Goal: Information Seeking & Learning: Learn about a topic

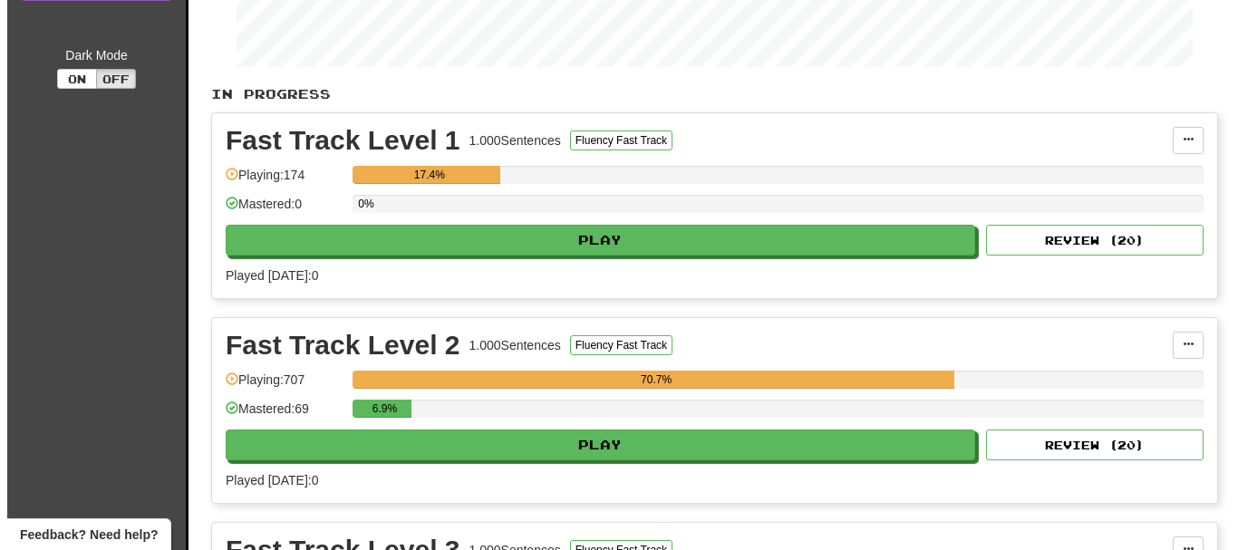
scroll to position [544, 0]
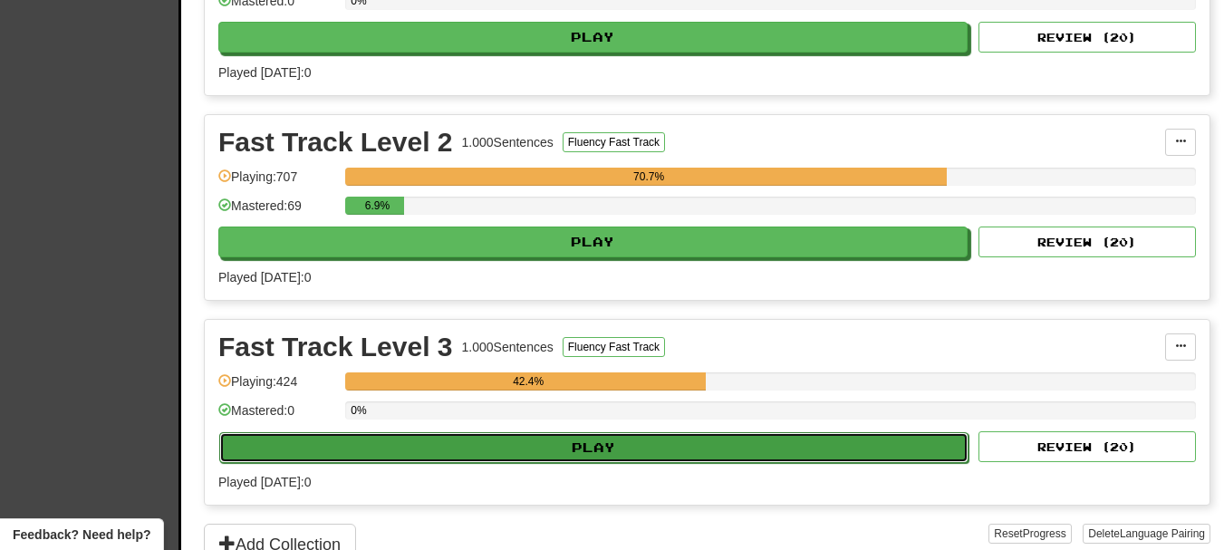
click at [651, 443] on button "Play" at bounding box center [593, 447] width 749 height 31
select select "**"
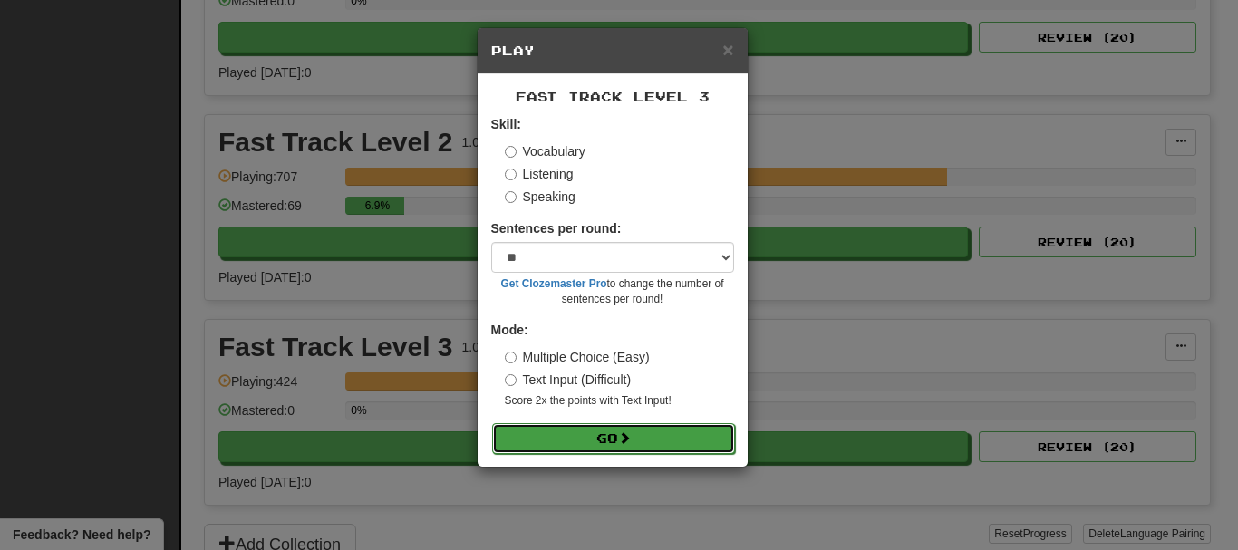
click at [618, 431] on button "Go" at bounding box center [613, 438] width 243 height 31
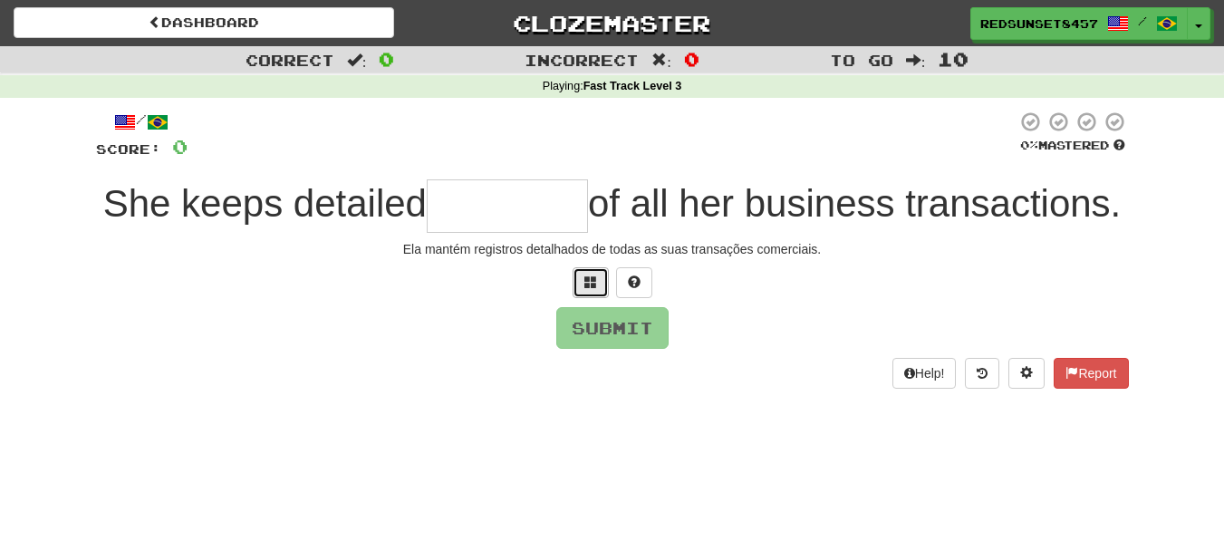
click at [596, 288] on span at bounding box center [590, 281] width 13 height 13
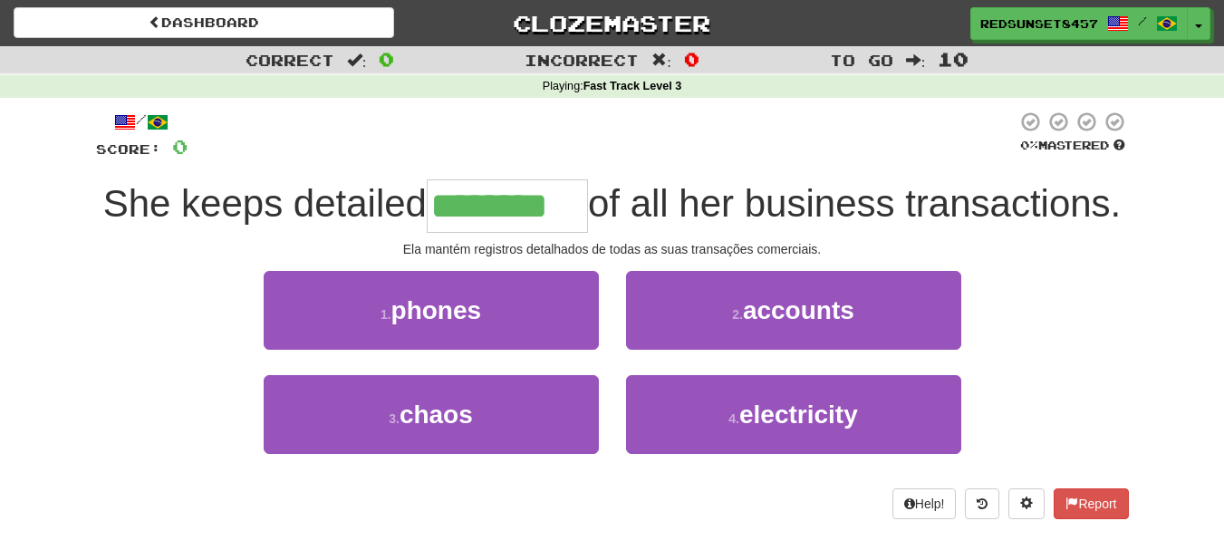
type input "********"
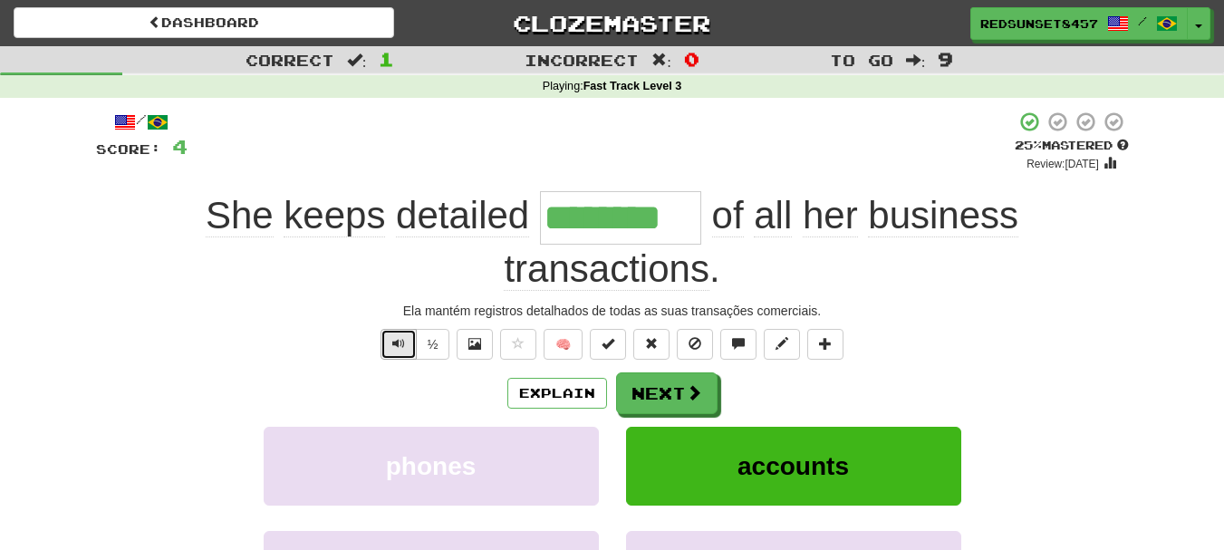
click at [398, 345] on span "Text-to-speech controls" at bounding box center [398, 343] width 13 height 13
click at [397, 346] on span "Text-to-speech controls" at bounding box center [398, 343] width 13 height 13
click at [675, 392] on button "Next" at bounding box center [667, 394] width 101 height 42
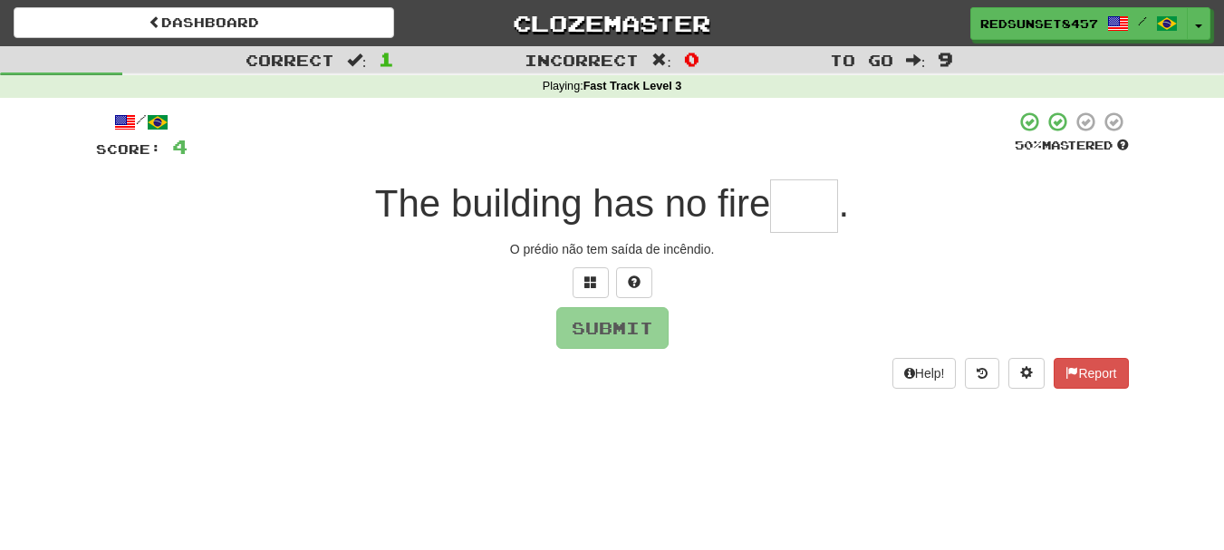
click at [779, 207] on input "text" at bounding box center [804, 205] width 68 height 53
type input "*"
click at [586, 285] on span at bounding box center [590, 281] width 13 height 13
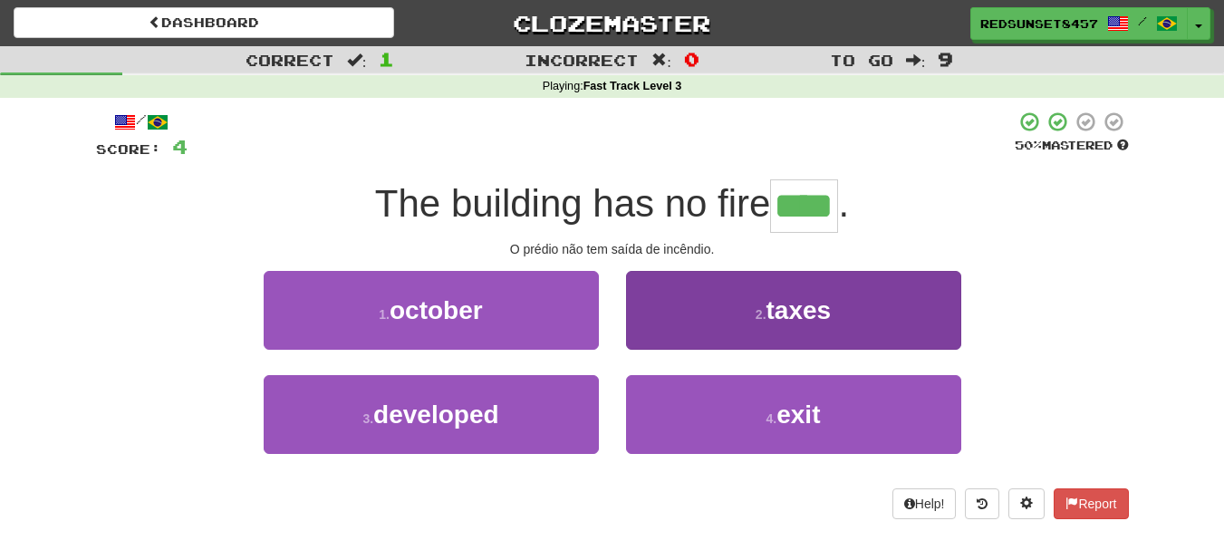
type input "****"
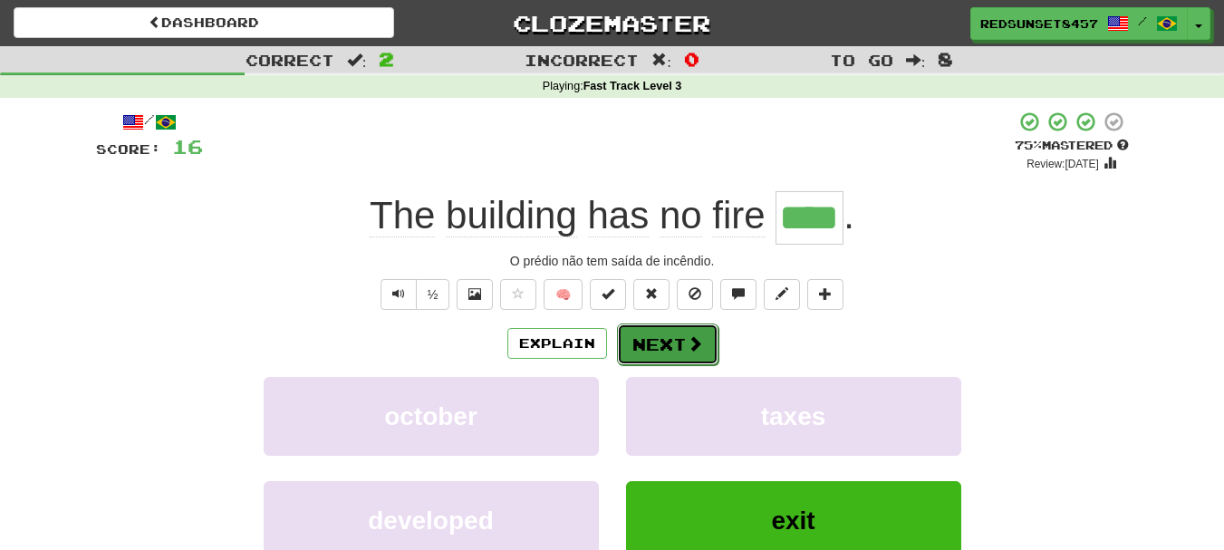
click at [645, 325] on button "Next" at bounding box center [667, 345] width 101 height 42
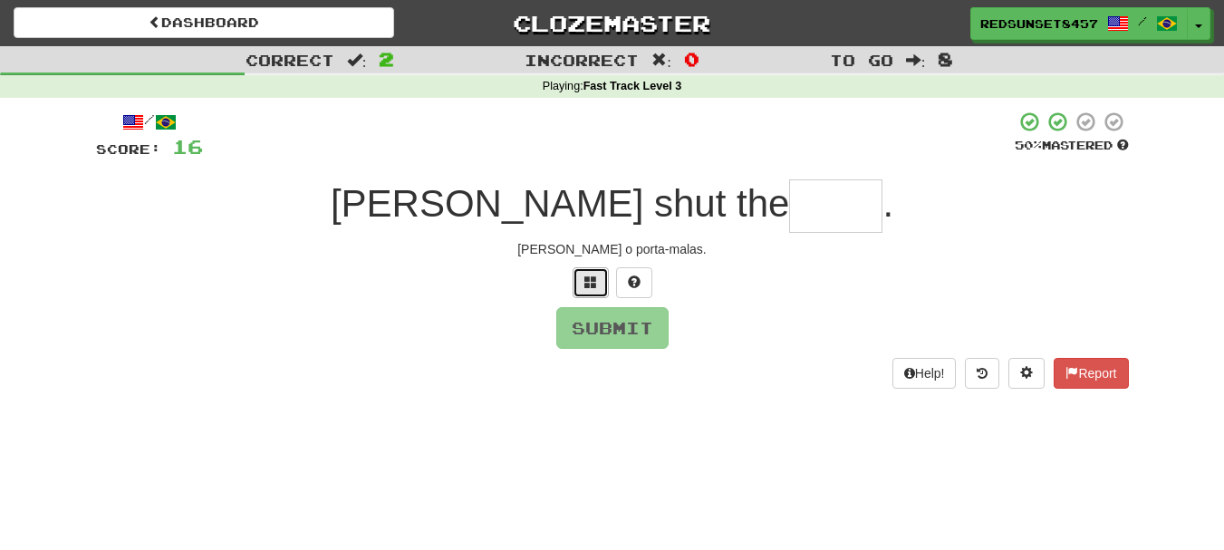
click at [593, 271] on button at bounding box center [591, 282] width 36 height 31
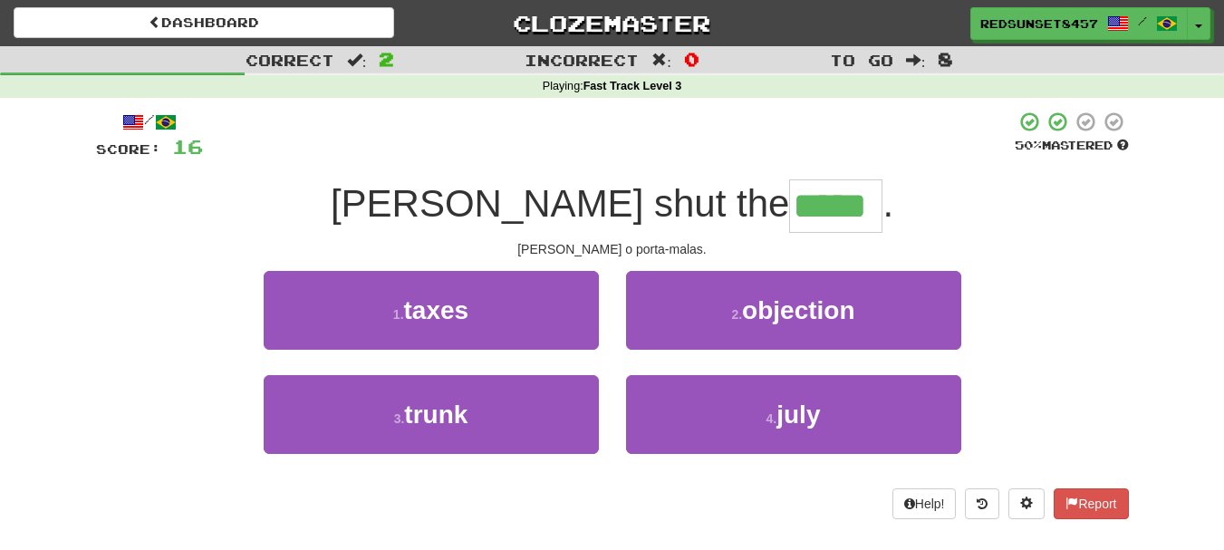
type input "*****"
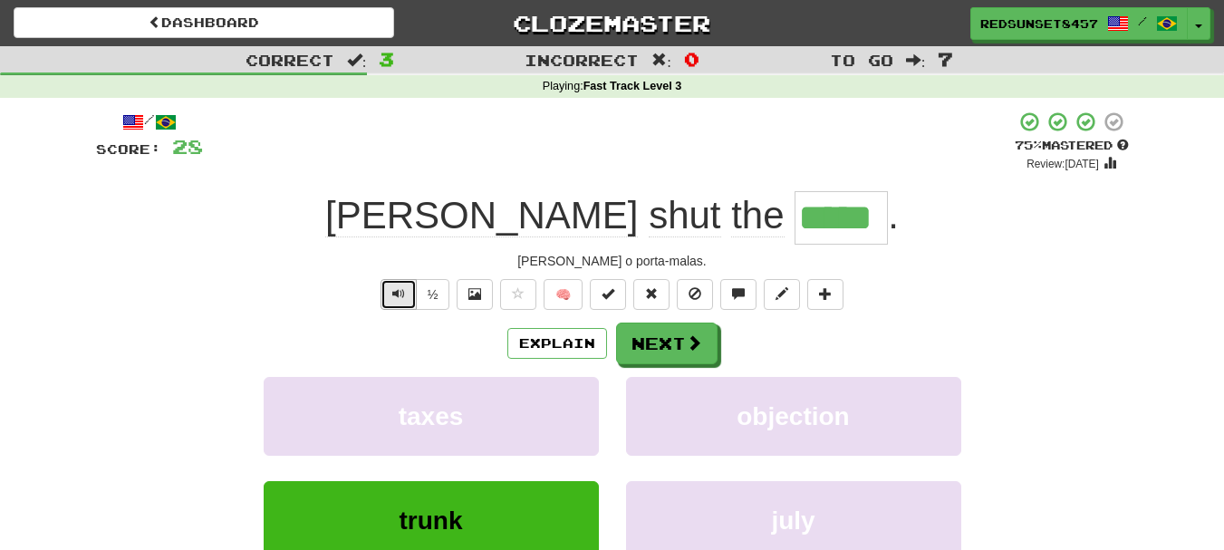
click at [401, 300] on span "Text-to-speech controls" at bounding box center [398, 293] width 13 height 13
click at [642, 344] on button "Next" at bounding box center [667, 345] width 101 height 42
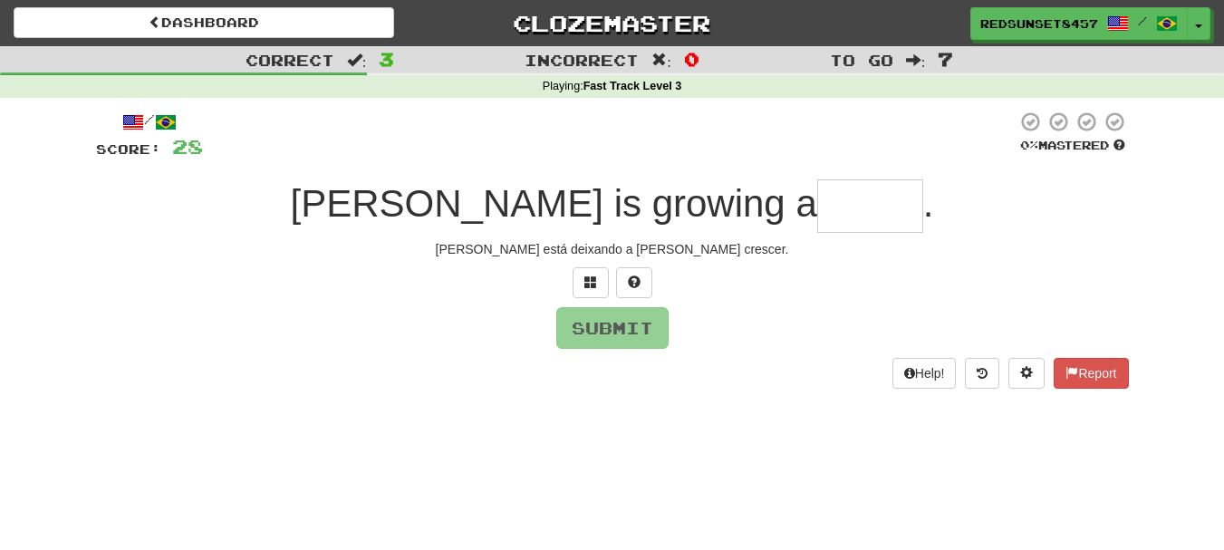
click at [817, 203] on input "text" at bounding box center [870, 205] width 106 height 53
click at [579, 275] on button at bounding box center [591, 282] width 36 height 31
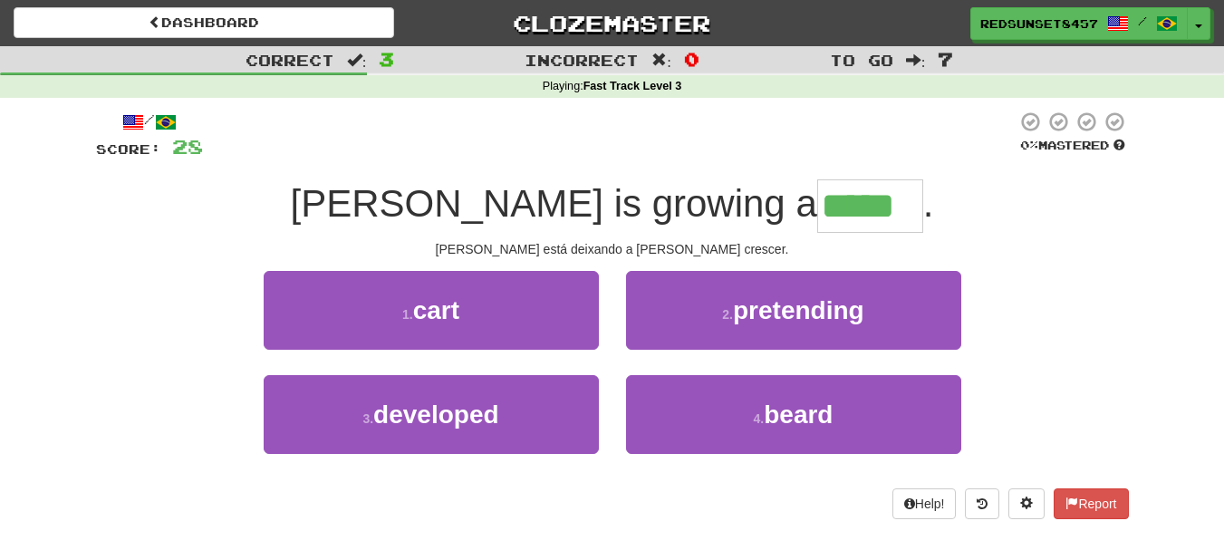
type input "*****"
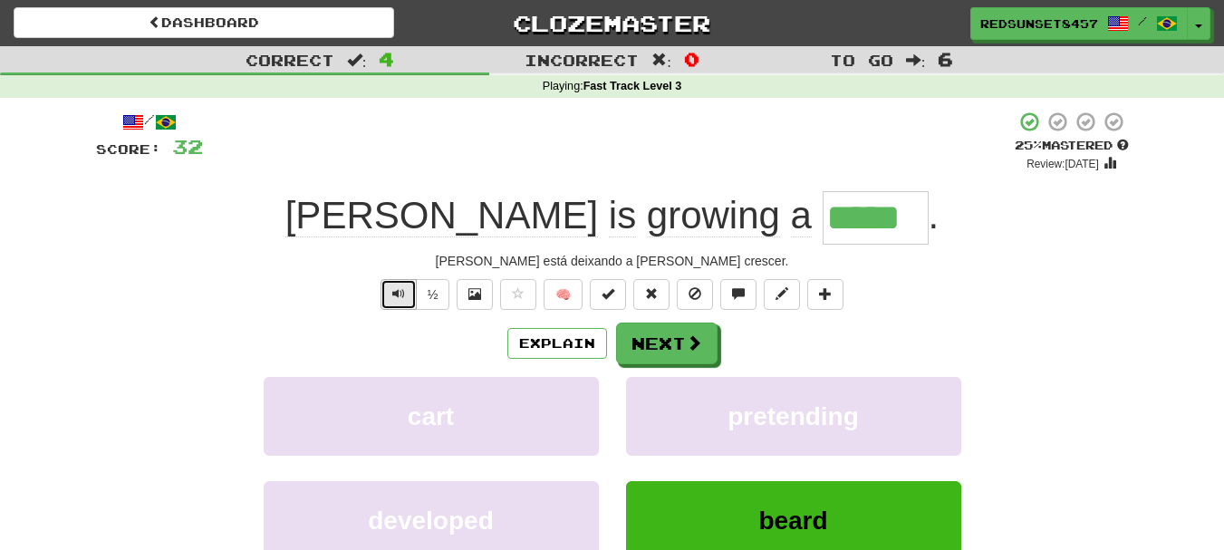
click at [386, 290] on button "Text-to-speech controls" at bounding box center [399, 294] width 36 height 31
click at [664, 341] on button "Next" at bounding box center [667, 345] width 101 height 42
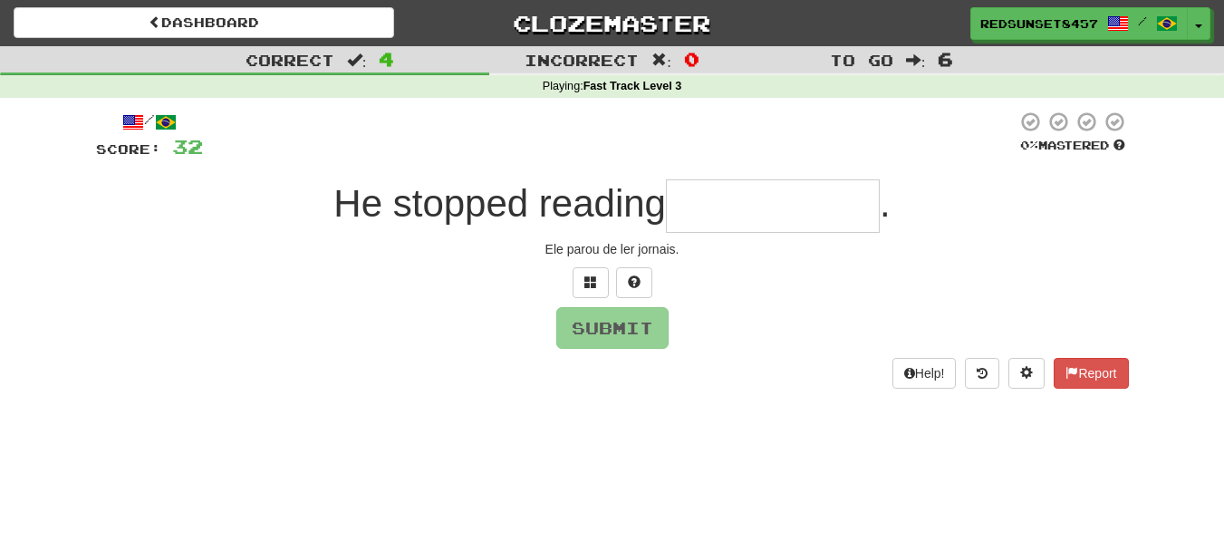
click at [710, 200] on input "text" at bounding box center [773, 205] width 214 height 53
type input "*"
click at [592, 281] on span at bounding box center [590, 281] width 13 height 13
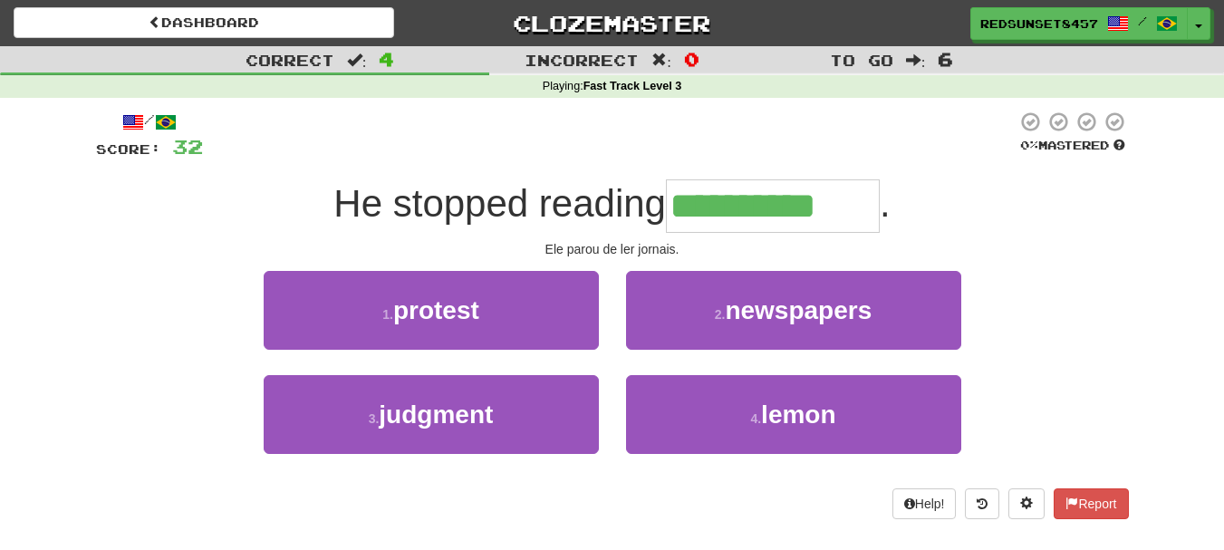
type input "**********"
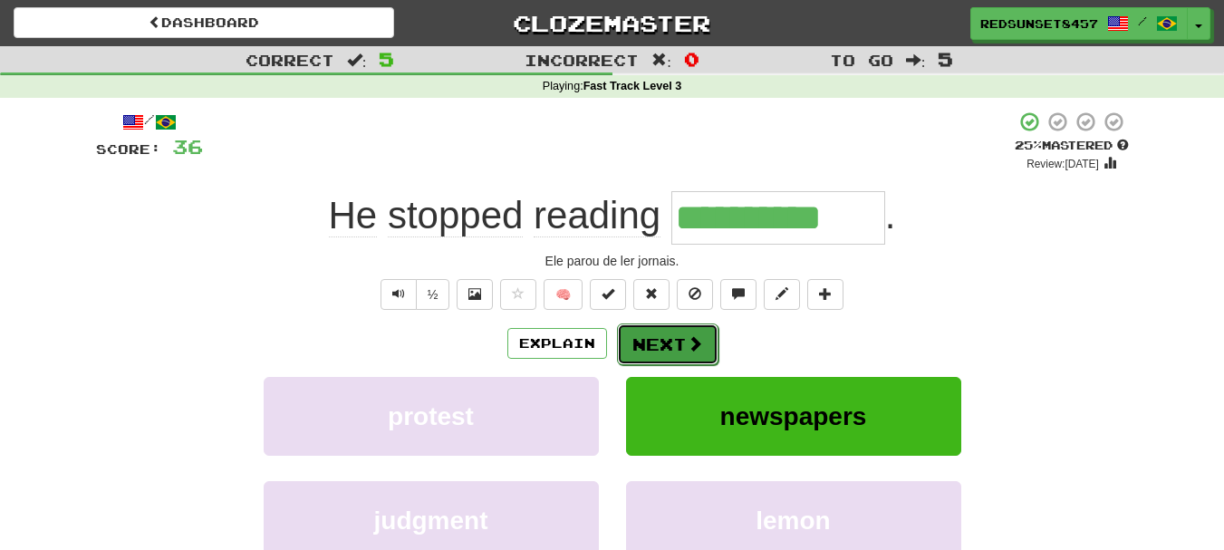
click at [658, 332] on button "Next" at bounding box center [667, 345] width 101 height 42
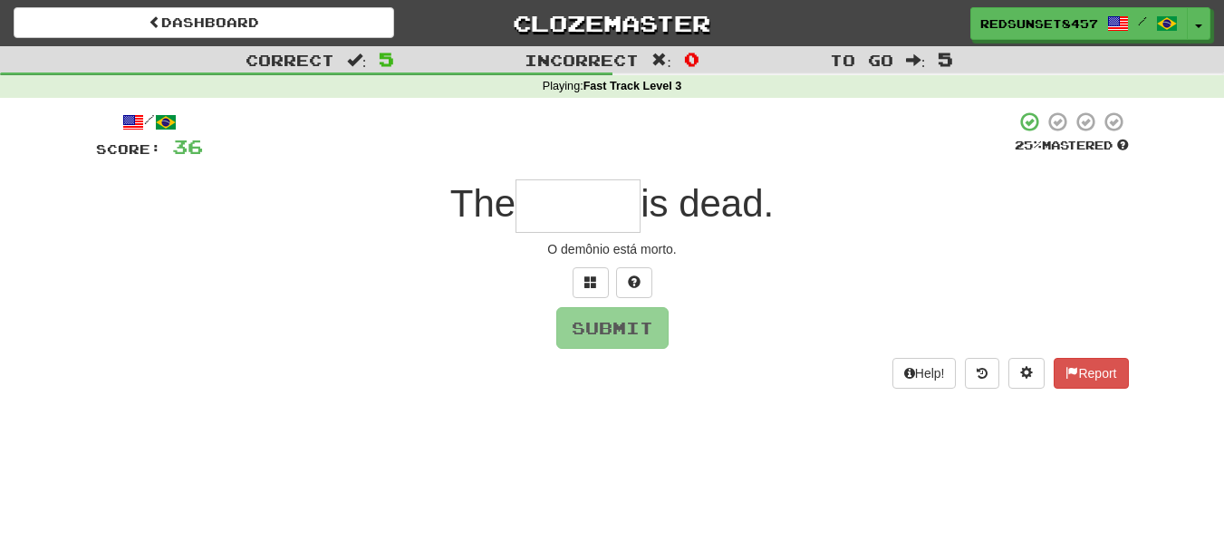
click at [593, 208] on input "text" at bounding box center [578, 205] width 125 height 53
click at [584, 272] on button at bounding box center [591, 282] width 36 height 31
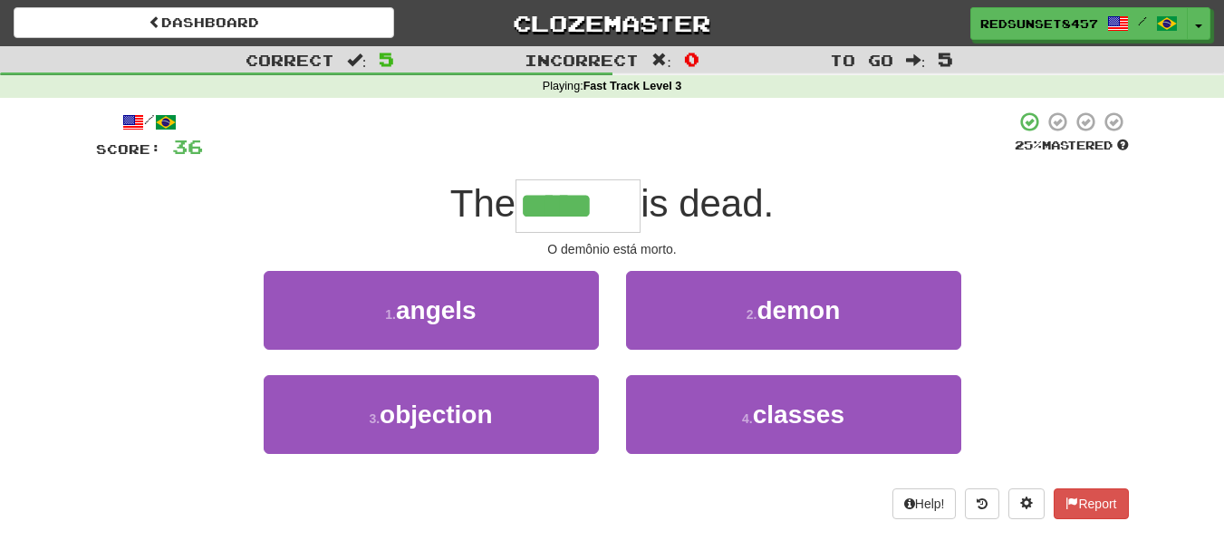
type input "*****"
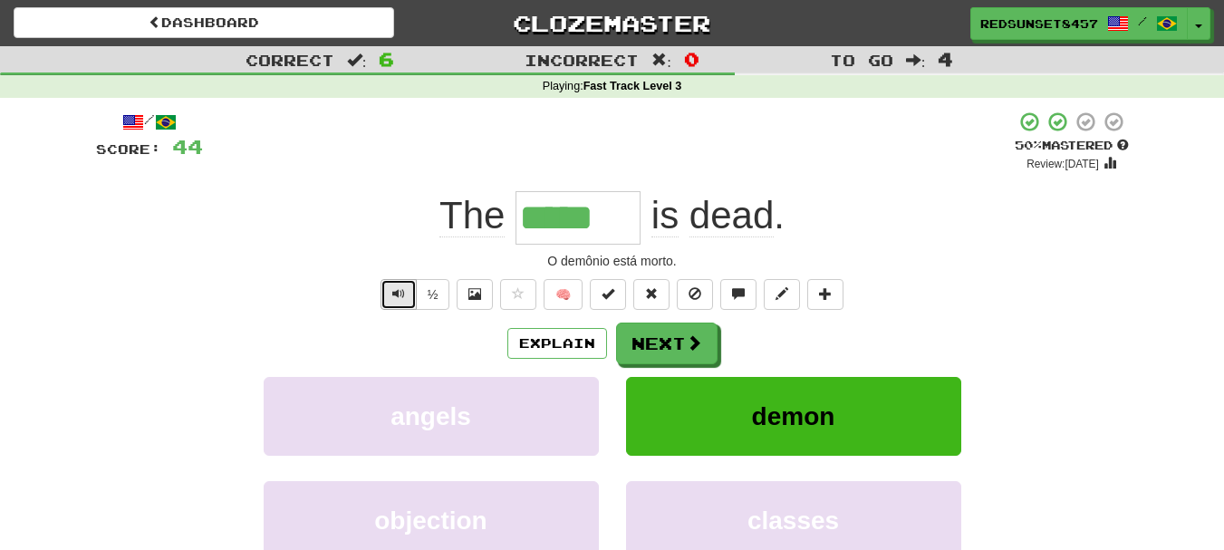
click at [392, 296] on span "Text-to-speech controls" at bounding box center [398, 293] width 13 height 13
click at [664, 348] on button "Next" at bounding box center [667, 345] width 101 height 42
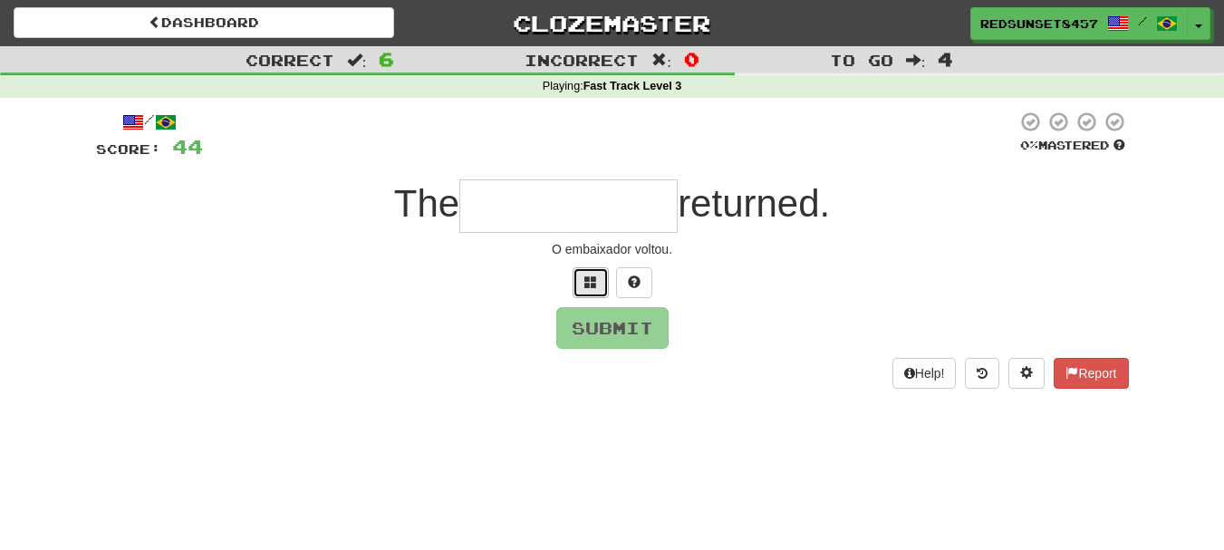
click at [594, 292] on button at bounding box center [591, 282] width 36 height 31
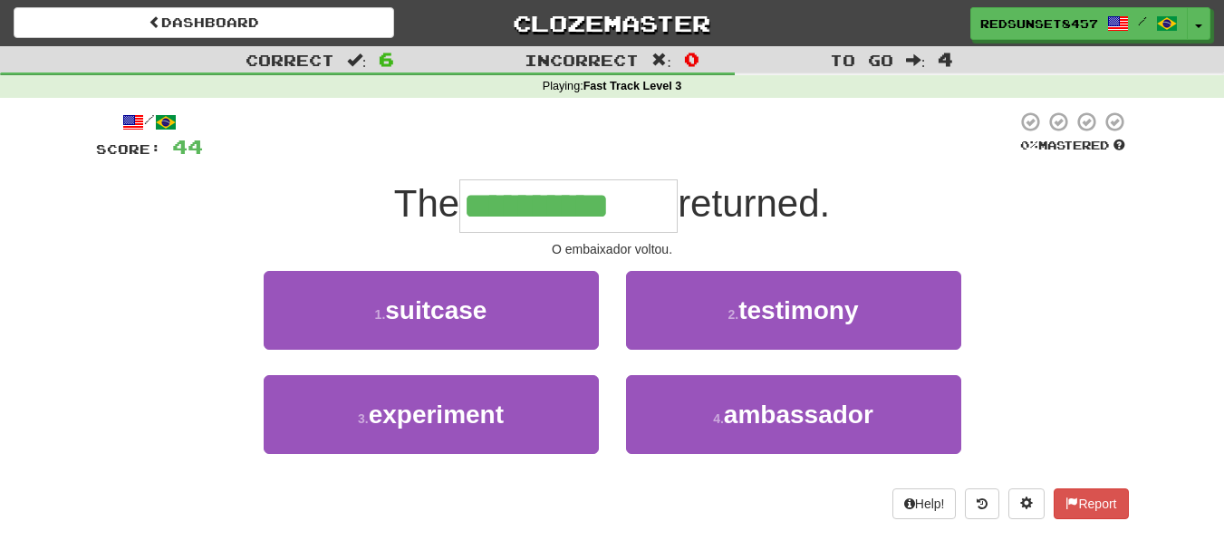
type input "**********"
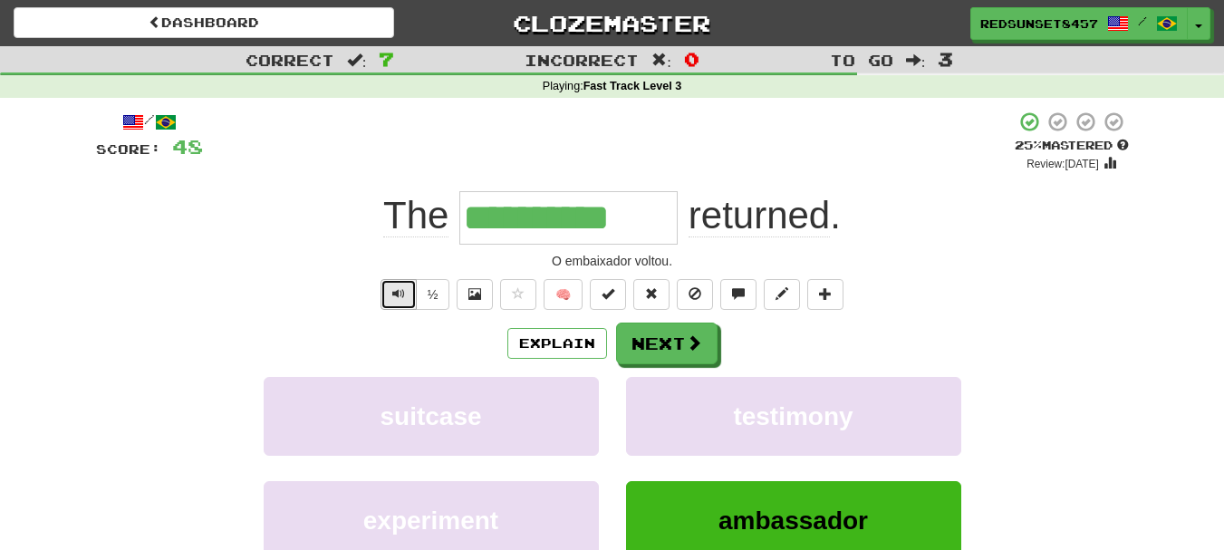
click at [398, 300] on span "Text-to-speech controls" at bounding box center [398, 293] width 13 height 13
click at [671, 337] on button "Next" at bounding box center [667, 345] width 101 height 42
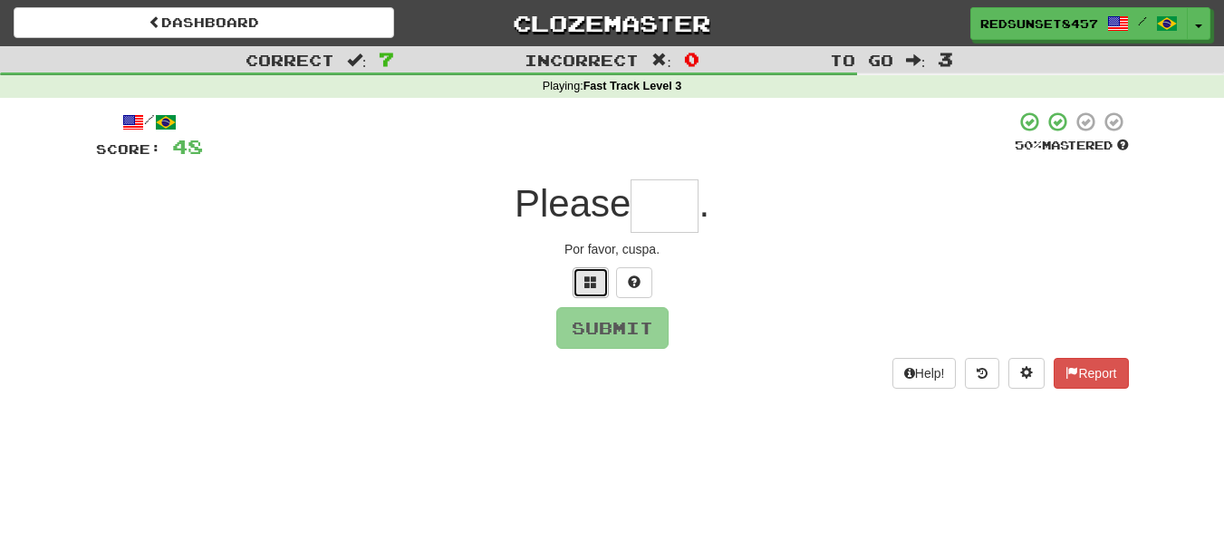
click at [594, 278] on span at bounding box center [590, 281] width 13 height 13
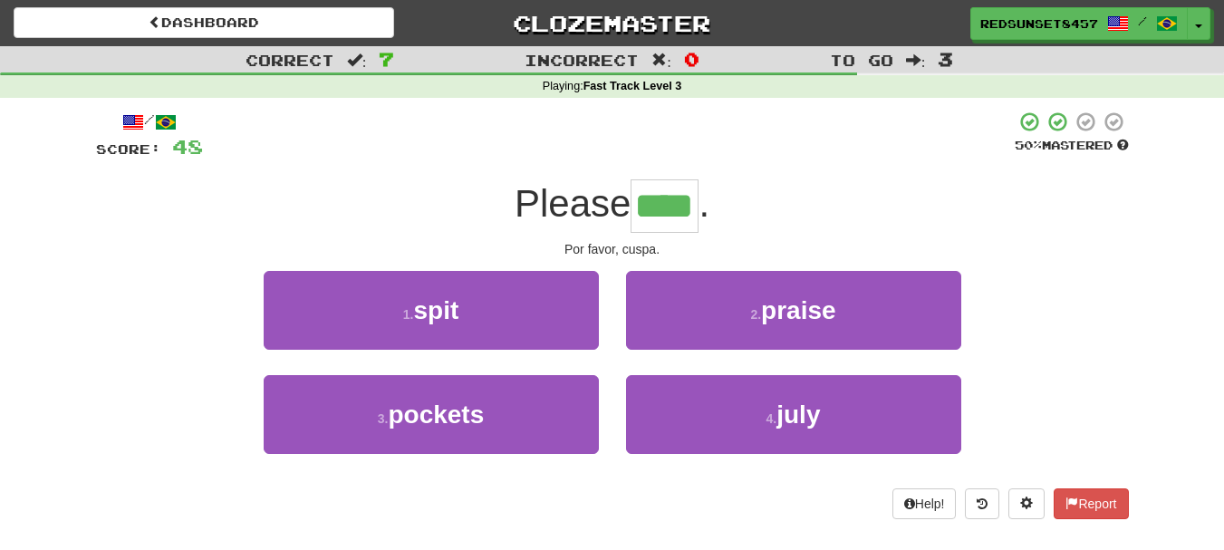
type input "****"
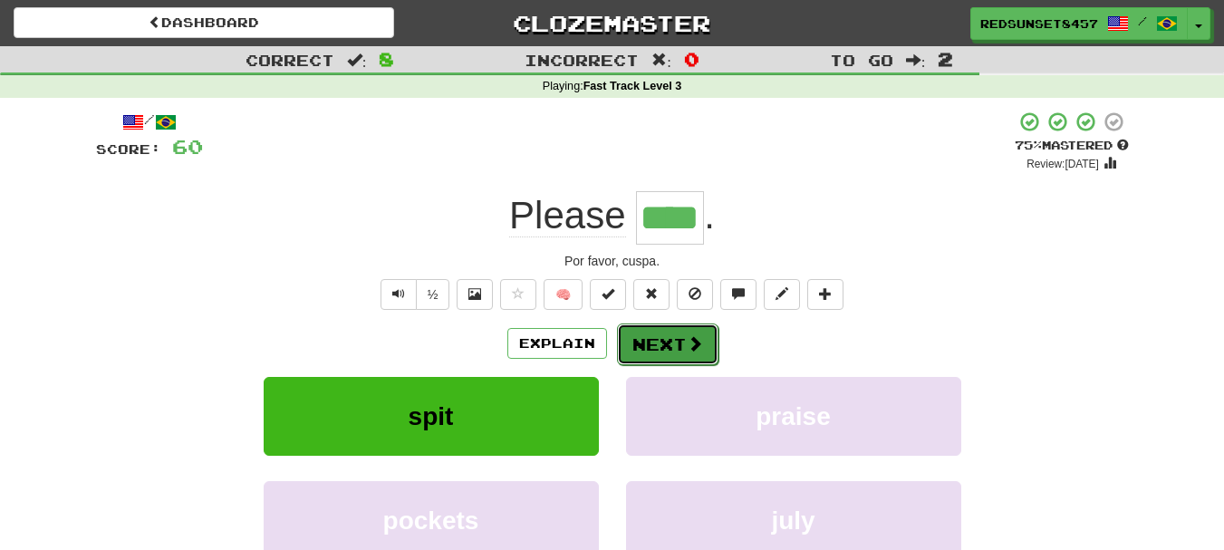
click at [658, 345] on button "Next" at bounding box center [667, 345] width 101 height 42
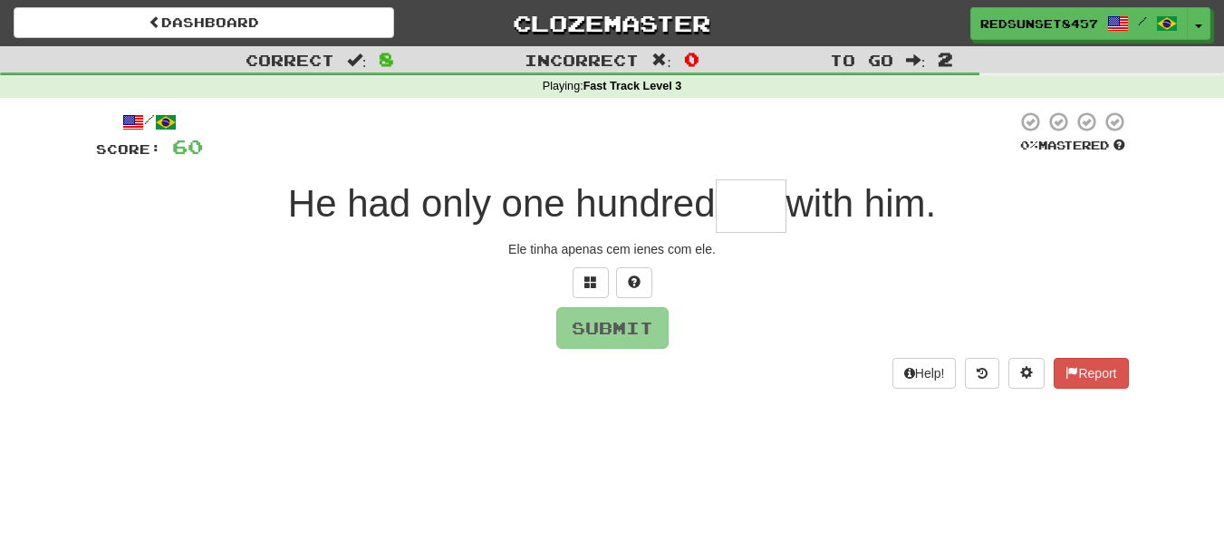
click at [747, 210] on input "text" at bounding box center [751, 205] width 71 height 53
type input "*"
click at [582, 276] on button at bounding box center [591, 282] width 36 height 31
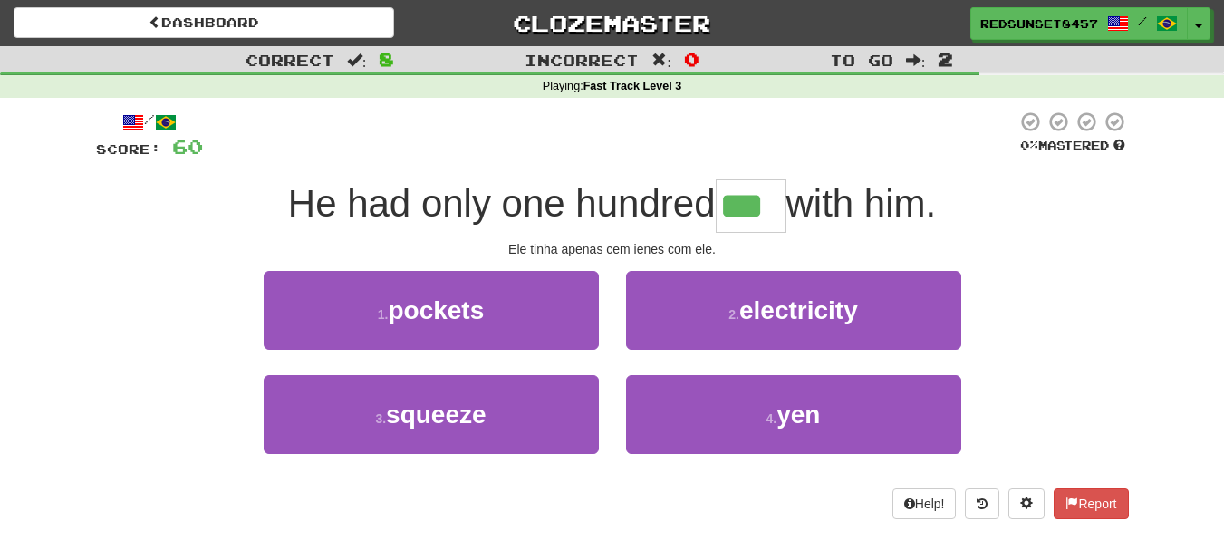
type input "***"
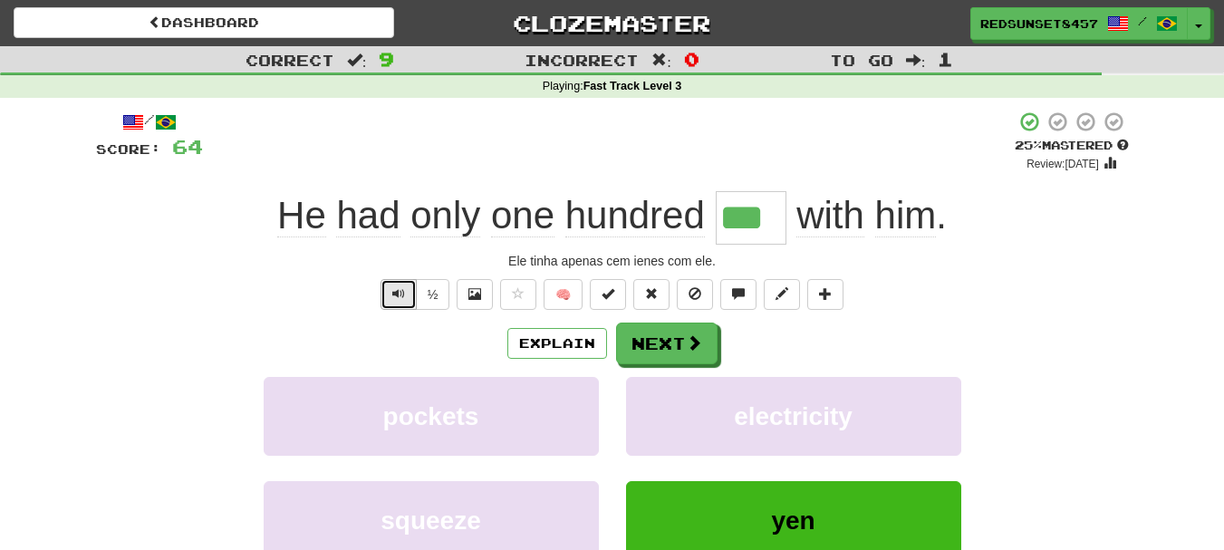
click at [392, 300] on span "Text-to-speech controls" at bounding box center [398, 293] width 13 height 13
click at [641, 348] on button "Next" at bounding box center [667, 345] width 101 height 42
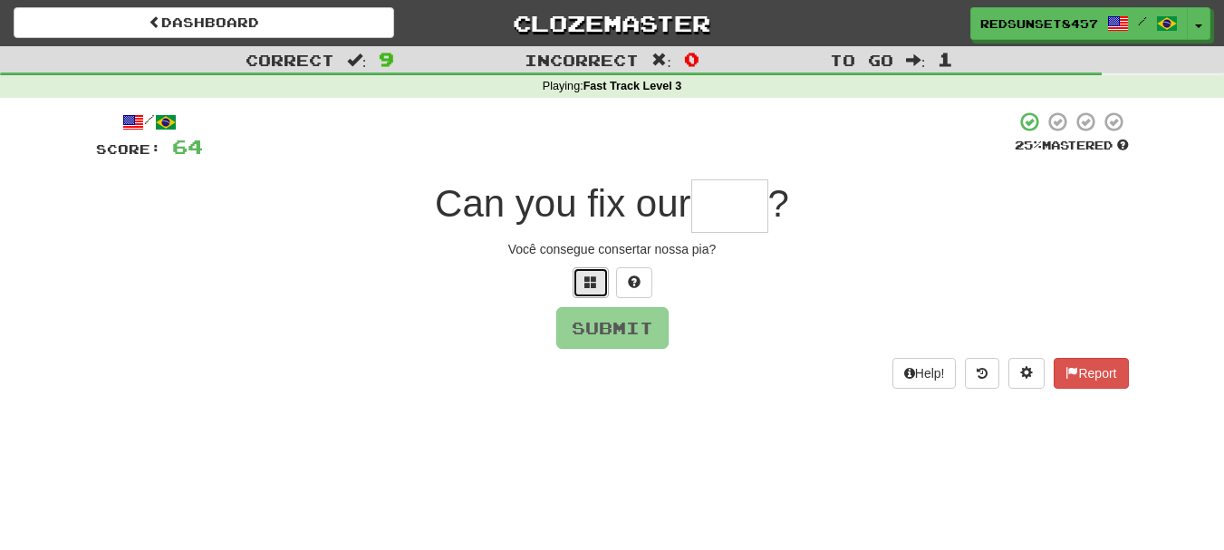
click at [596, 277] on span at bounding box center [590, 281] width 13 height 13
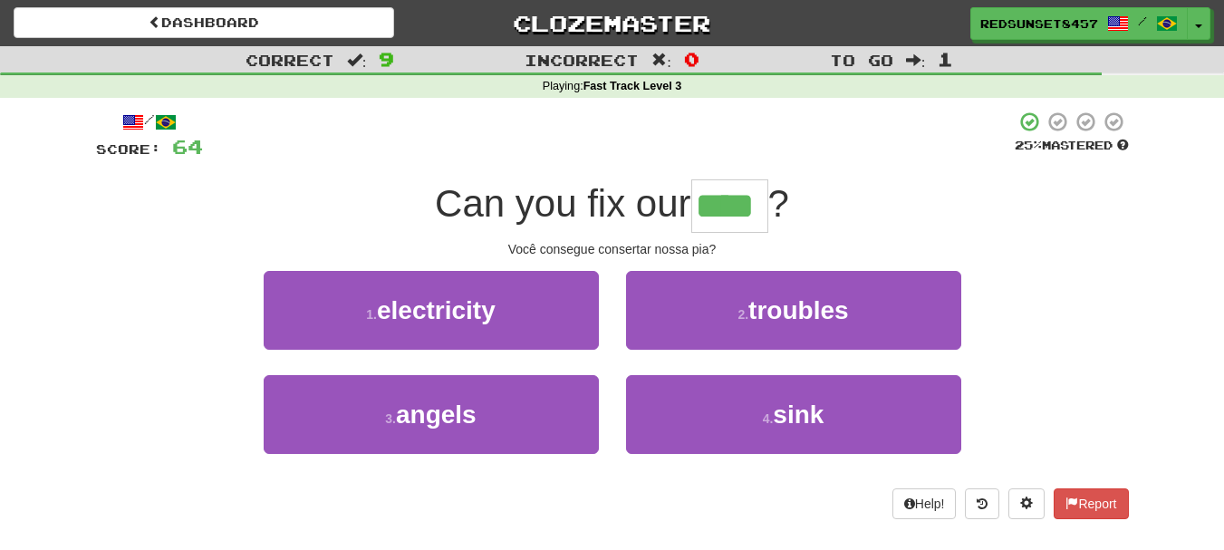
type input "****"
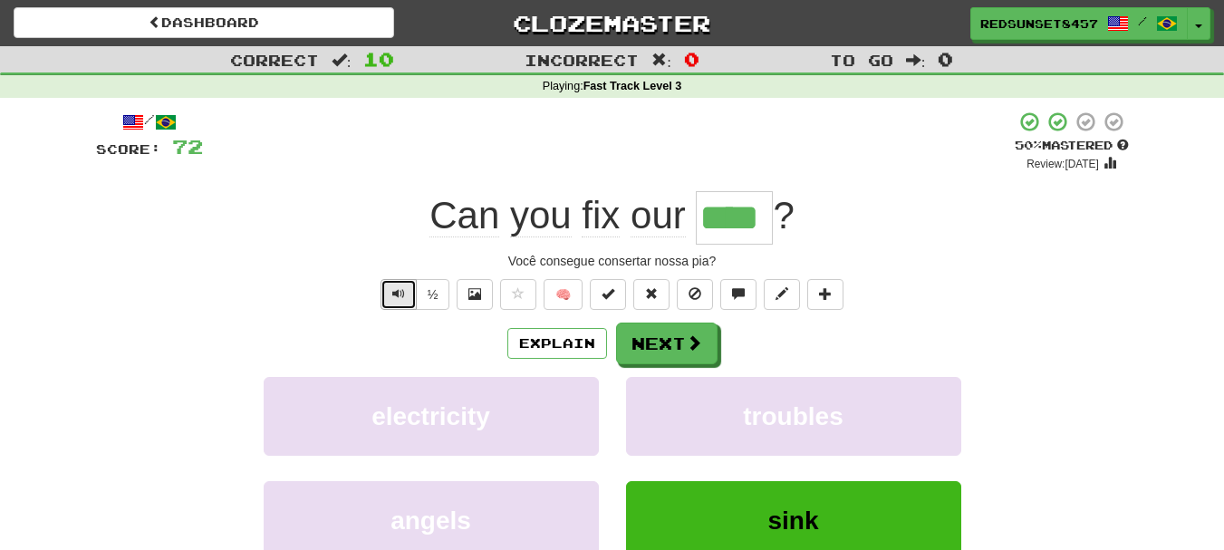
click at [390, 293] on button "Text-to-speech controls" at bounding box center [399, 294] width 36 height 31
click at [668, 338] on button "Next" at bounding box center [667, 345] width 101 height 42
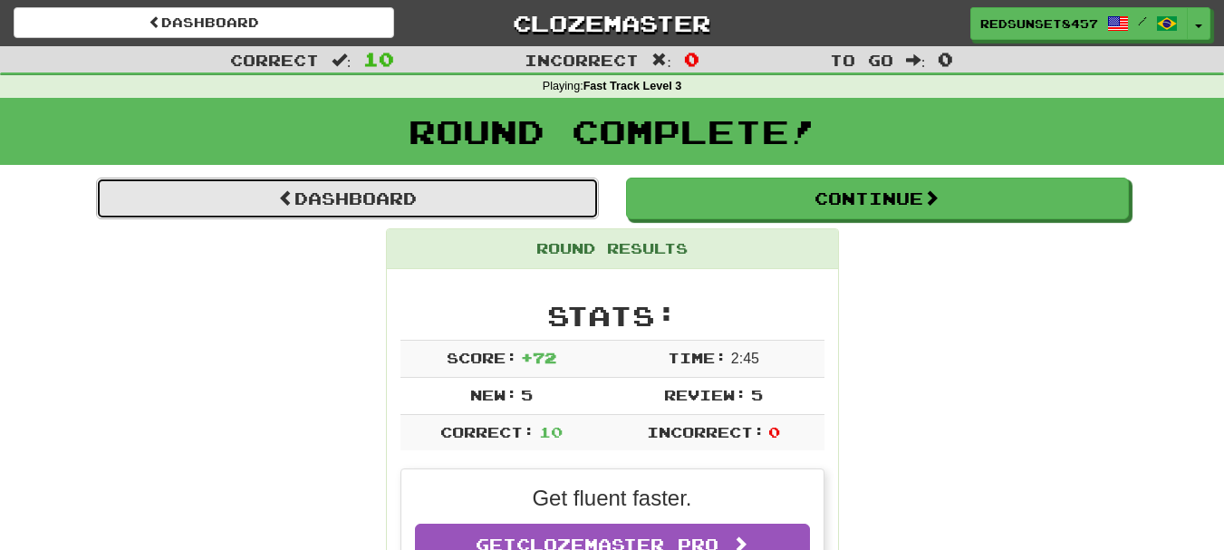
click at [331, 195] on link "Dashboard" at bounding box center [347, 199] width 503 height 42
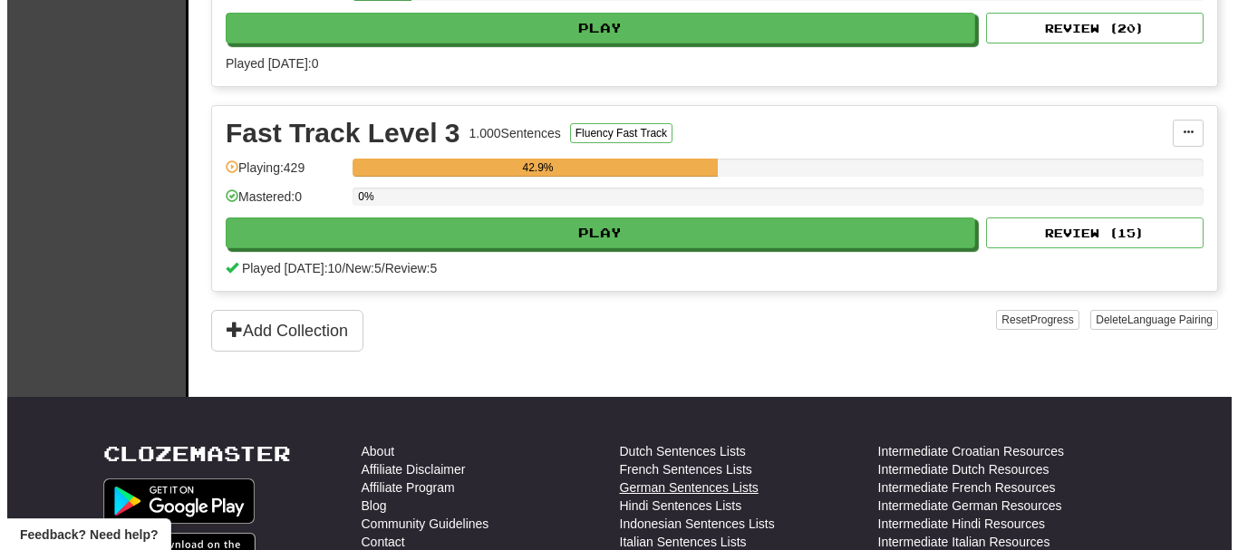
scroll to position [816, 0]
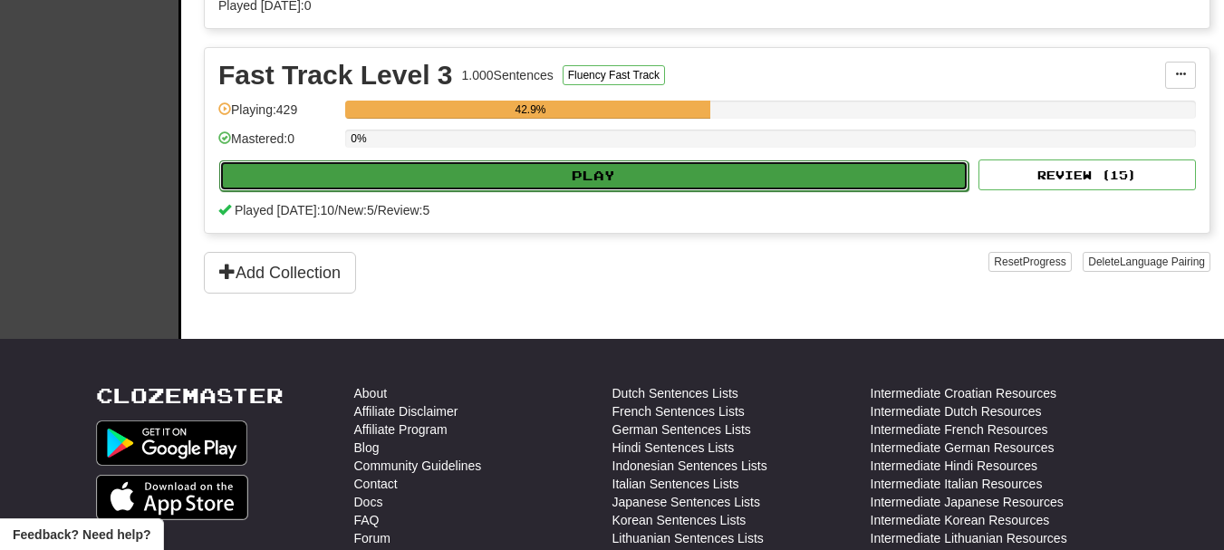
click at [601, 174] on button "Play" at bounding box center [593, 175] width 749 height 31
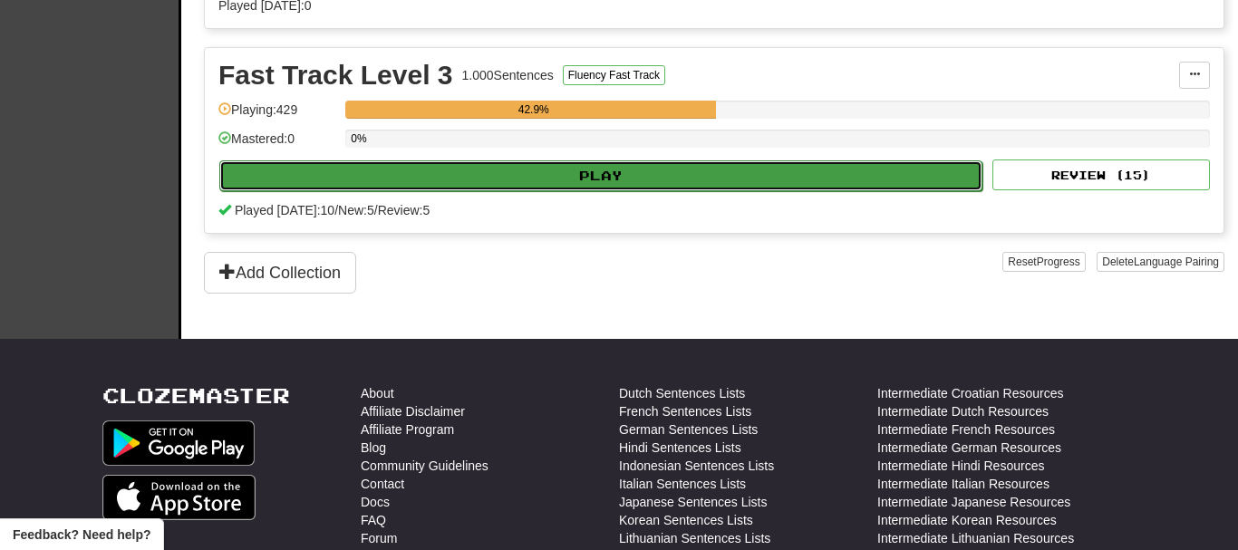
select select "**"
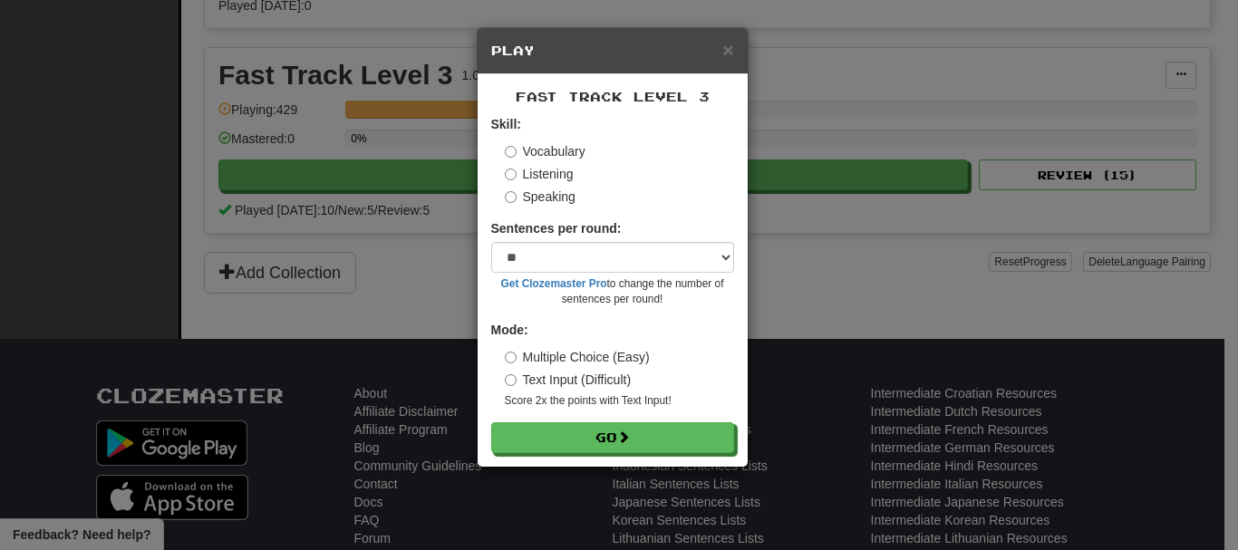
click at [541, 171] on label "Listening" at bounding box center [539, 174] width 69 height 18
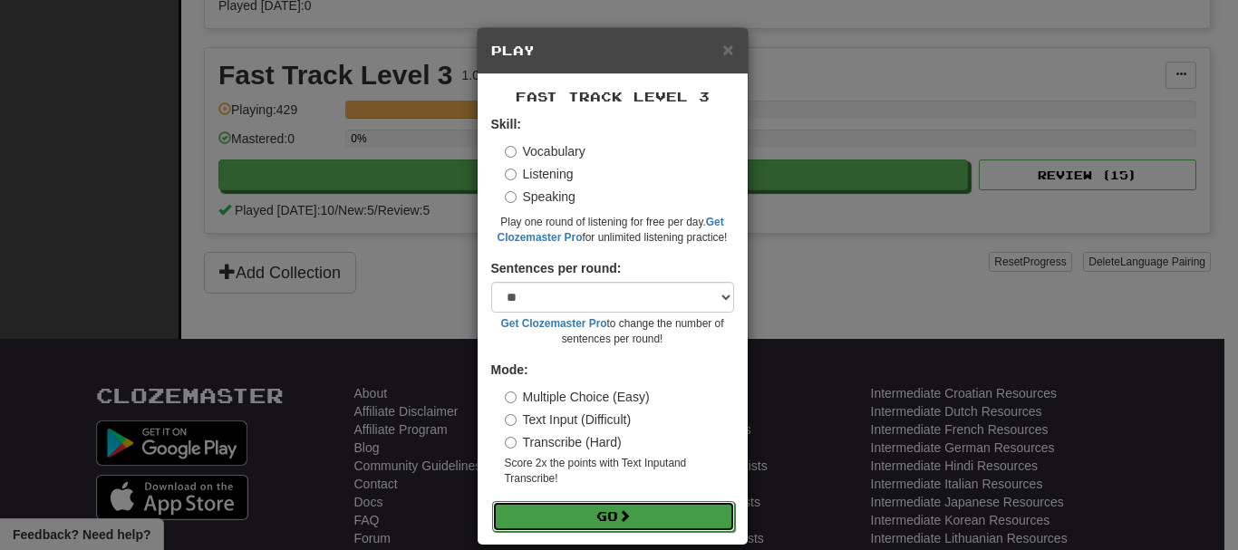
click at [579, 511] on button "Go" at bounding box center [613, 516] width 243 height 31
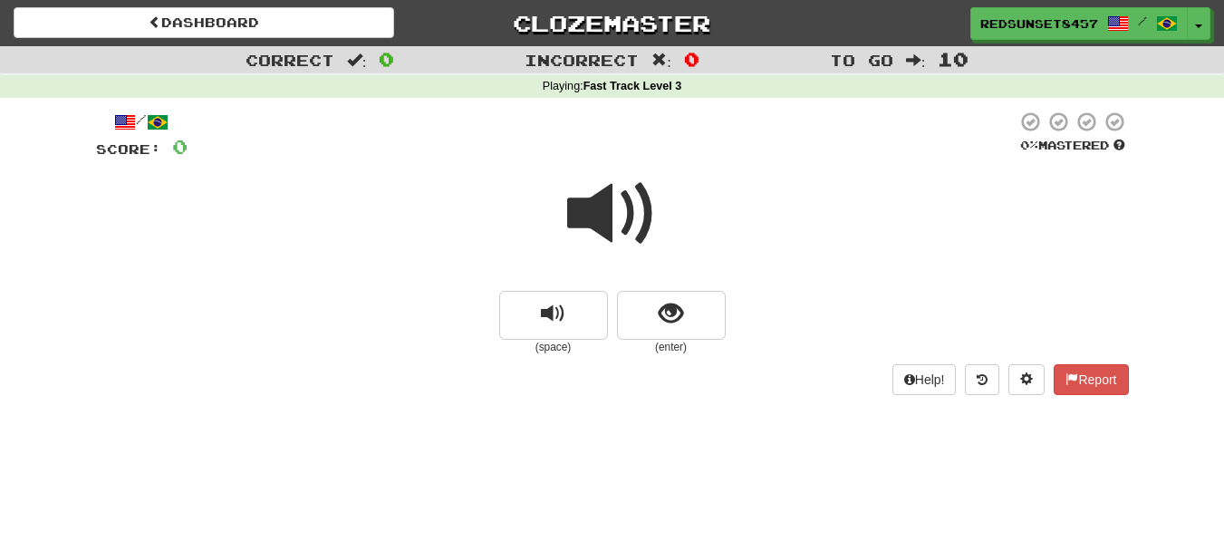
click at [612, 215] on span at bounding box center [612, 214] width 91 height 91
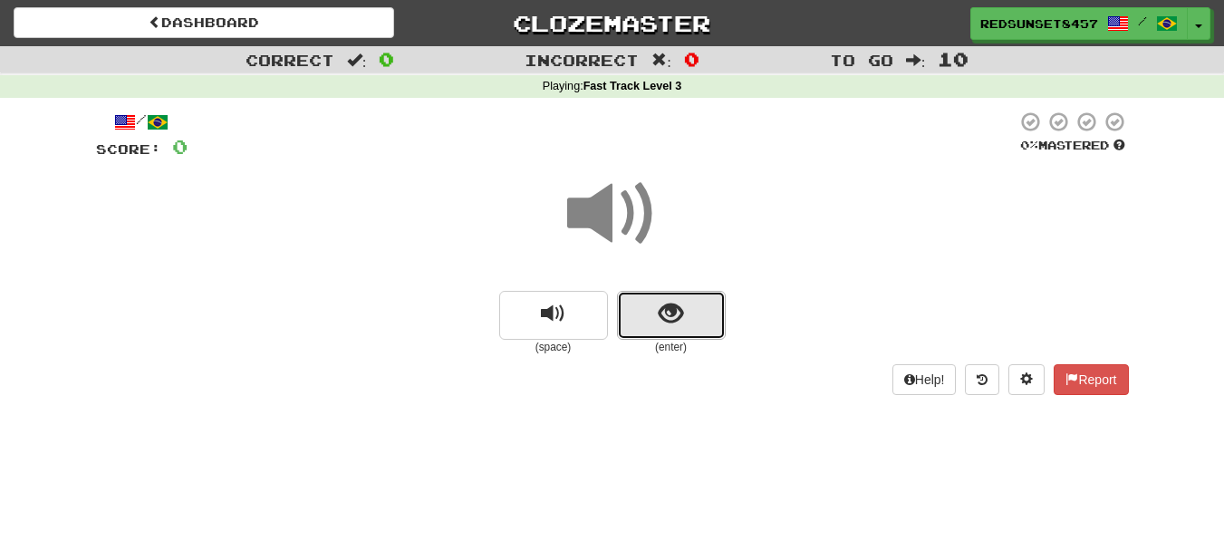
click at [681, 316] on span "show sentence" at bounding box center [671, 314] width 24 height 24
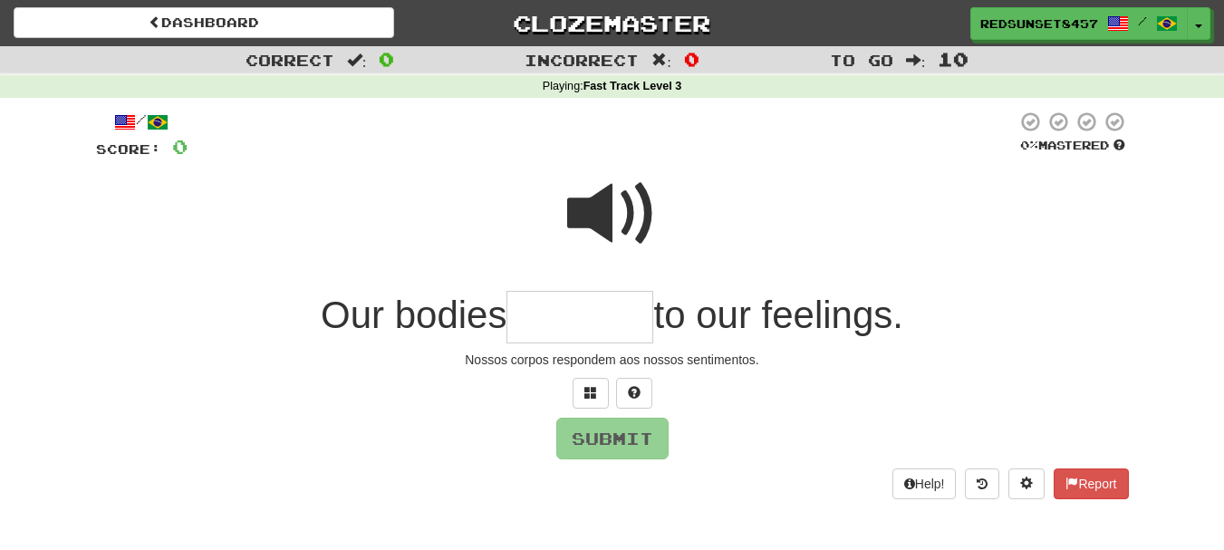
click at [608, 208] on span at bounding box center [612, 214] width 91 height 91
click at [568, 323] on input "text" at bounding box center [580, 317] width 147 height 53
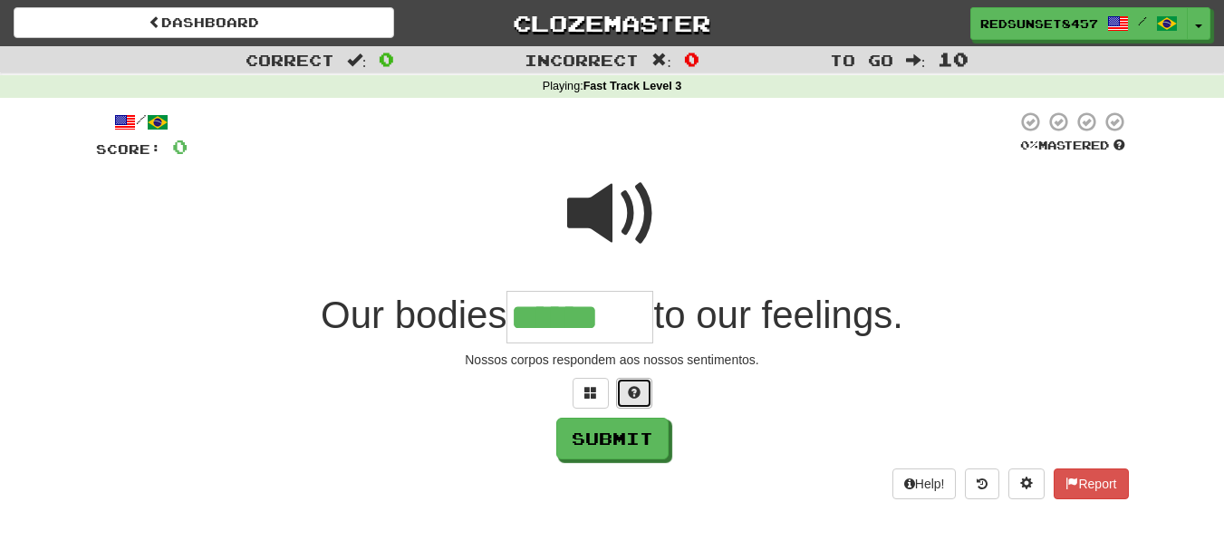
click at [636, 388] on span at bounding box center [634, 392] width 13 height 13
type input "*******"
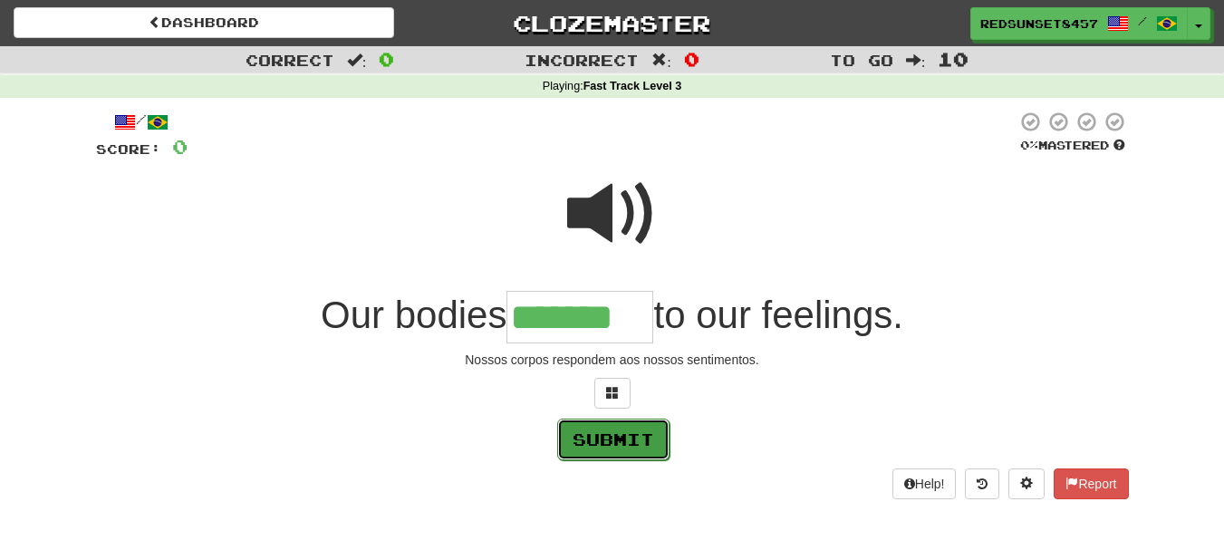
click at [604, 446] on button "Submit" at bounding box center [613, 440] width 112 height 42
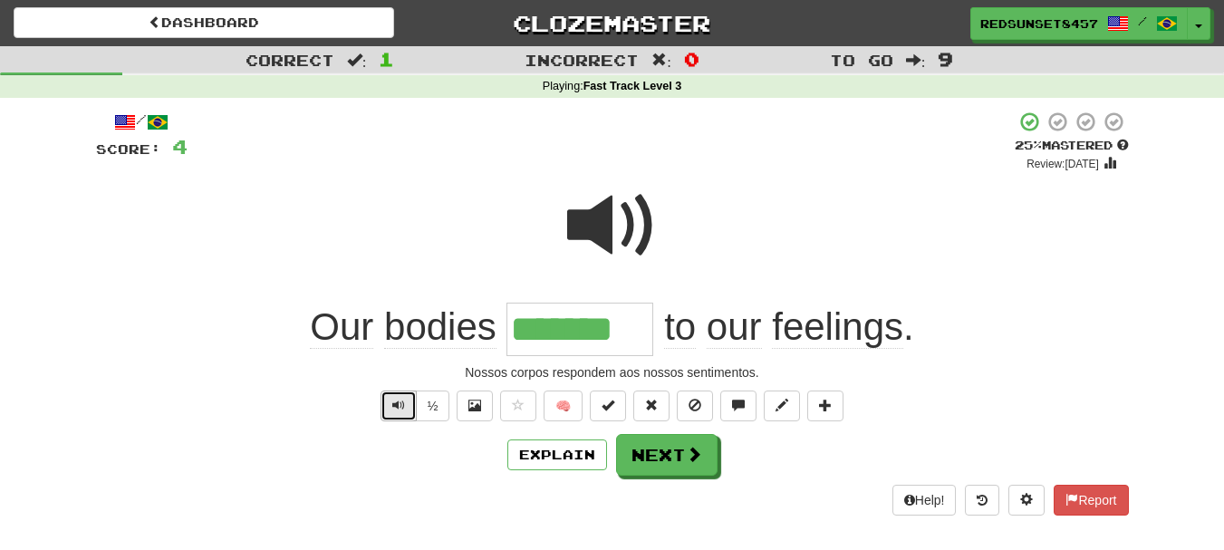
click at [386, 408] on button "Text-to-speech controls" at bounding box center [399, 406] width 36 height 31
click at [676, 461] on button "Next" at bounding box center [667, 456] width 101 height 42
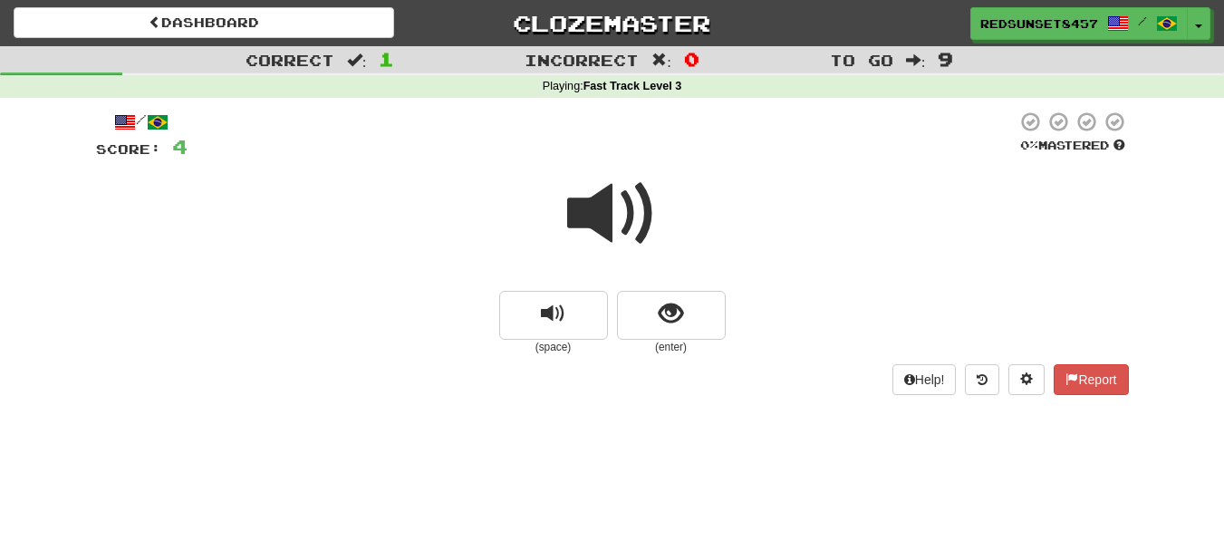
click at [612, 202] on span at bounding box center [612, 214] width 91 height 91
click at [661, 325] on span "show sentence" at bounding box center [671, 314] width 24 height 24
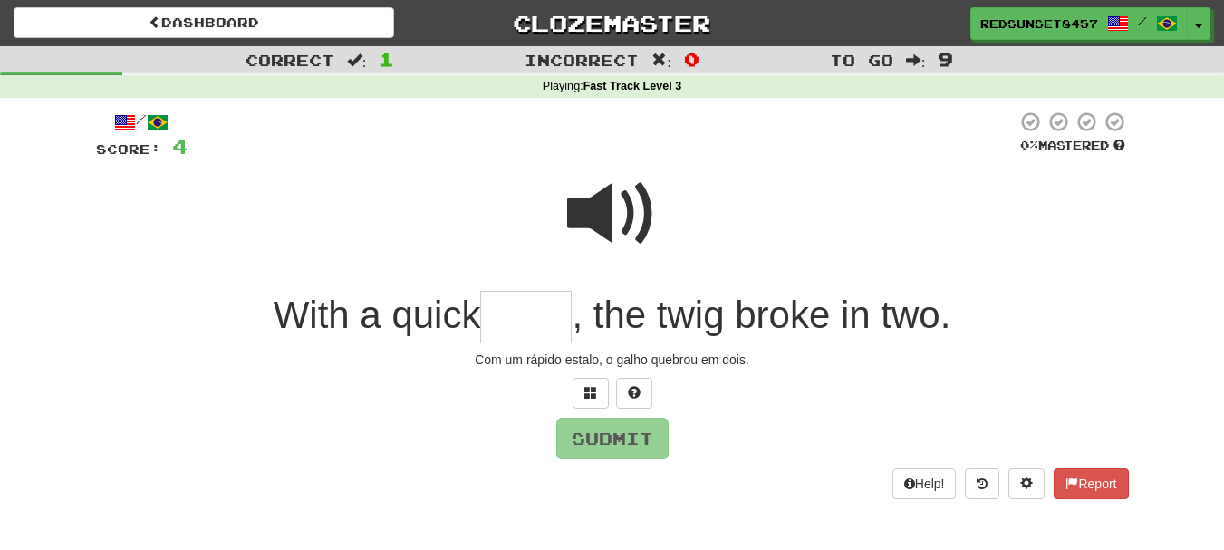
click at [592, 207] on span at bounding box center [612, 214] width 91 height 91
click at [515, 325] on input "text" at bounding box center [526, 317] width 92 height 53
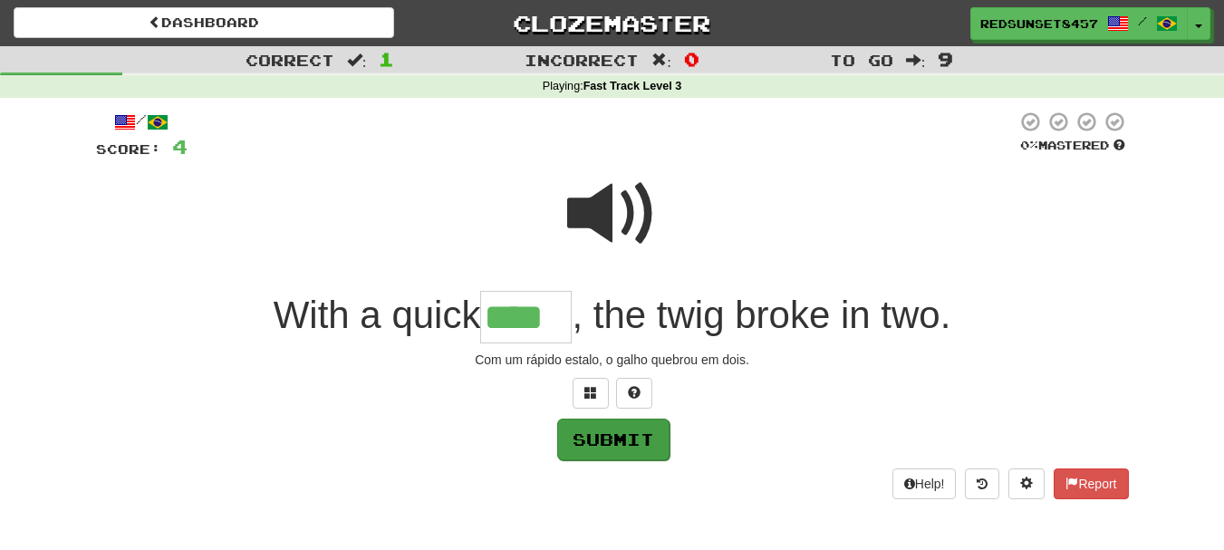
type input "****"
click at [601, 439] on button "Submit" at bounding box center [613, 440] width 112 height 42
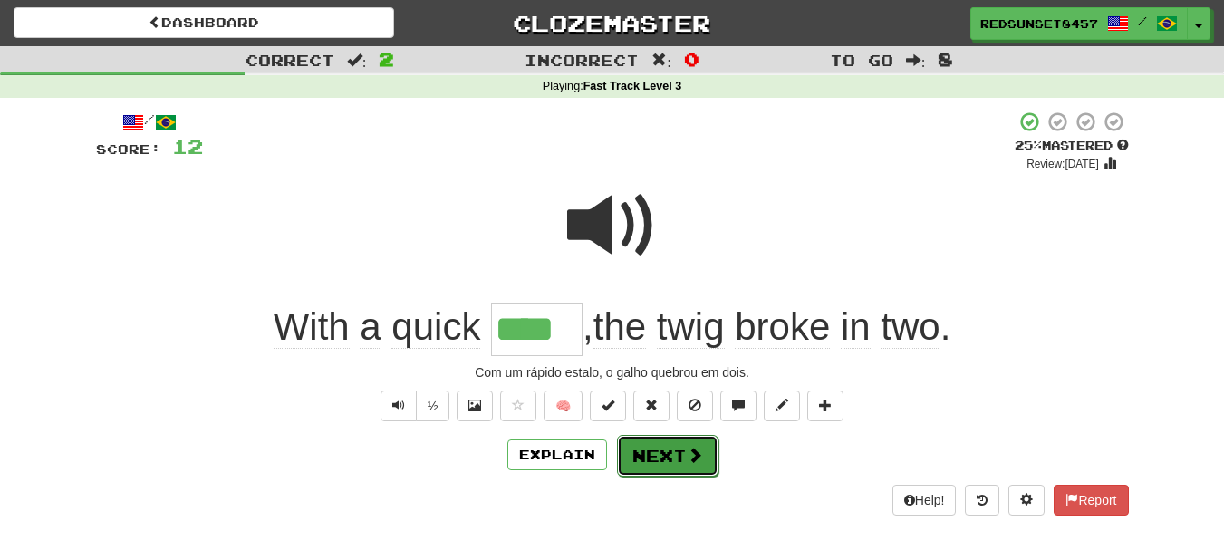
click at [700, 447] on span at bounding box center [695, 455] width 16 height 16
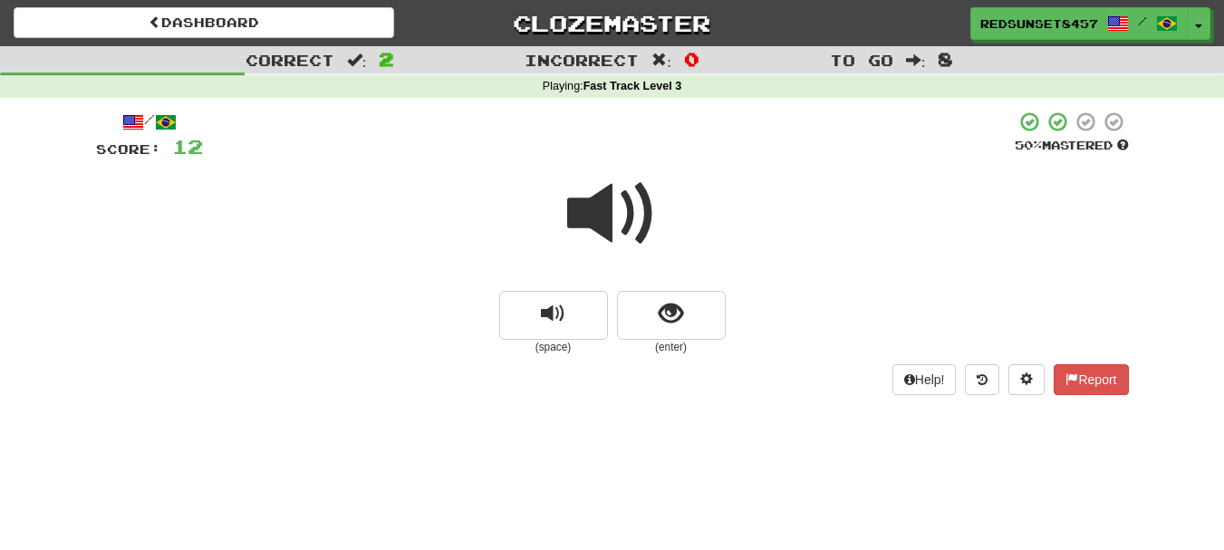
click at [602, 211] on span at bounding box center [612, 214] width 91 height 91
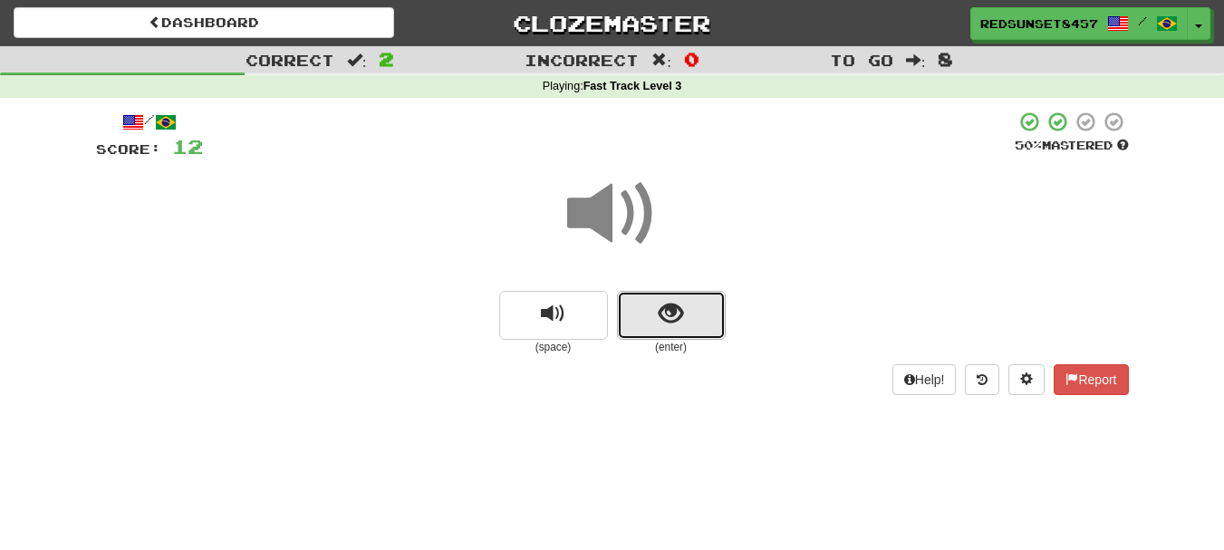
click at [678, 310] on span "show sentence" at bounding box center [671, 314] width 24 height 24
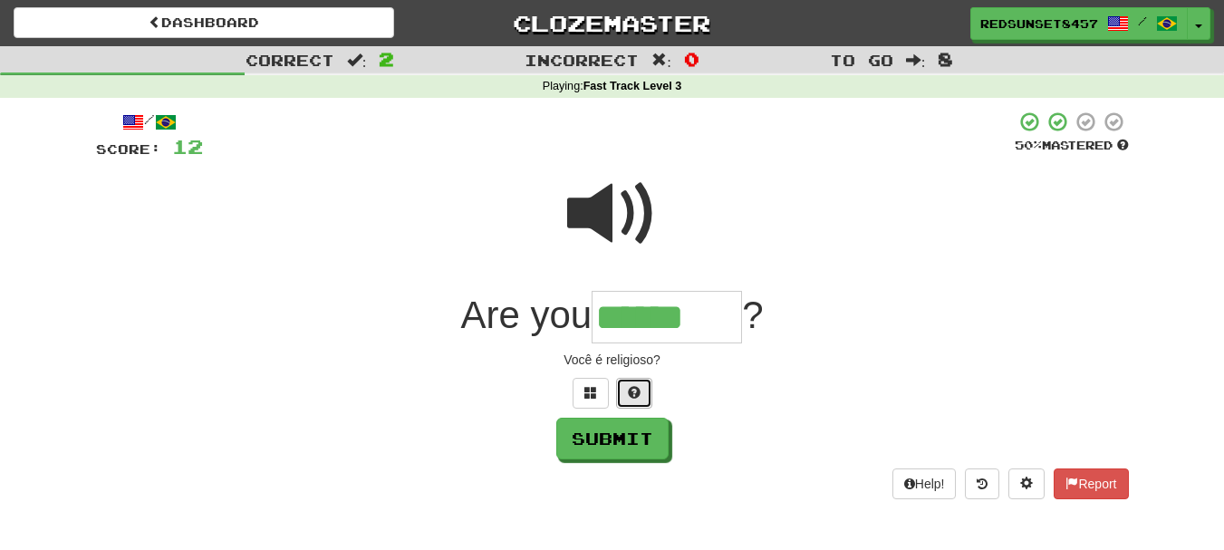
click at [634, 393] on span at bounding box center [634, 392] width 13 height 13
type input "*********"
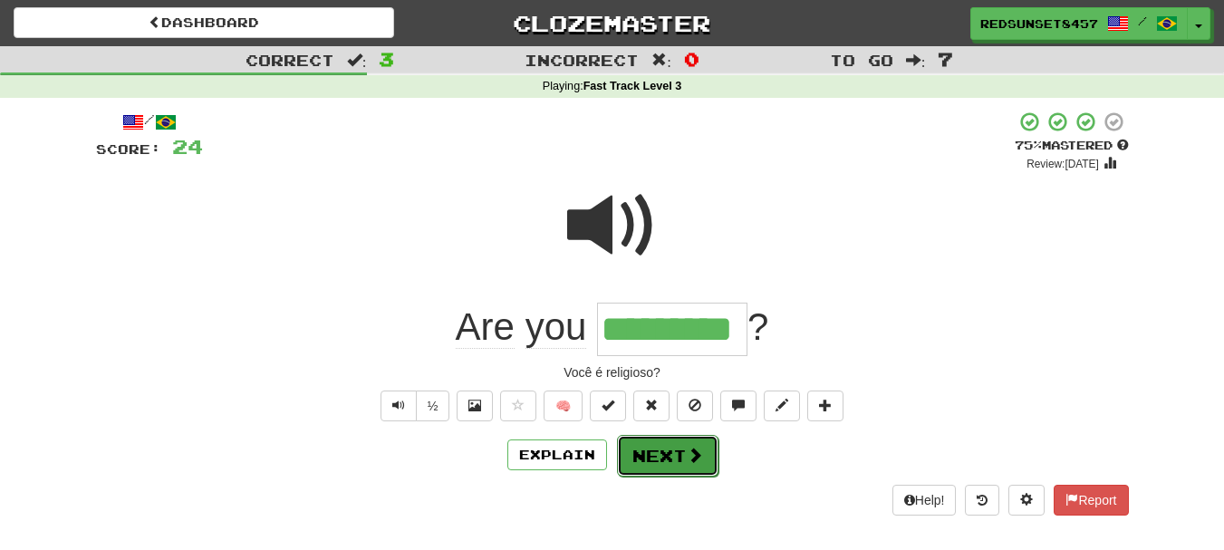
click at [640, 452] on button "Next" at bounding box center [667, 456] width 101 height 42
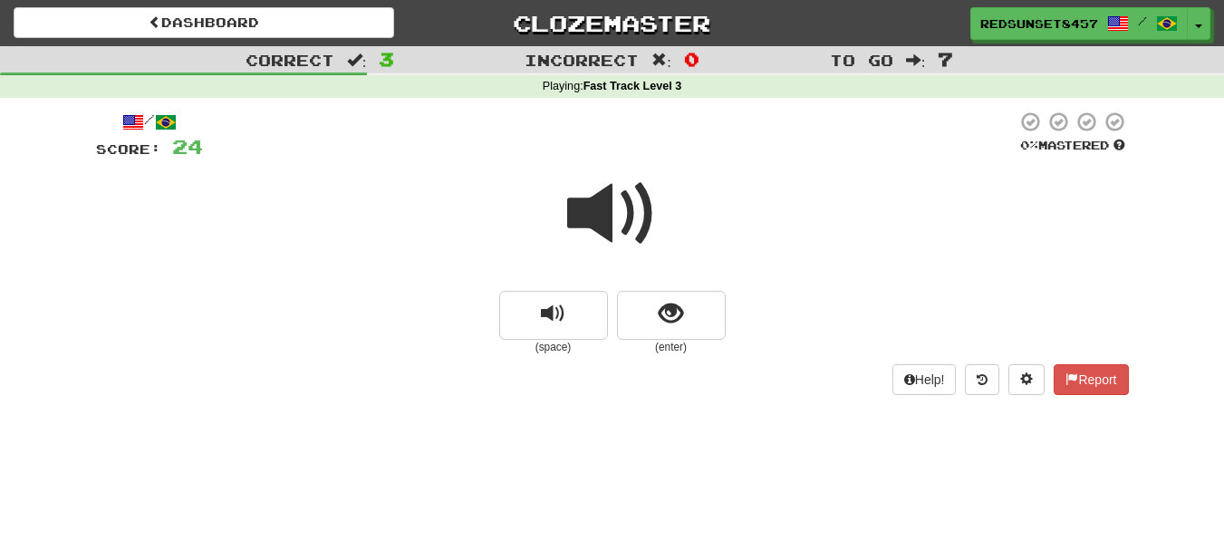
click at [606, 214] on span at bounding box center [612, 214] width 91 height 91
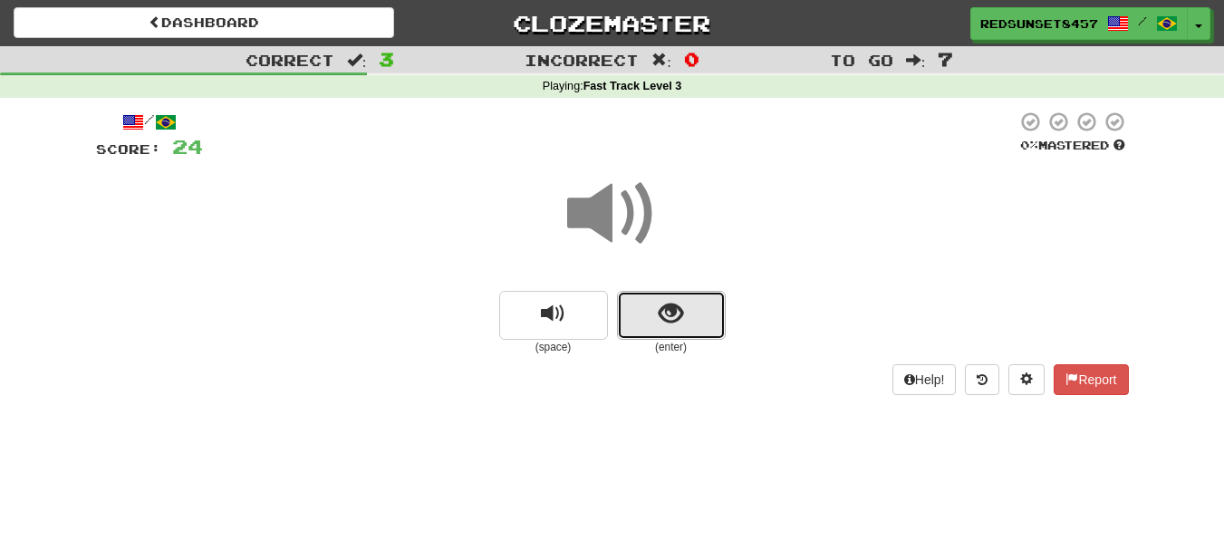
click at [690, 318] on button "show sentence" at bounding box center [671, 315] width 109 height 49
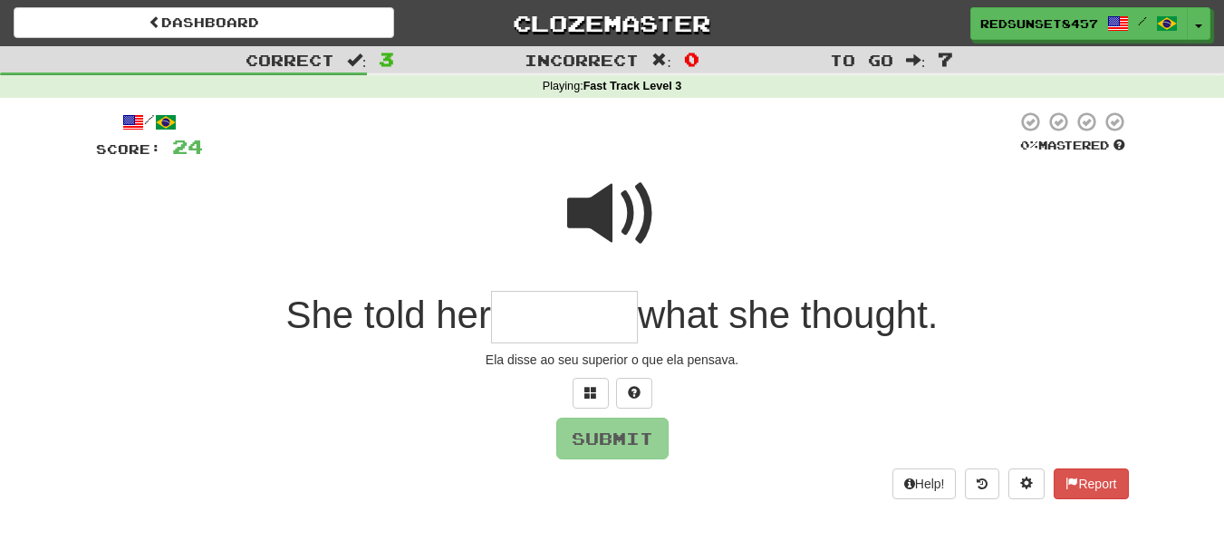
click at [595, 204] on span at bounding box center [612, 214] width 91 height 91
click at [525, 318] on input "text" at bounding box center [564, 317] width 147 height 53
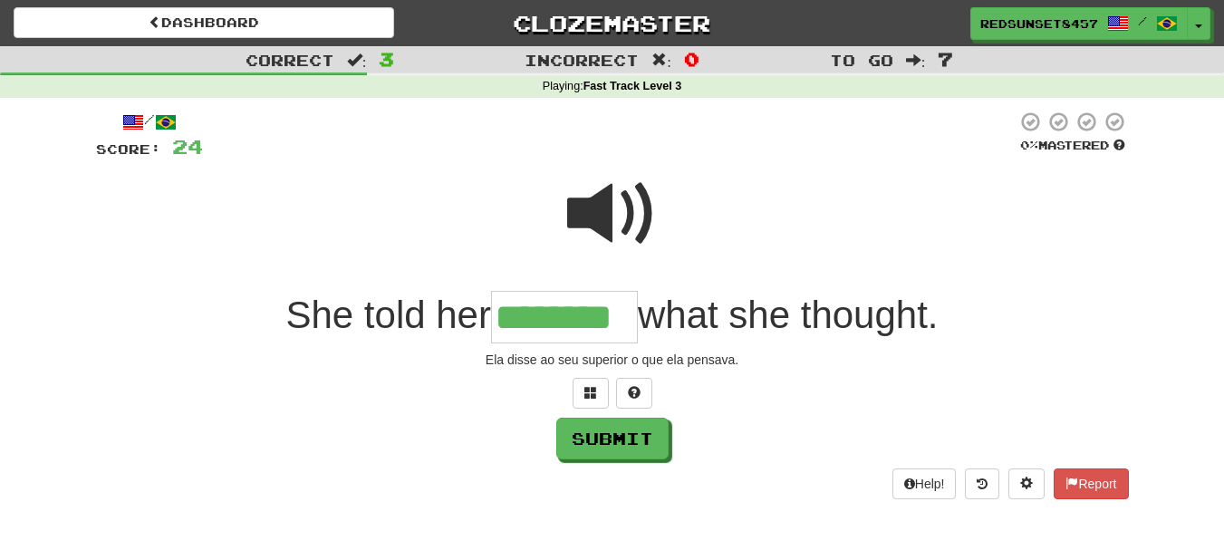
type input "********"
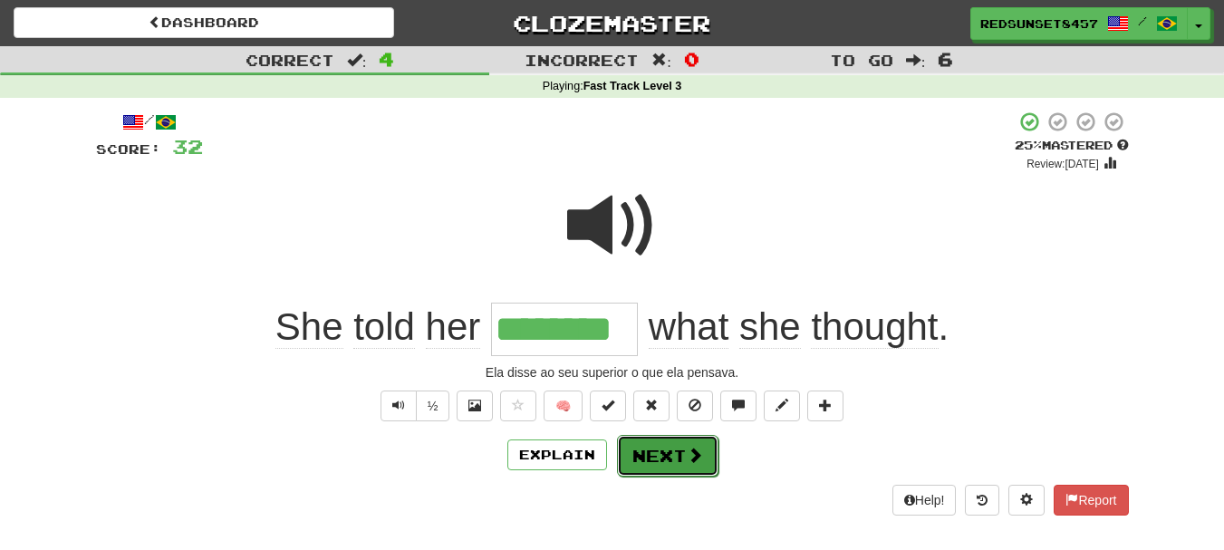
click at [659, 443] on button "Next" at bounding box center [667, 456] width 101 height 42
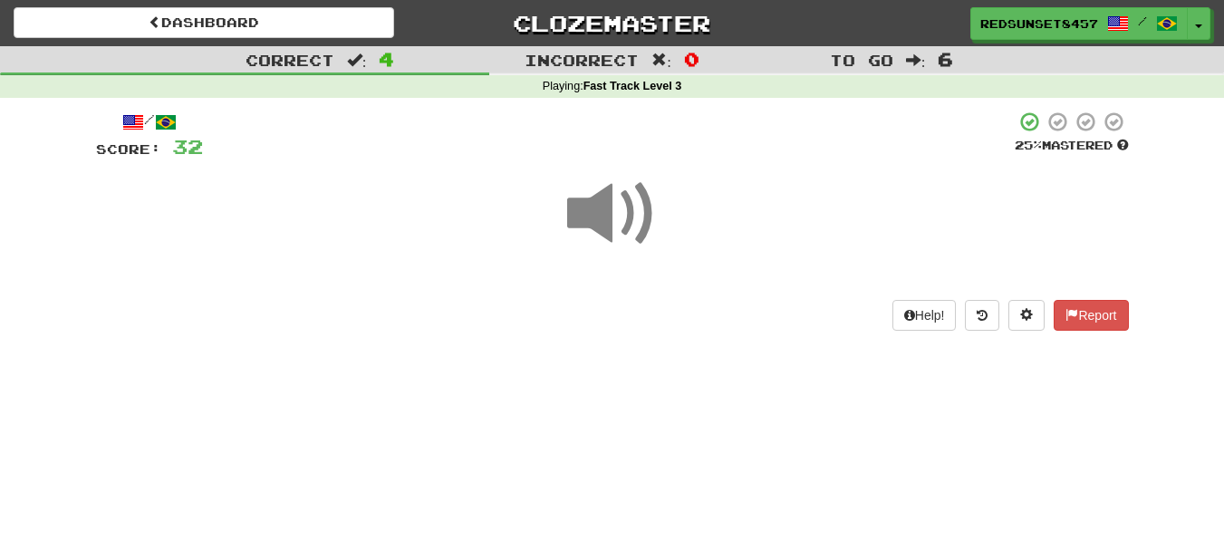
click at [604, 206] on span at bounding box center [612, 214] width 91 height 91
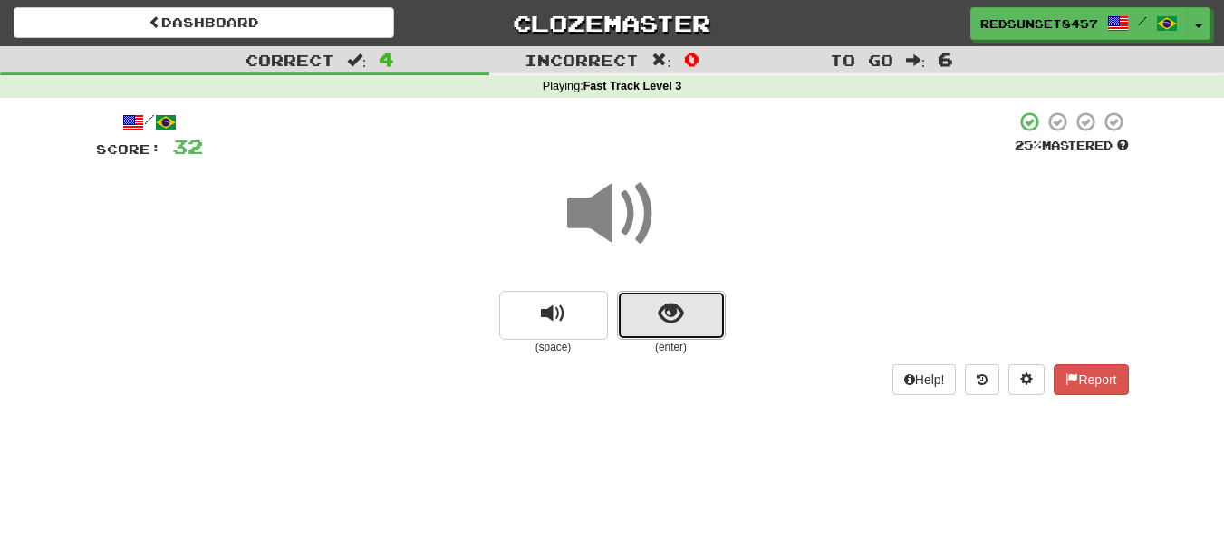
click at [708, 323] on button "show sentence" at bounding box center [671, 315] width 109 height 49
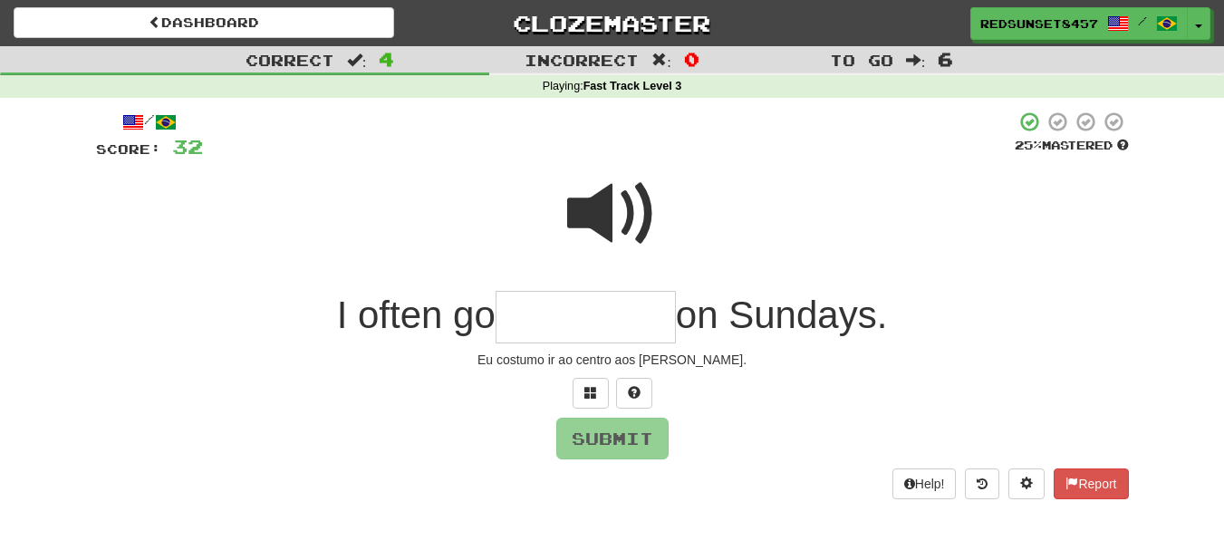
click at [572, 315] on input "text" at bounding box center [586, 317] width 180 height 53
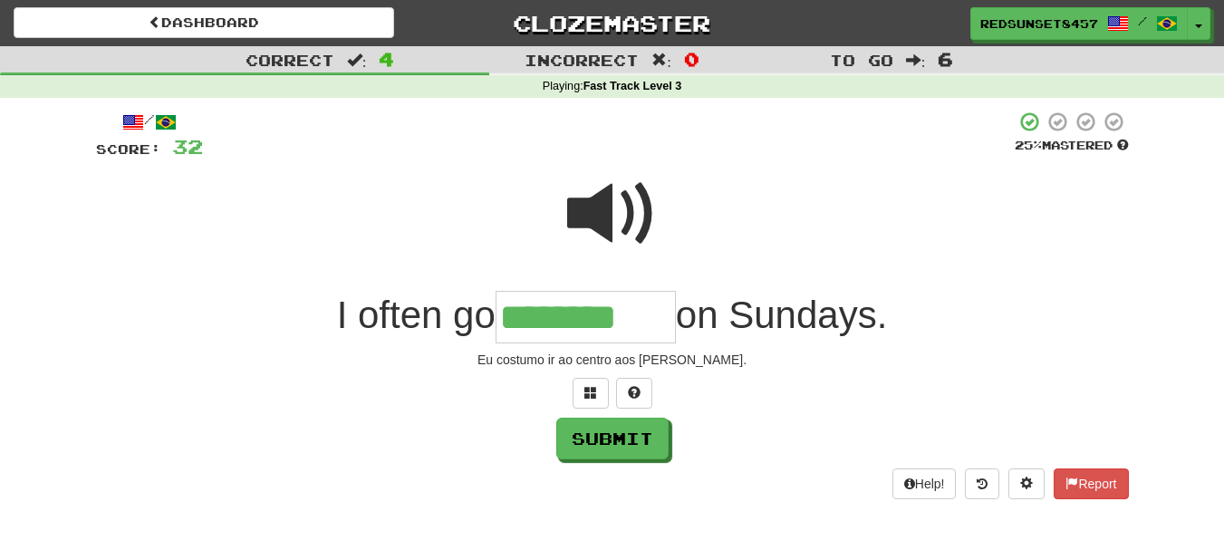
type input "********"
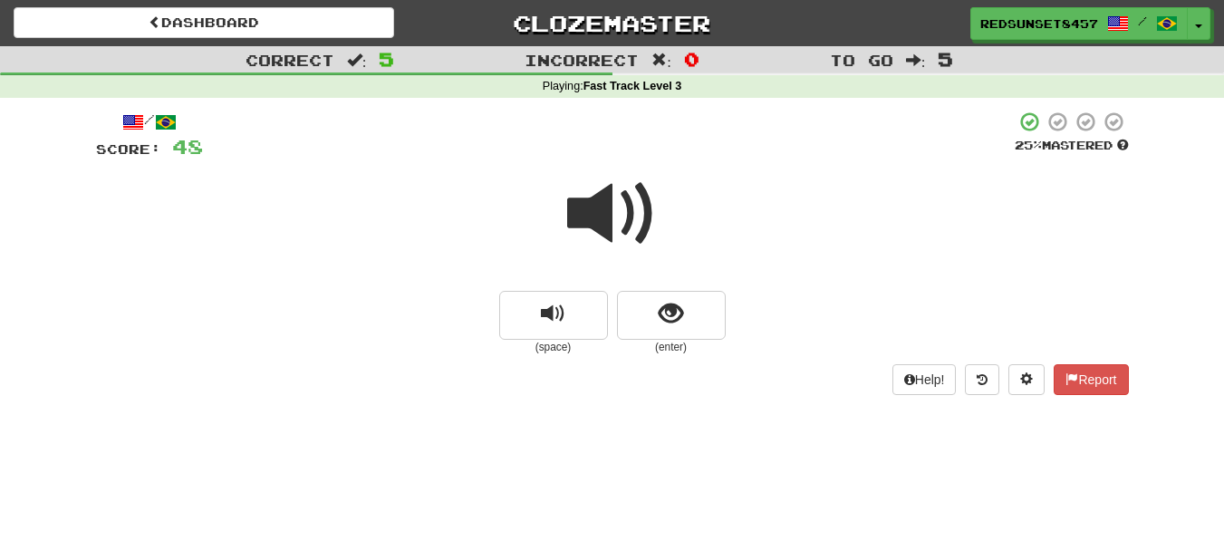
click at [613, 214] on span at bounding box center [612, 214] width 91 height 91
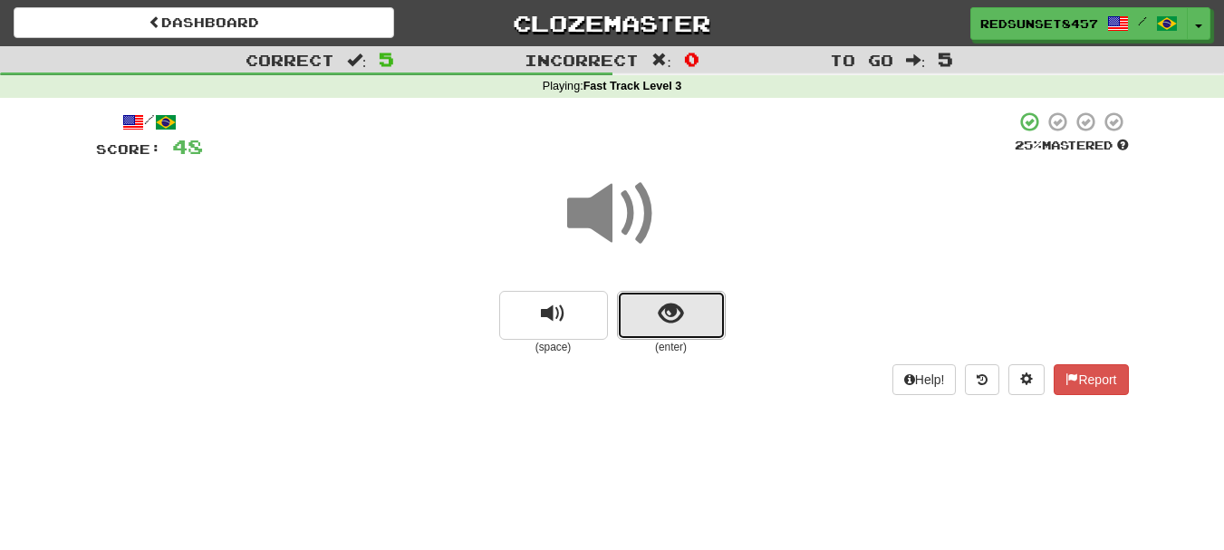
click at [663, 305] on span "show sentence" at bounding box center [671, 314] width 24 height 24
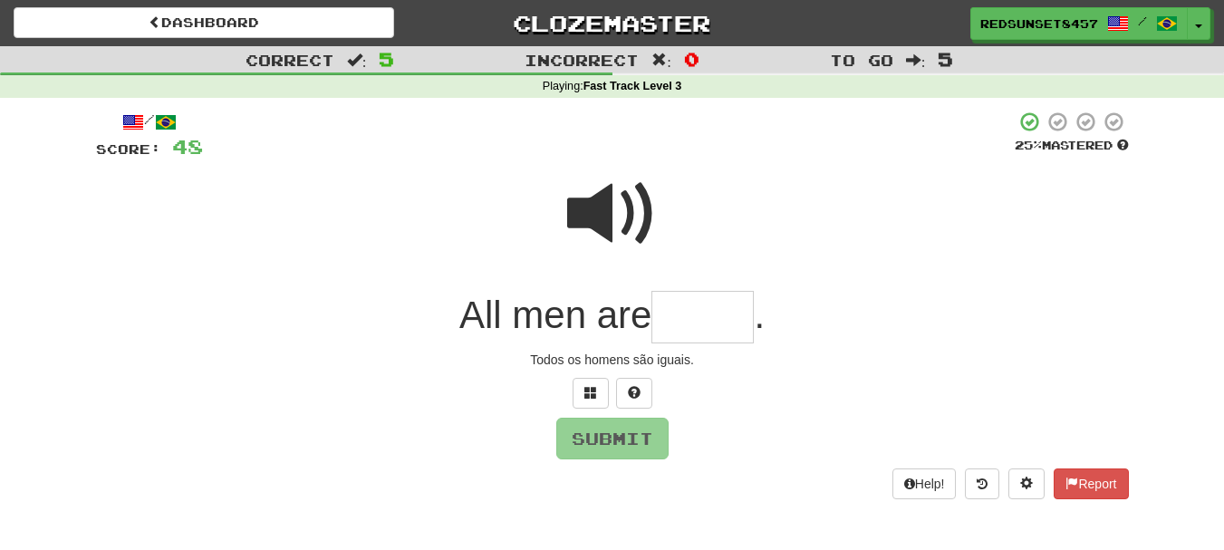
click at [682, 310] on input "text" at bounding box center [703, 317] width 102 height 53
type input "*"
click at [599, 212] on span at bounding box center [612, 214] width 91 height 91
click at [687, 315] on input "*" at bounding box center [703, 317] width 102 height 53
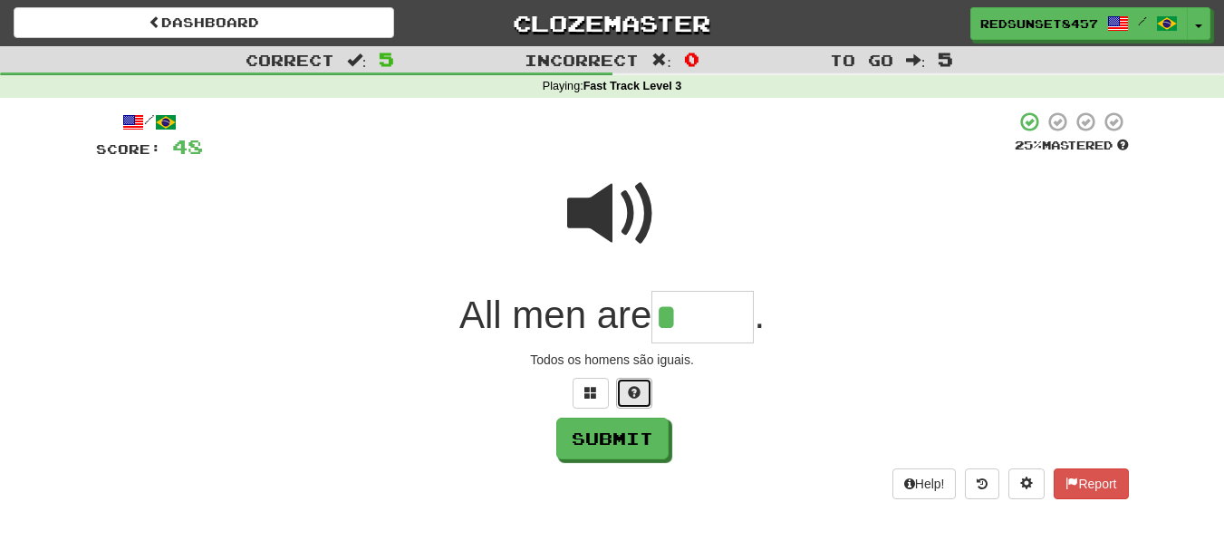
click at [620, 389] on button at bounding box center [634, 393] width 36 height 31
type input "*****"
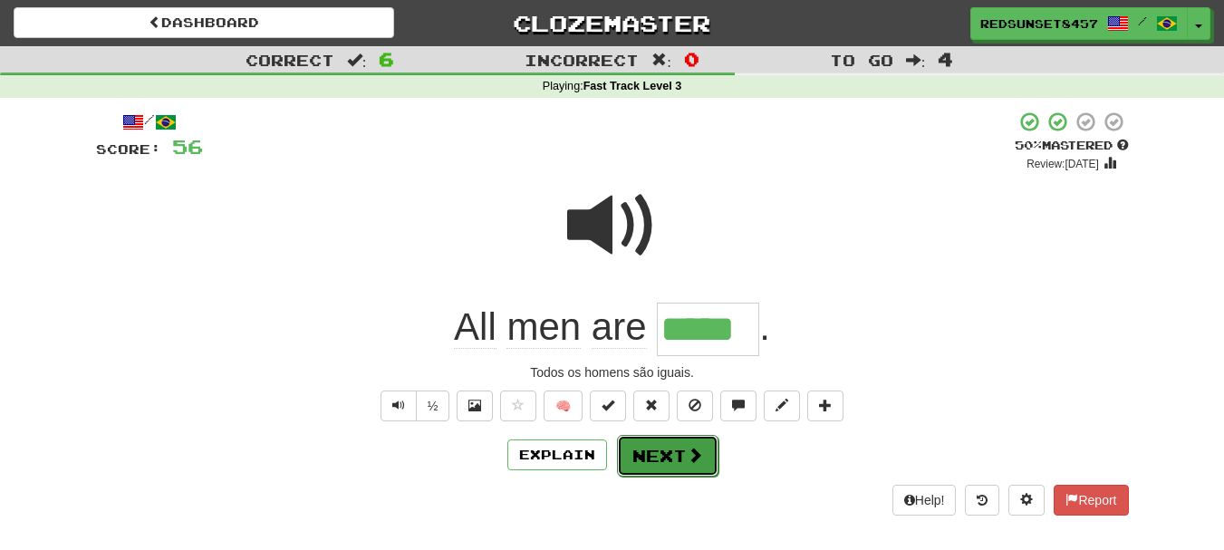
click at [687, 458] on span at bounding box center [695, 455] width 16 height 16
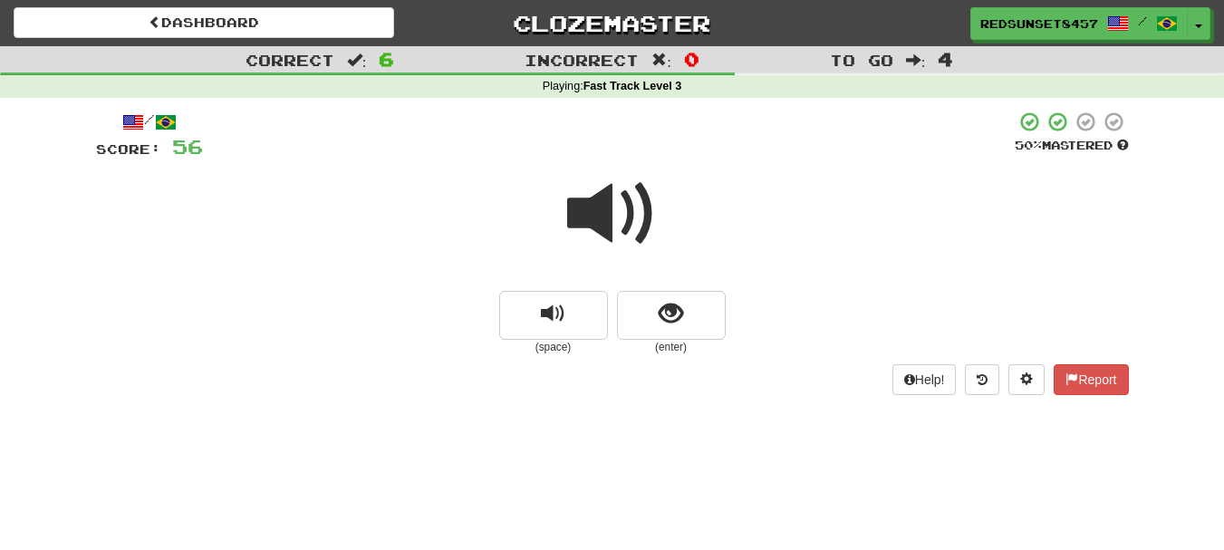
click at [610, 210] on span at bounding box center [612, 214] width 91 height 91
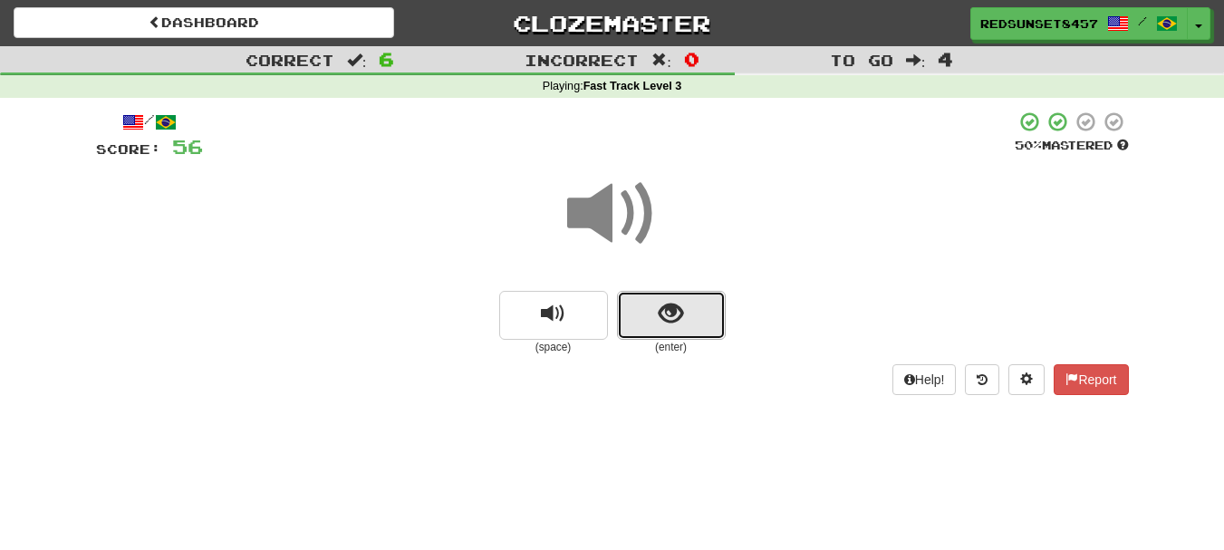
click at [682, 317] on span "show sentence" at bounding box center [671, 314] width 24 height 24
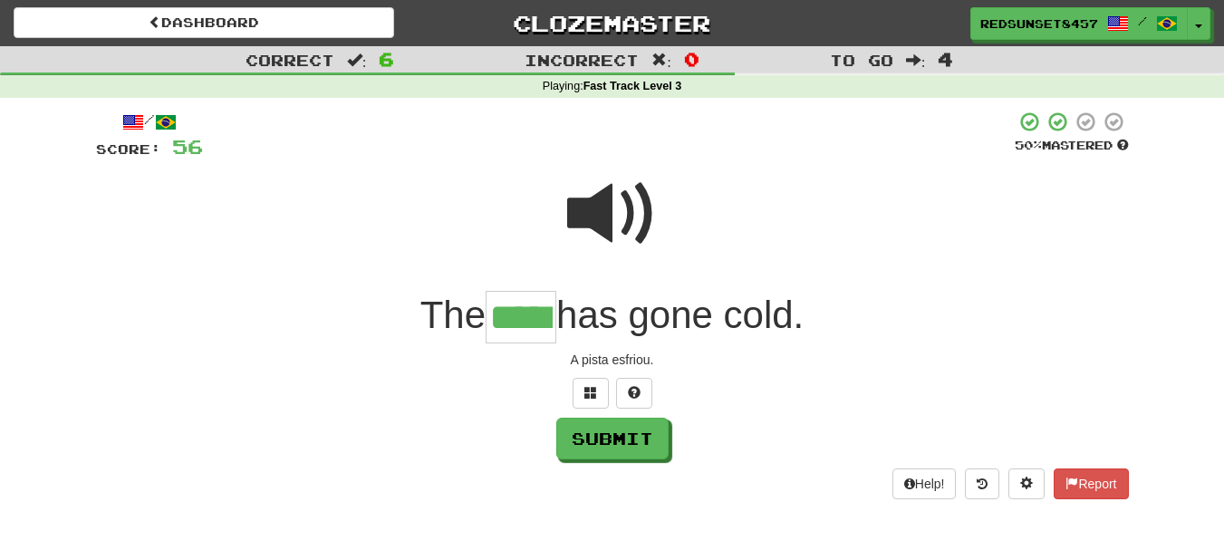
type input "*****"
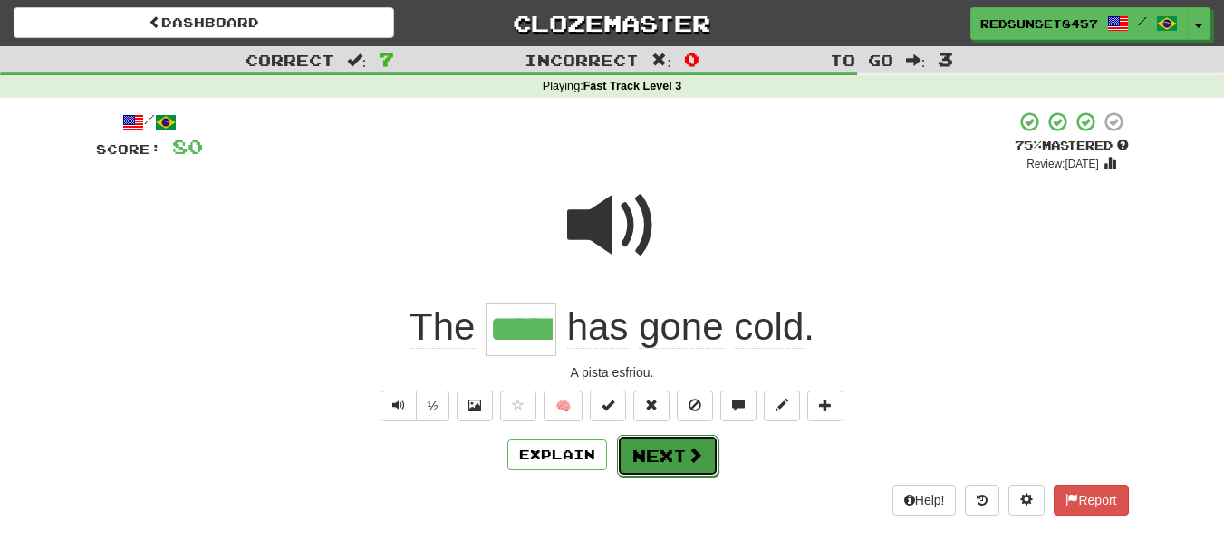
click at [680, 457] on button "Next" at bounding box center [667, 456] width 101 height 42
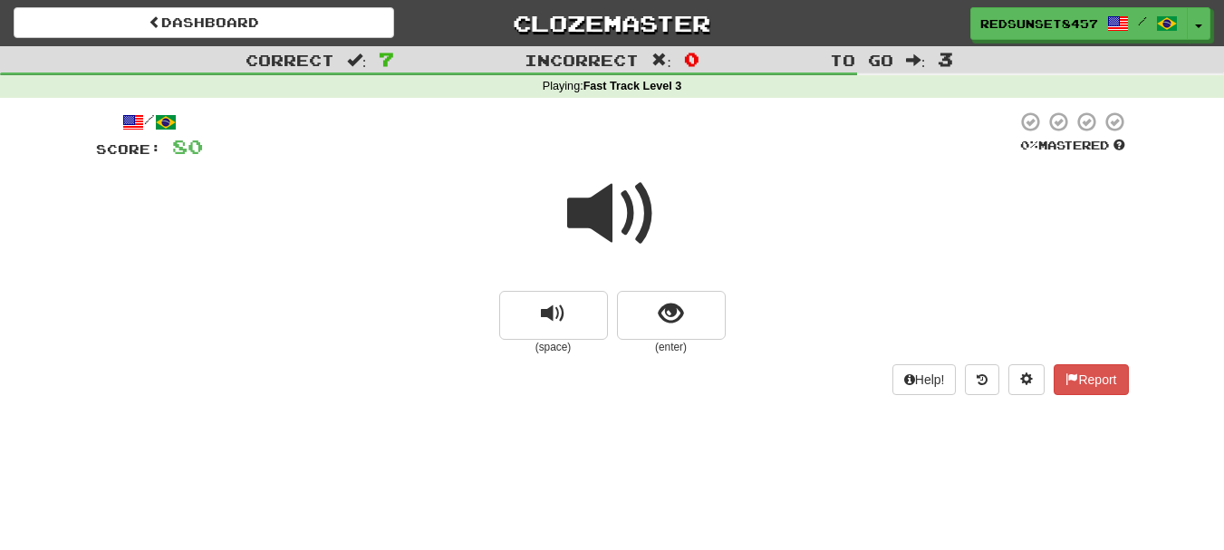
click at [612, 213] on span at bounding box center [612, 214] width 91 height 91
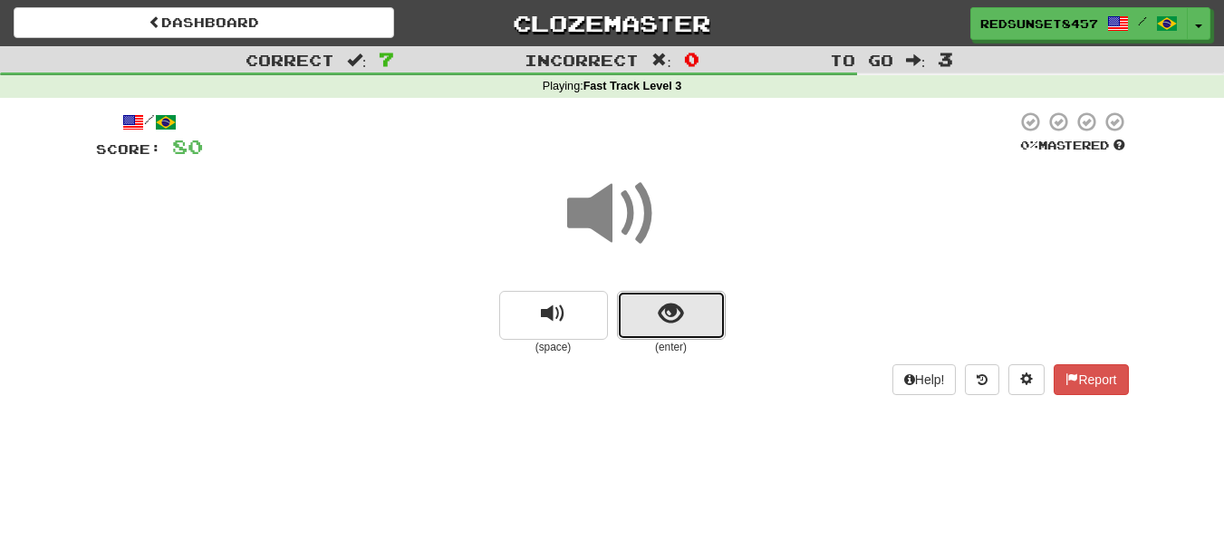
click at [677, 321] on span "show sentence" at bounding box center [671, 314] width 24 height 24
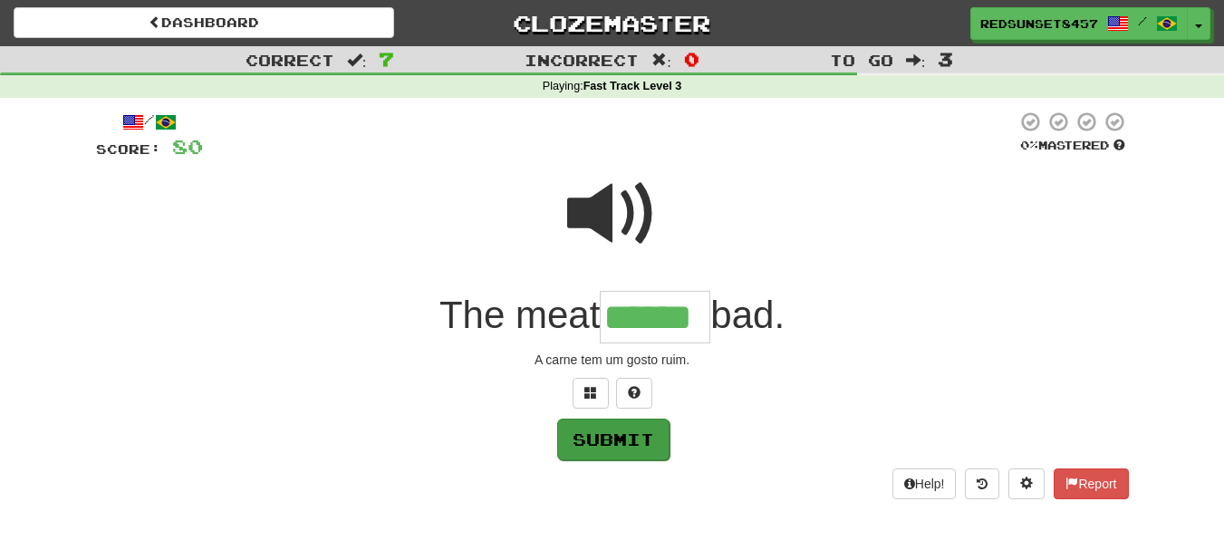
type input "******"
click at [622, 438] on button "Submit" at bounding box center [613, 440] width 112 height 42
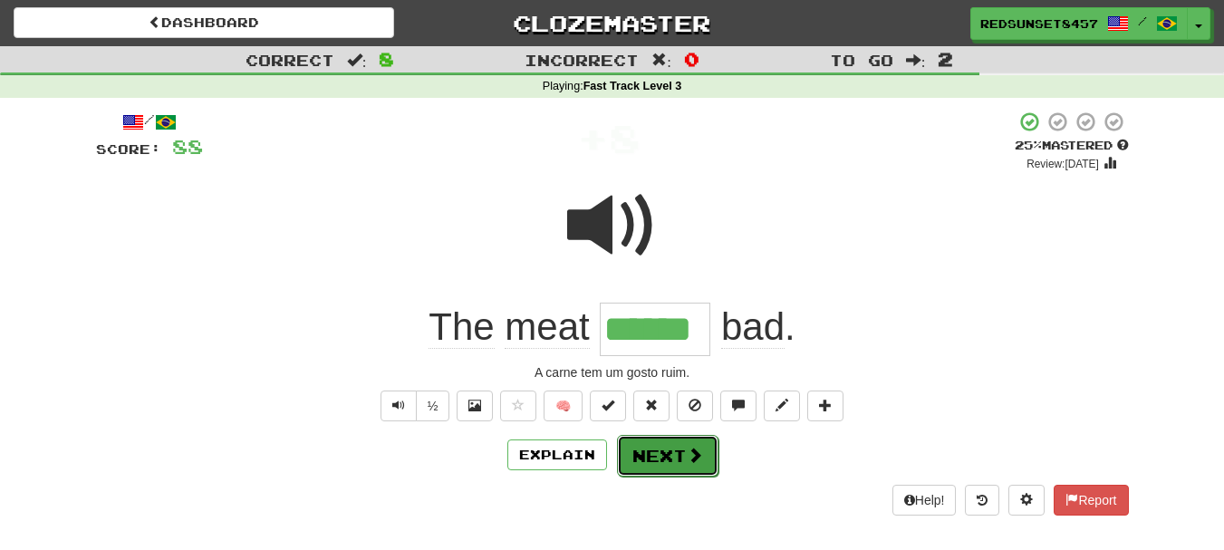
click at [669, 452] on button "Next" at bounding box center [667, 456] width 101 height 42
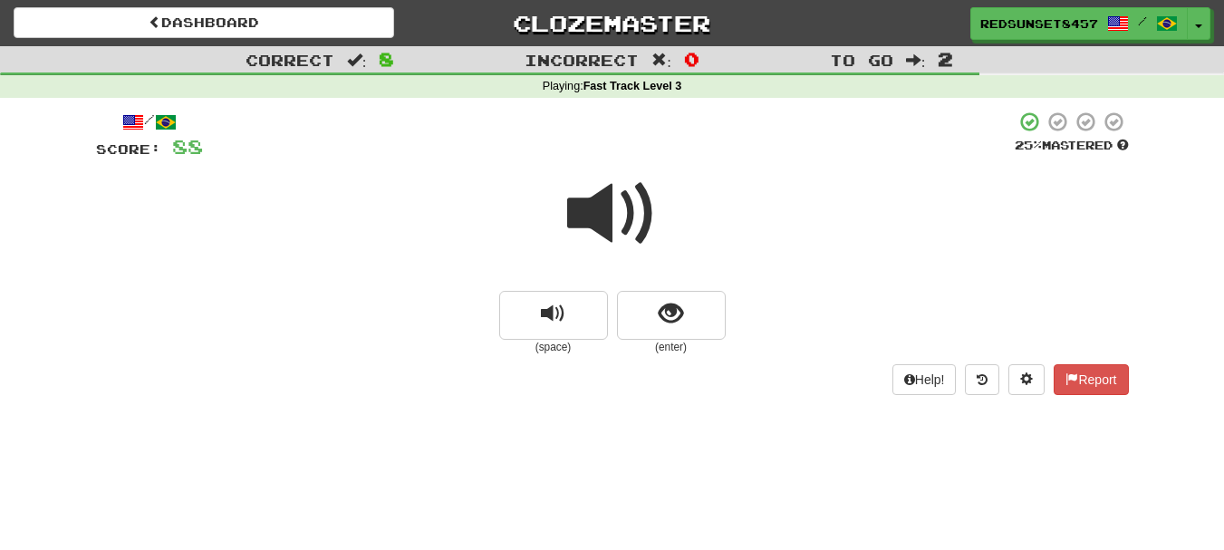
click at [609, 209] on span at bounding box center [612, 214] width 91 height 91
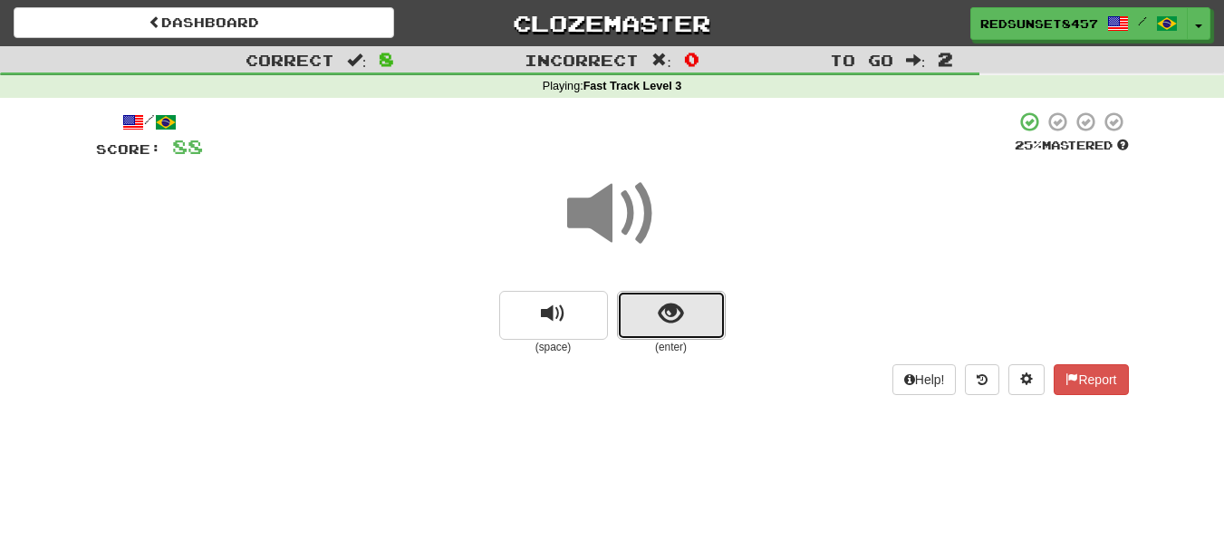
click at [688, 324] on button "show sentence" at bounding box center [671, 315] width 109 height 49
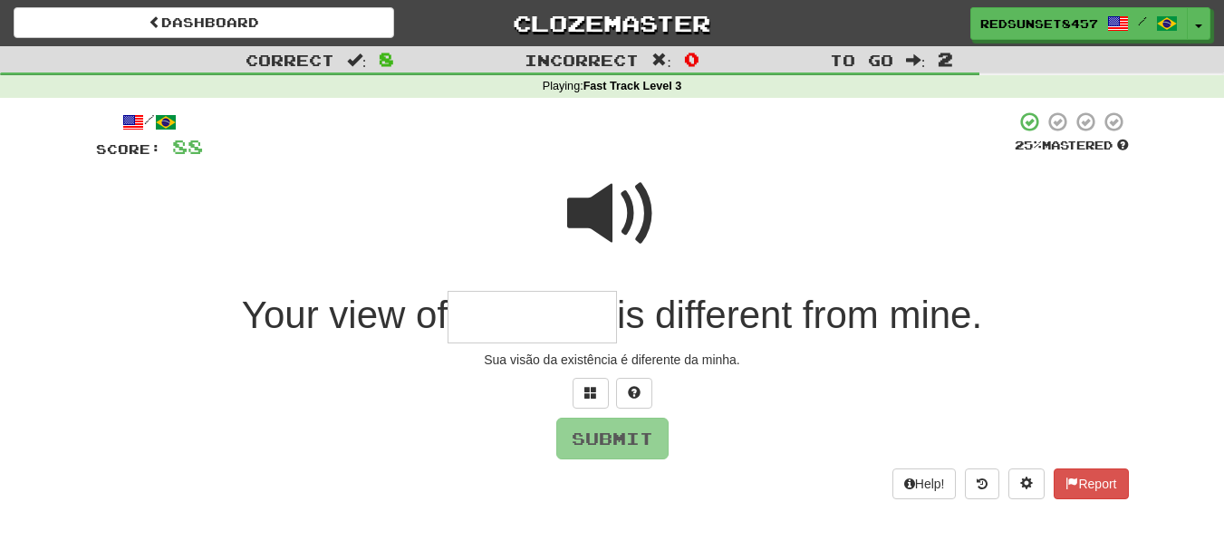
click at [507, 317] on input "text" at bounding box center [532, 317] width 169 height 53
click at [604, 212] on span at bounding box center [612, 214] width 91 height 91
click at [459, 314] on input "text" at bounding box center [532, 317] width 169 height 53
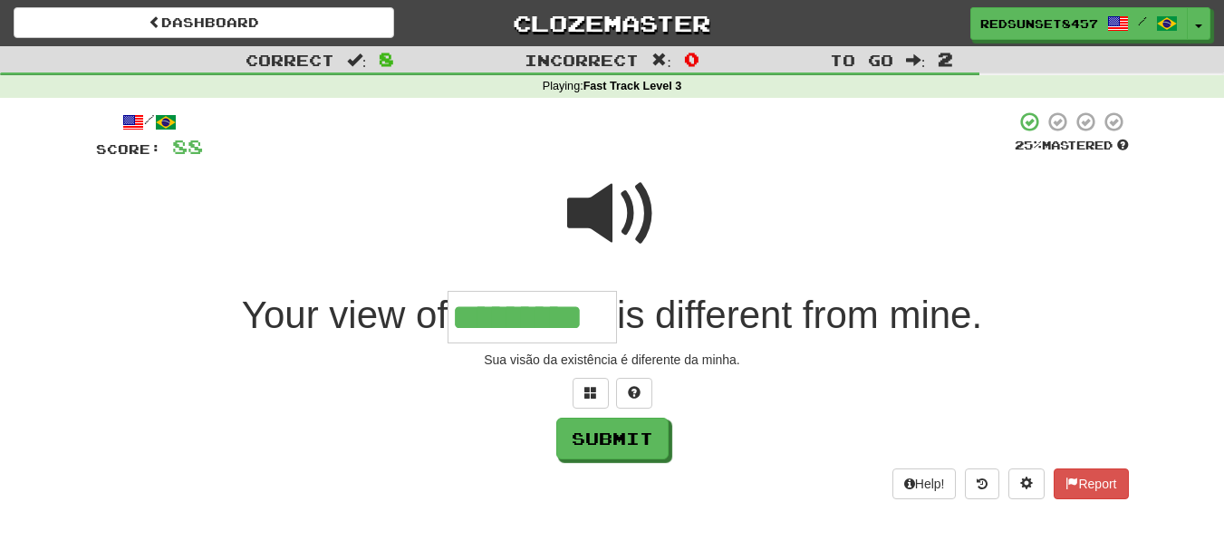
type input "*********"
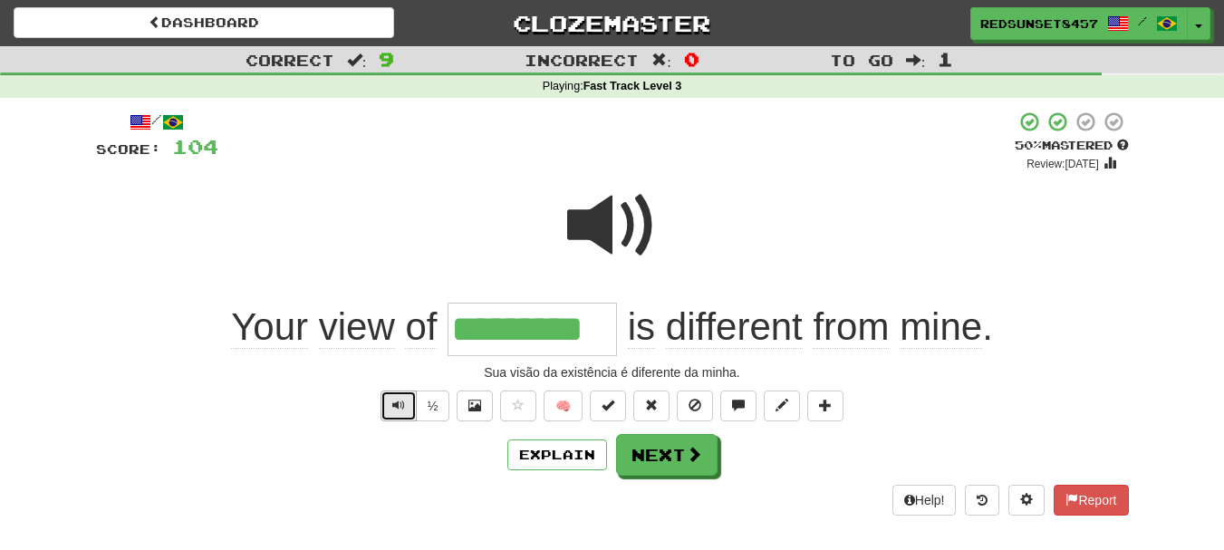
click at [389, 401] on button "Text-to-speech controls" at bounding box center [399, 406] width 36 height 31
click at [679, 454] on button "Next" at bounding box center [667, 456] width 101 height 42
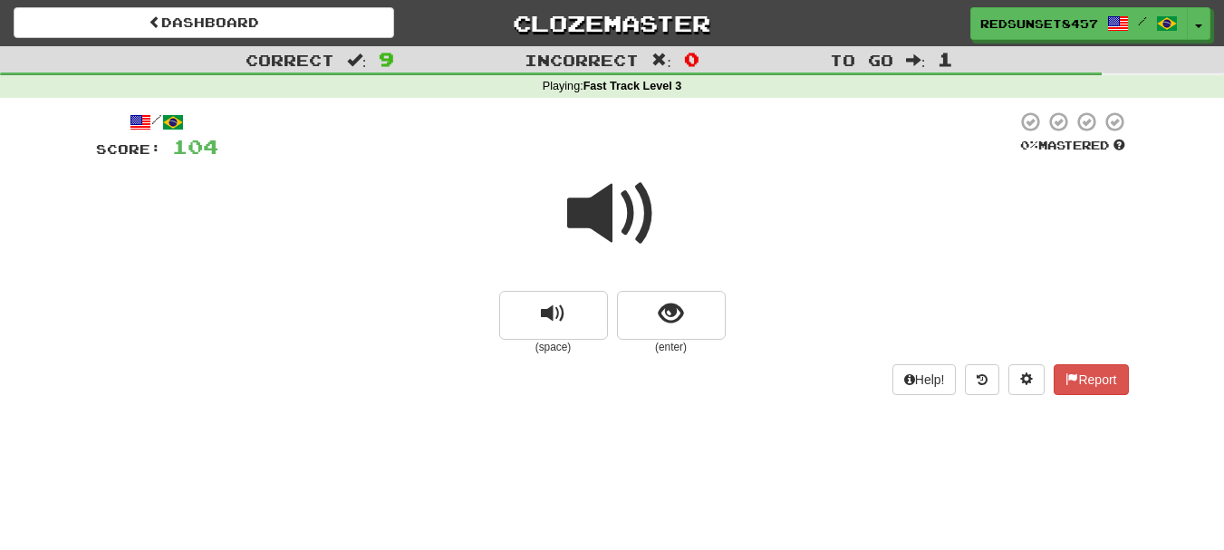
click at [604, 212] on span at bounding box center [612, 214] width 91 height 91
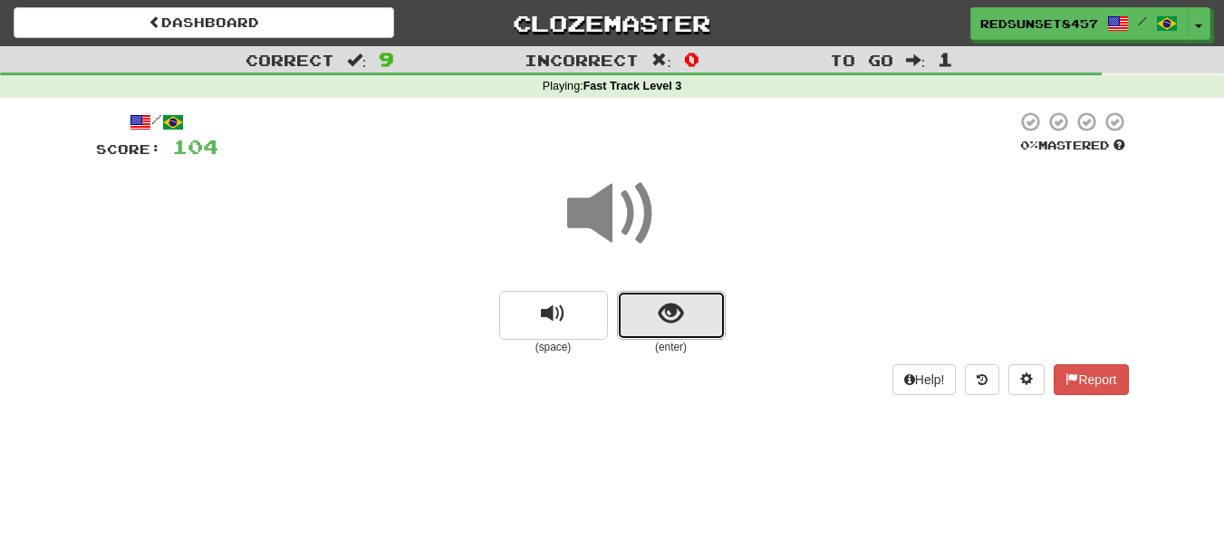
click at [681, 319] on span "show sentence" at bounding box center [671, 314] width 24 height 24
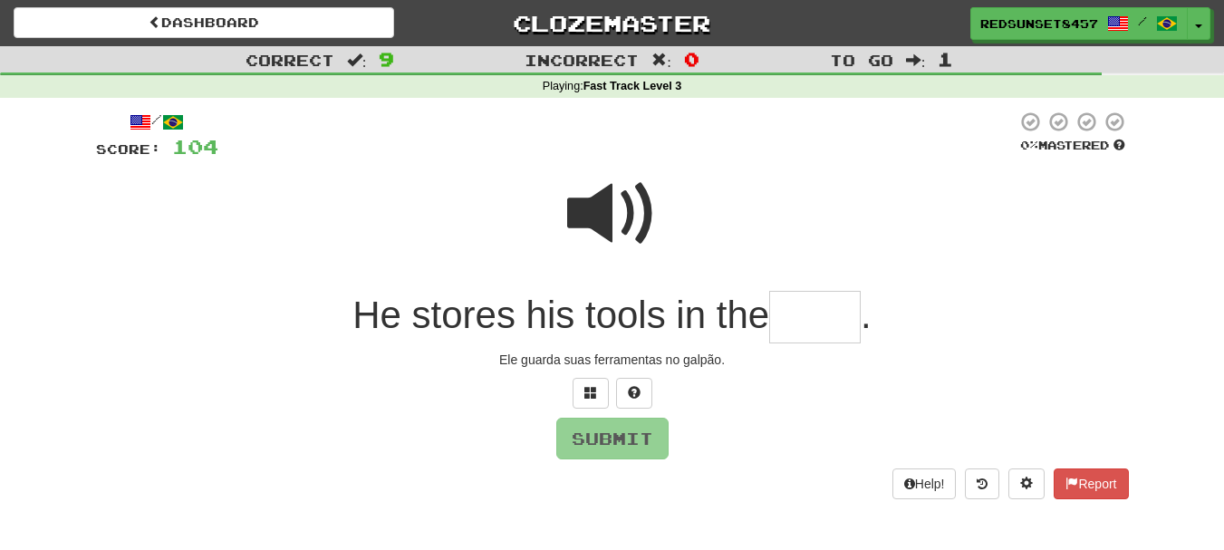
click at [604, 211] on span at bounding box center [612, 214] width 91 height 91
click at [817, 314] on input "text" at bounding box center [815, 317] width 92 height 53
type input "*"
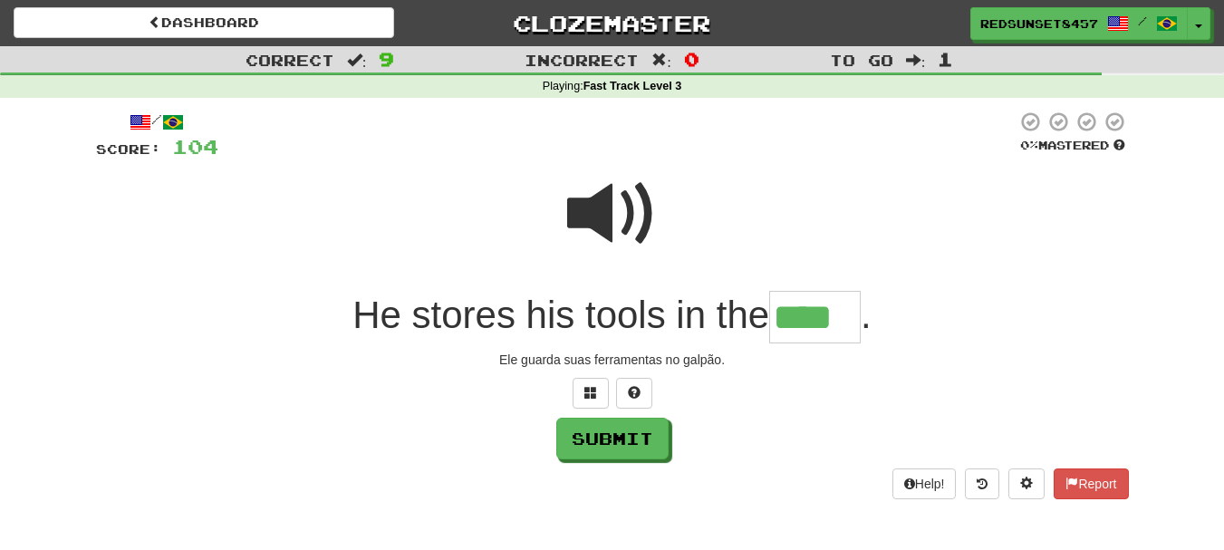
type input "****"
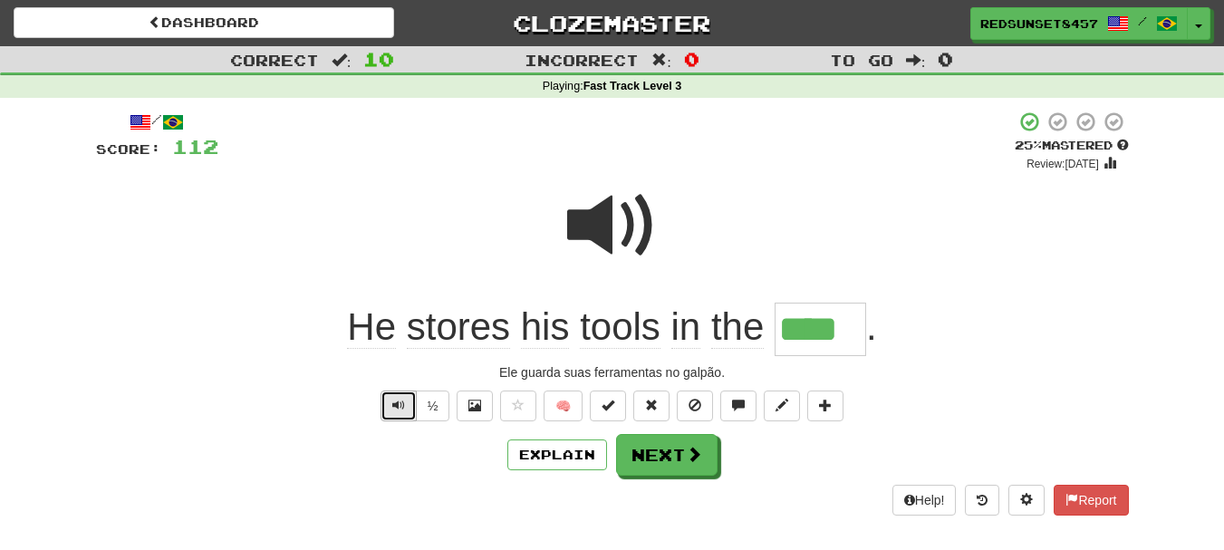
click at [388, 405] on button "Text-to-speech controls" at bounding box center [399, 406] width 36 height 31
click at [675, 461] on button "Next" at bounding box center [667, 456] width 101 height 42
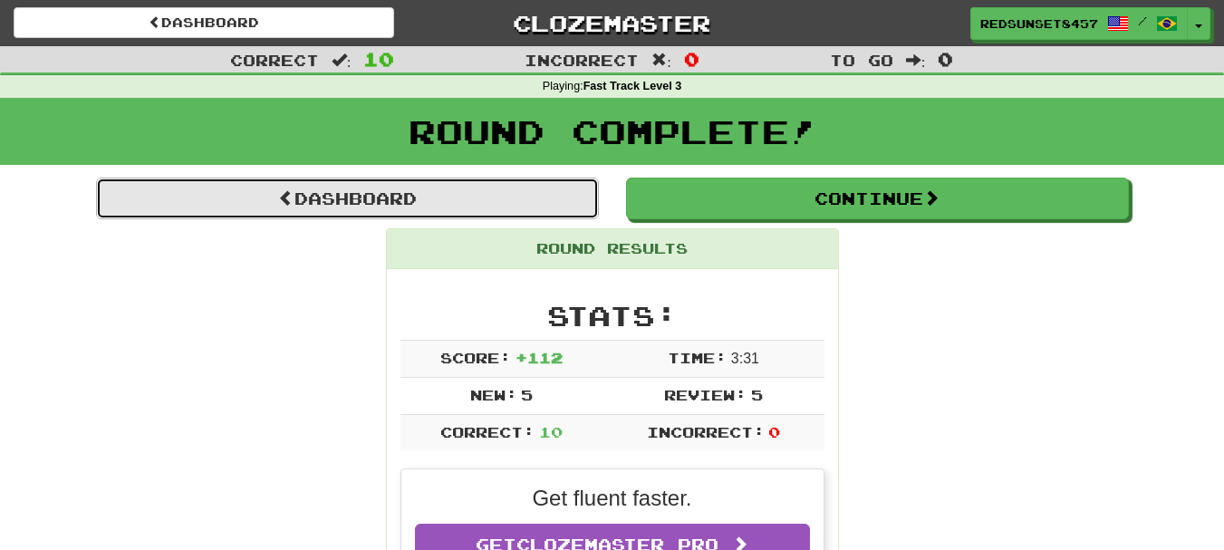
click at [341, 197] on link "Dashboard" at bounding box center [347, 199] width 503 height 42
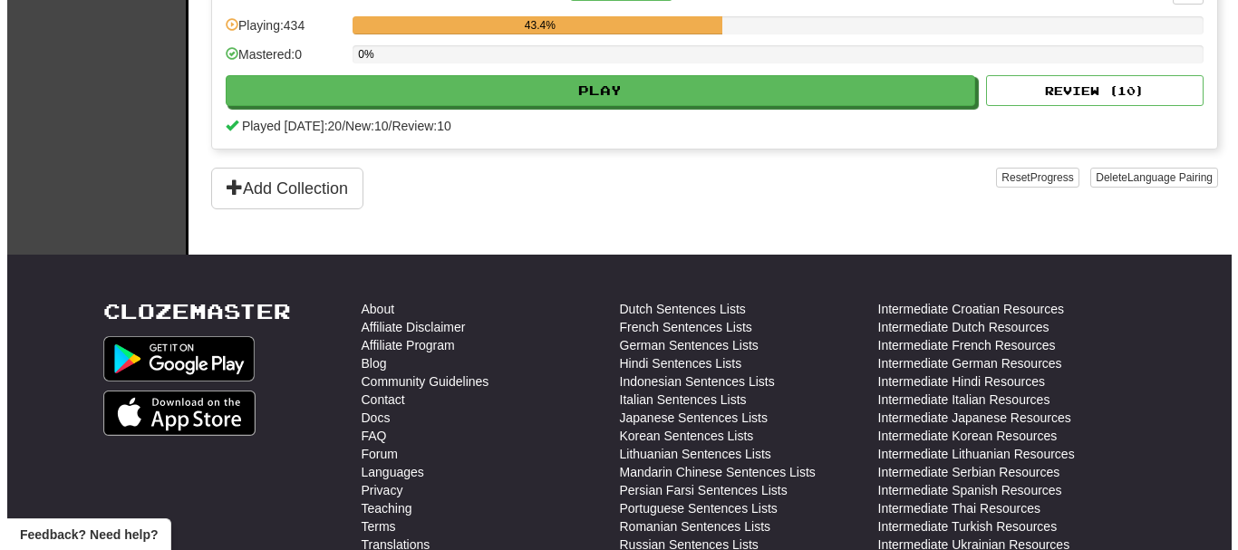
scroll to position [906, 0]
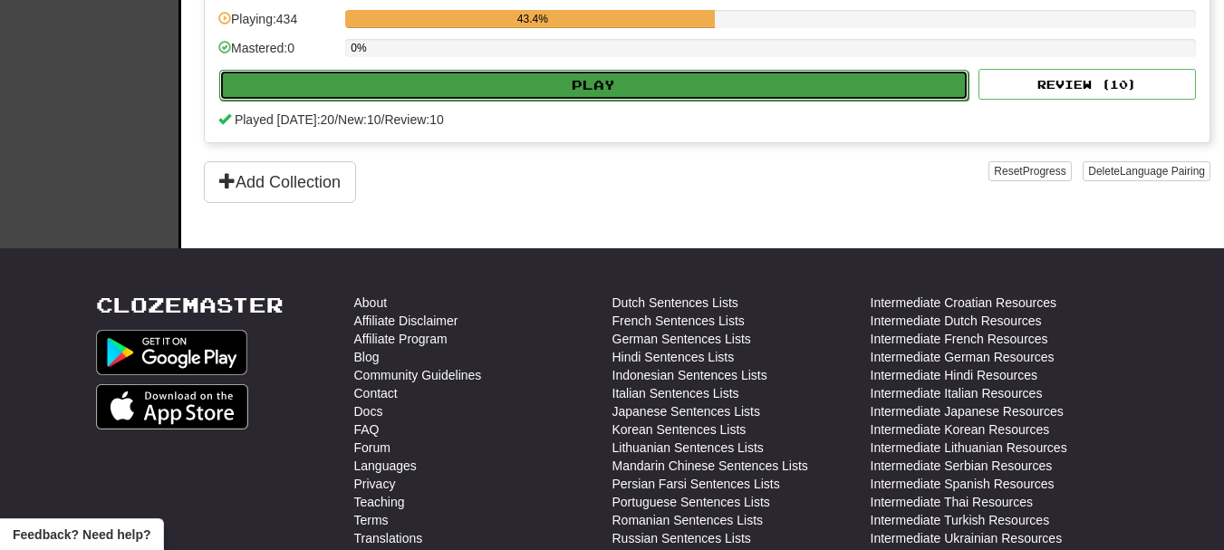
click at [612, 89] on button "Play" at bounding box center [593, 85] width 749 height 31
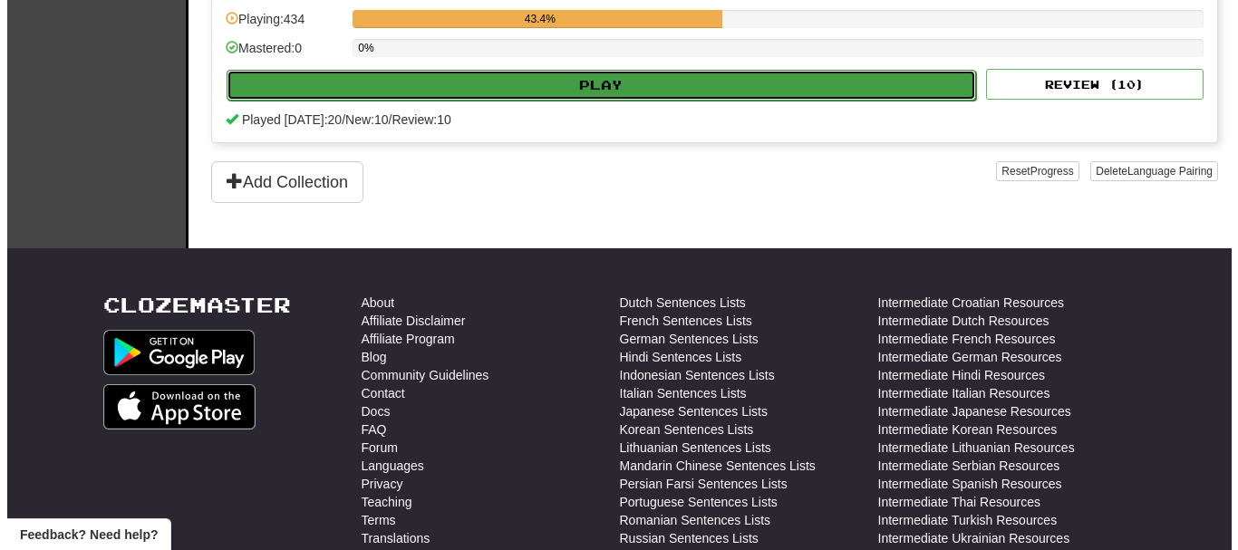
select select "**"
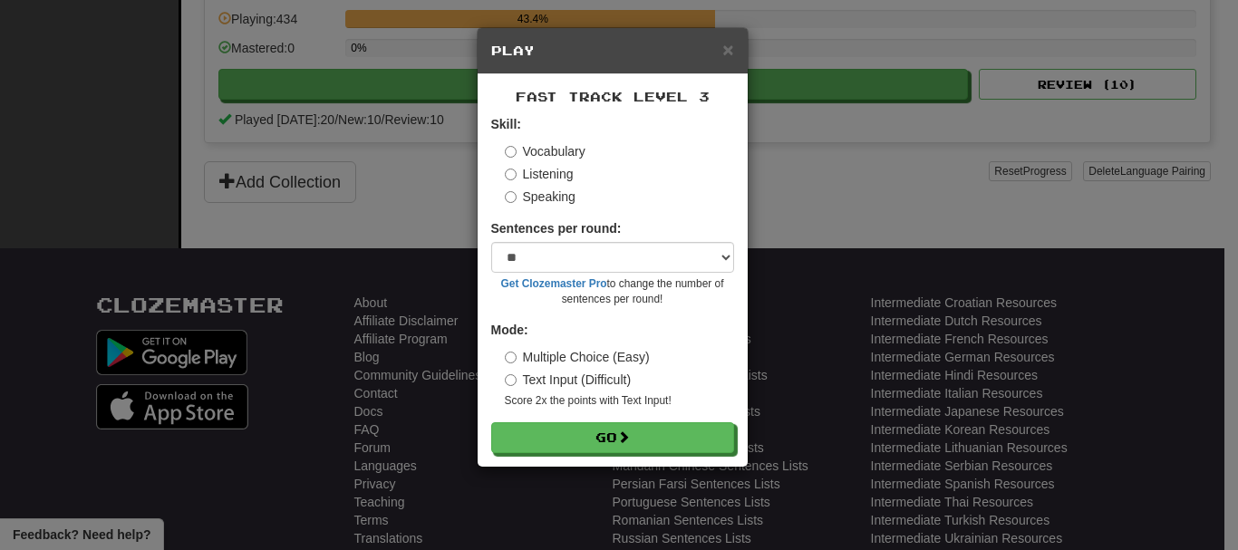
click at [540, 192] on label "Speaking" at bounding box center [540, 197] width 71 height 18
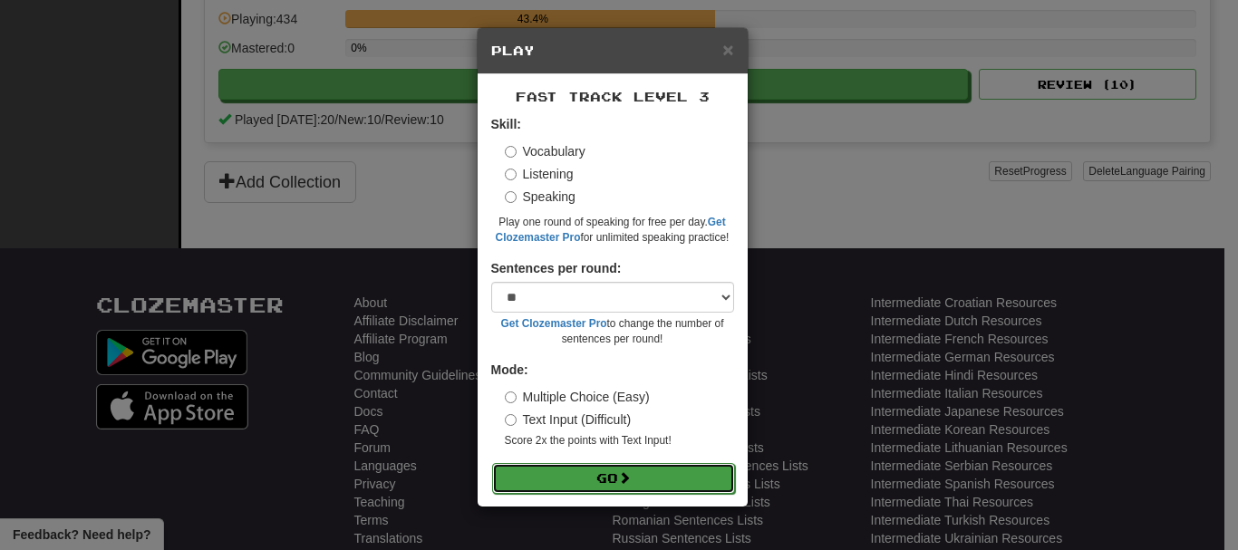
click at [617, 478] on button "Go" at bounding box center [613, 478] width 243 height 31
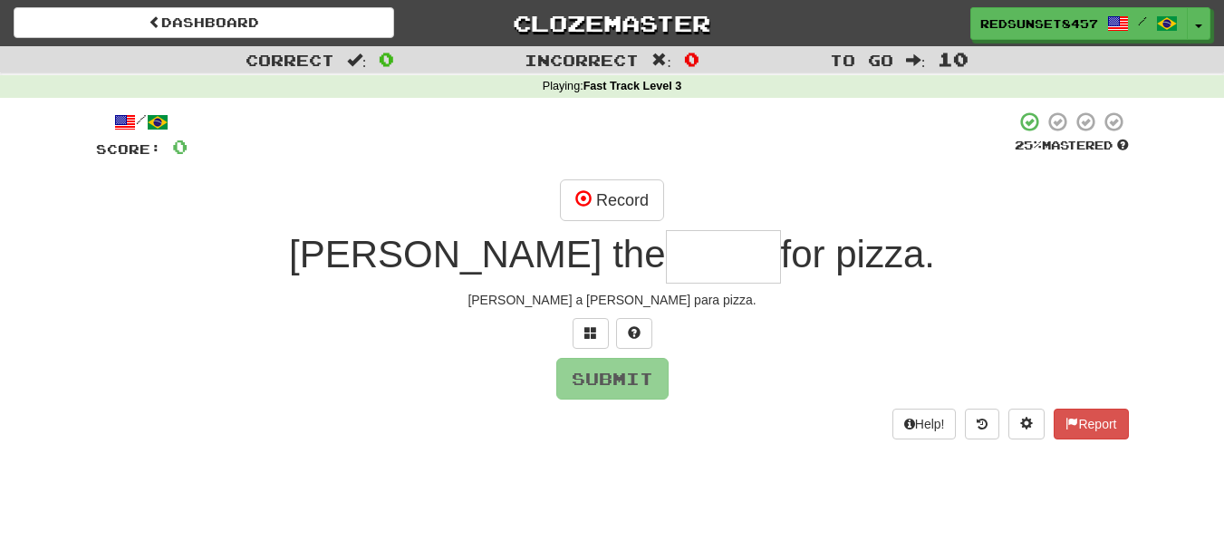
type input "*"
click at [584, 332] on span at bounding box center [590, 332] width 13 height 13
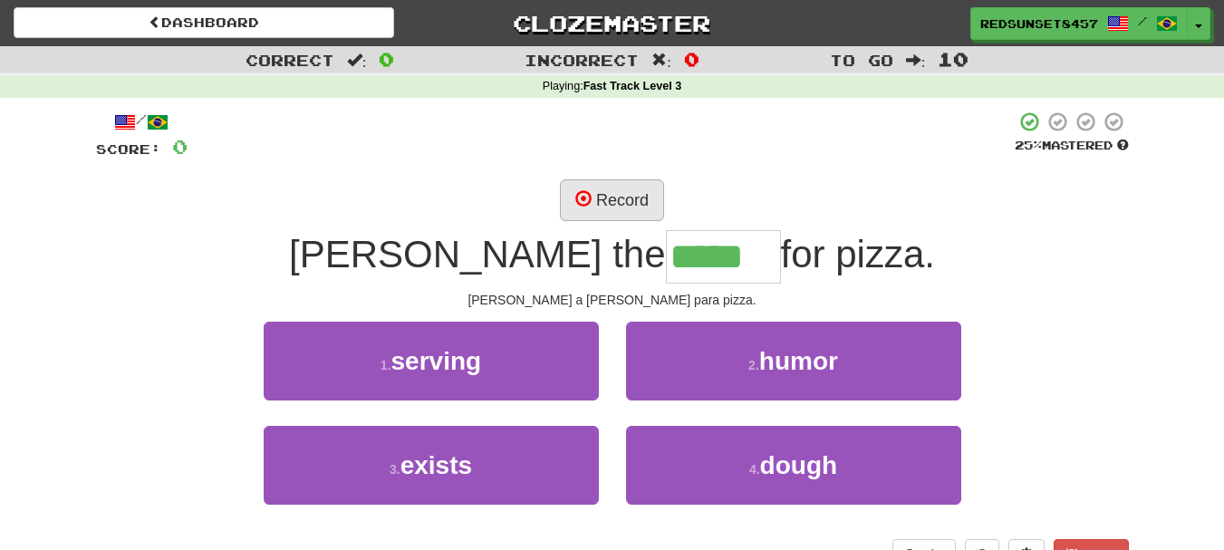
type input "*****"
click at [623, 197] on button "Record" at bounding box center [612, 200] width 104 height 42
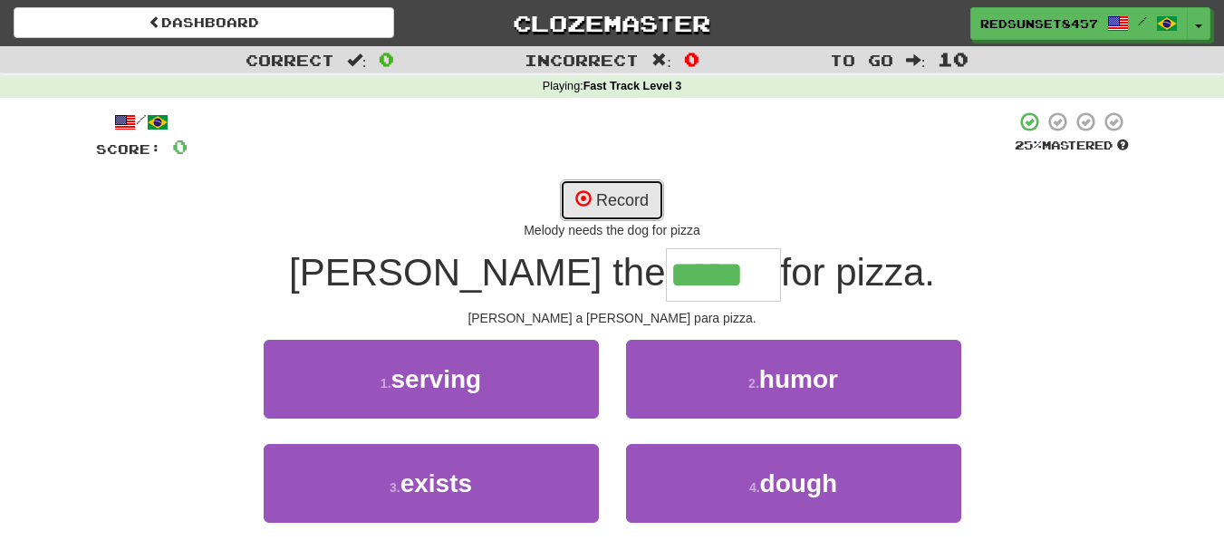
click at [619, 200] on button "Record" at bounding box center [612, 200] width 104 height 42
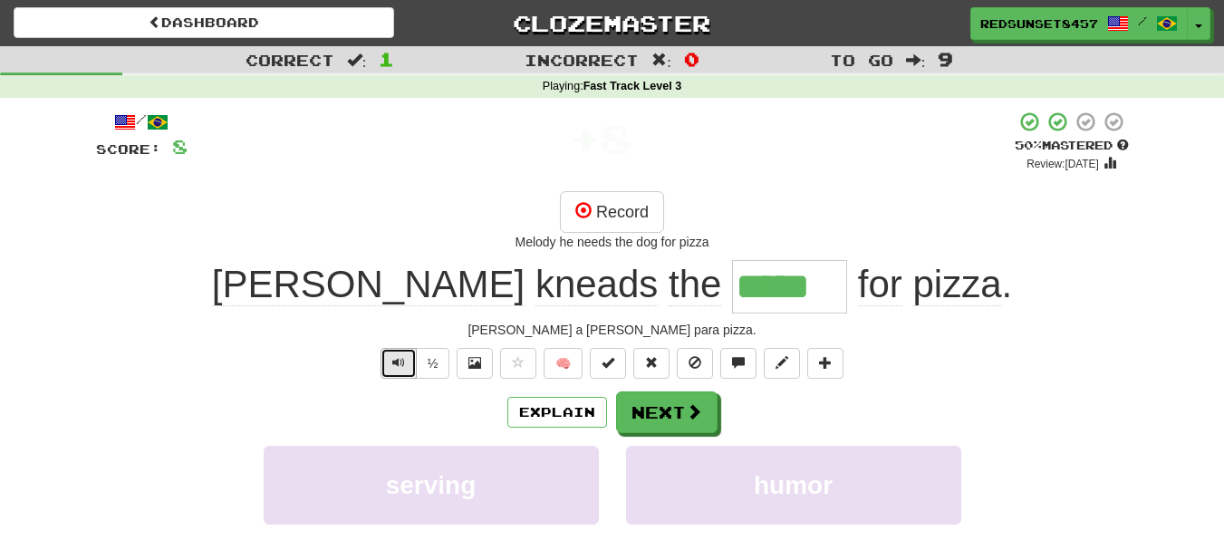
click at [403, 356] on span "Text-to-speech controls" at bounding box center [398, 362] width 13 height 13
click at [628, 206] on button "Record" at bounding box center [612, 212] width 104 height 42
click at [391, 355] on button "Text-to-speech controls" at bounding box center [399, 363] width 36 height 31
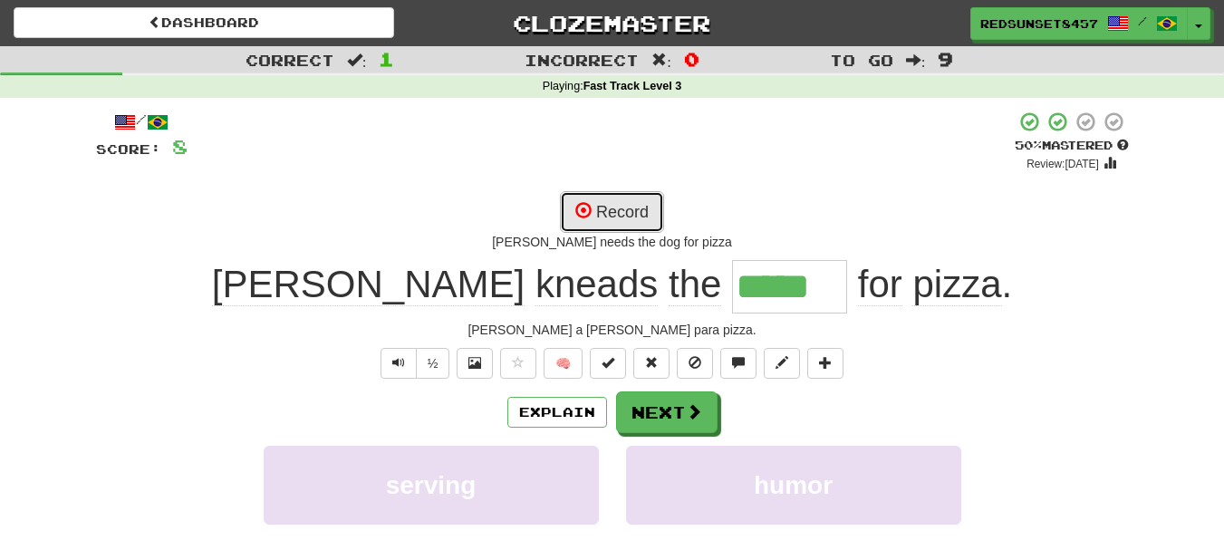
click at [611, 207] on button "Record" at bounding box center [612, 212] width 104 height 42
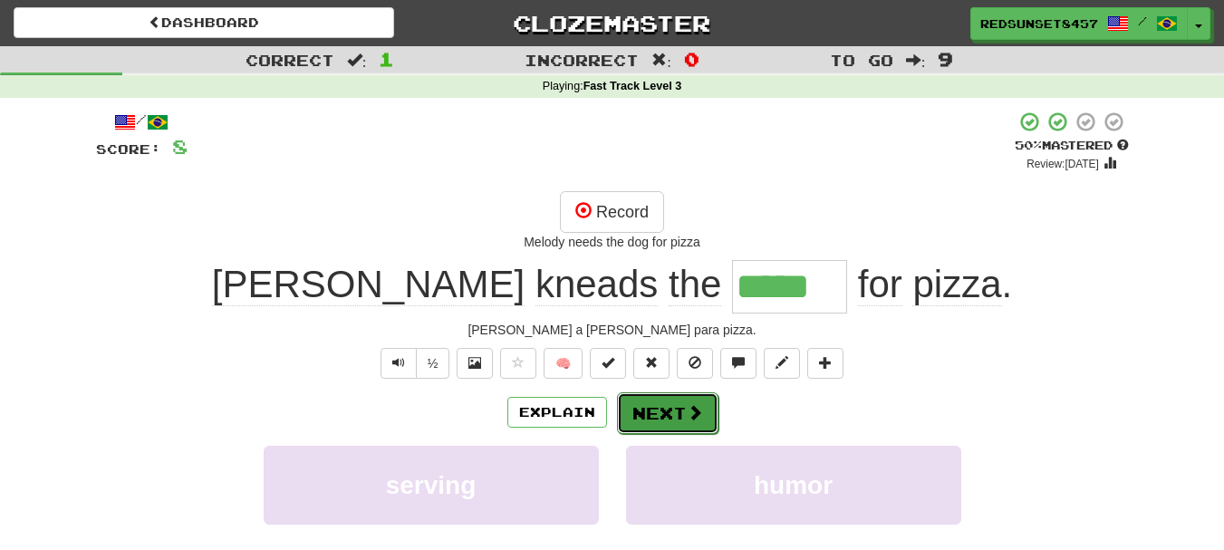
click at [676, 400] on button "Next" at bounding box center [667, 413] width 101 height 42
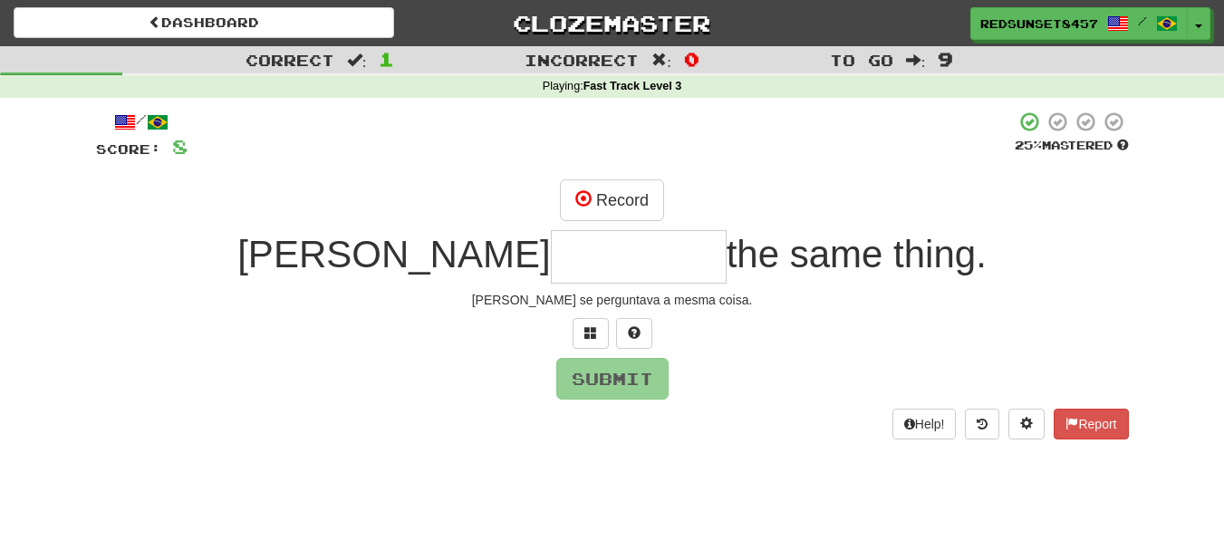
type input "*"
click at [590, 338] on span at bounding box center [590, 332] width 13 height 13
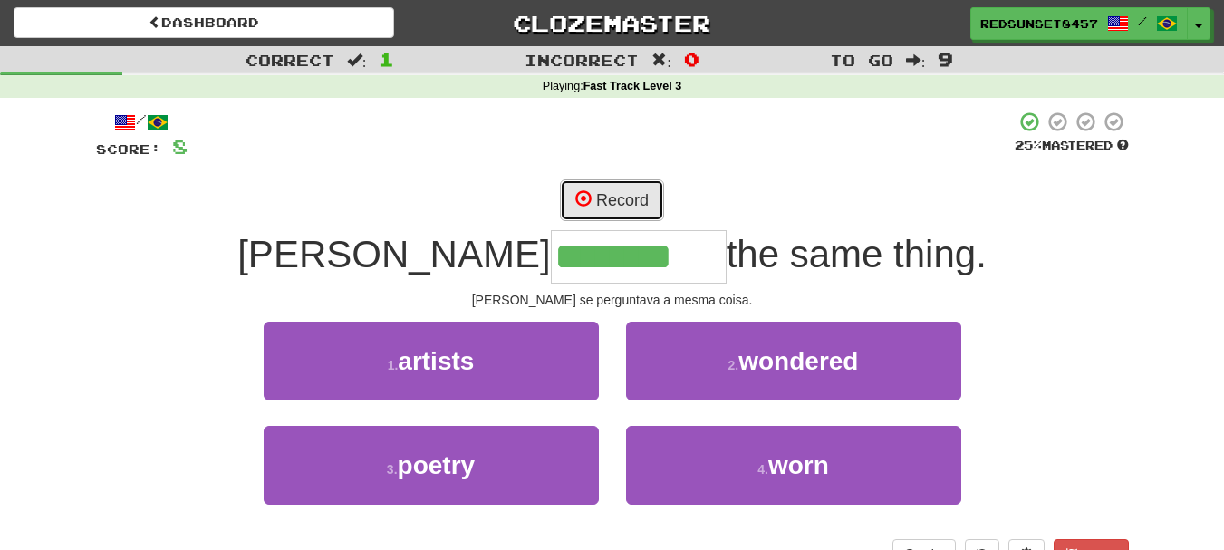
click at [592, 192] on button "Record" at bounding box center [612, 200] width 104 height 42
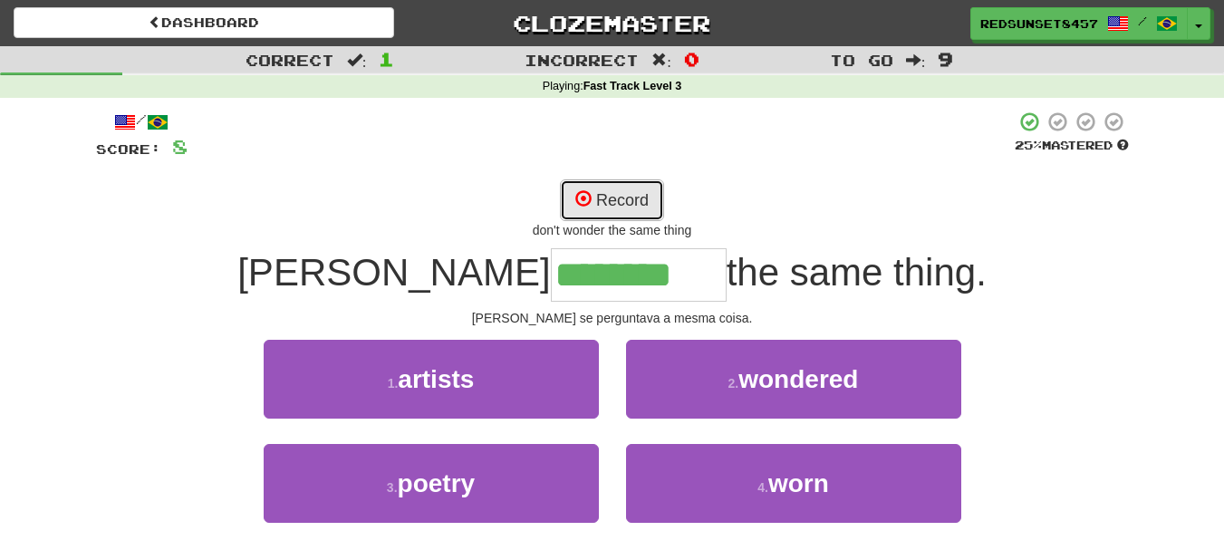
click at [627, 196] on button "Record" at bounding box center [612, 200] width 104 height 42
type input "********"
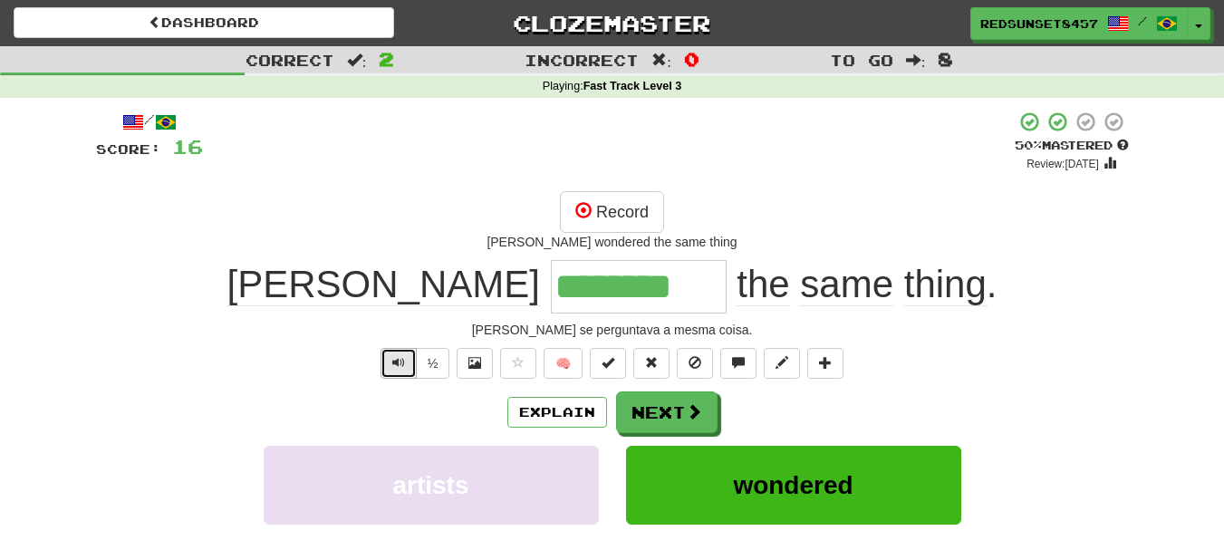
click at [394, 361] on span "Text-to-speech controls" at bounding box center [398, 362] width 13 height 13
click at [672, 412] on button "Next" at bounding box center [667, 413] width 101 height 42
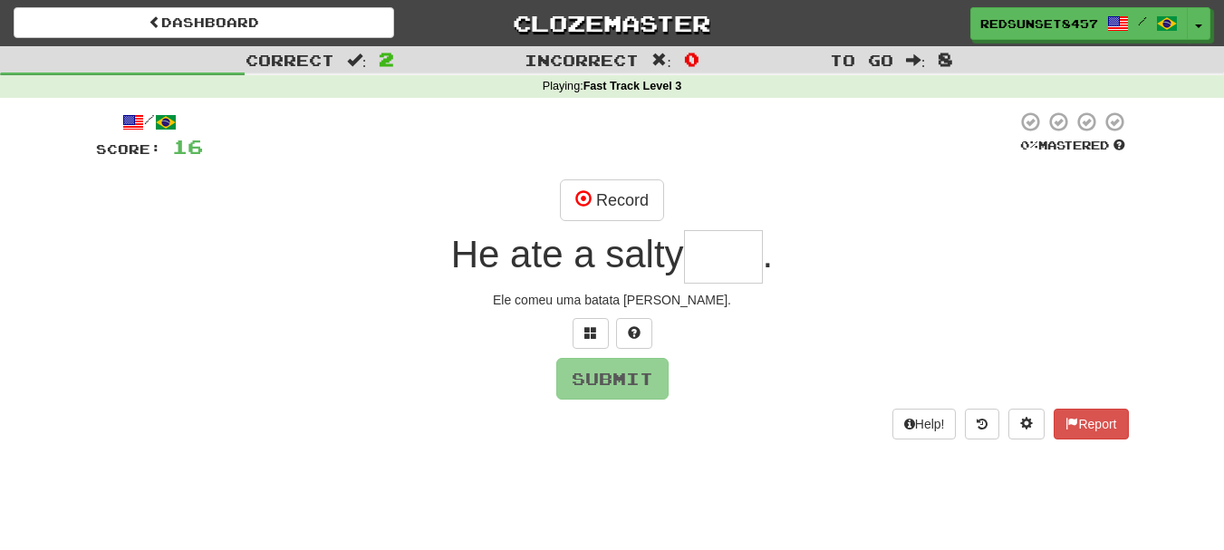
click at [721, 256] on input "text" at bounding box center [723, 256] width 79 height 53
click at [589, 333] on span at bounding box center [590, 332] width 13 height 13
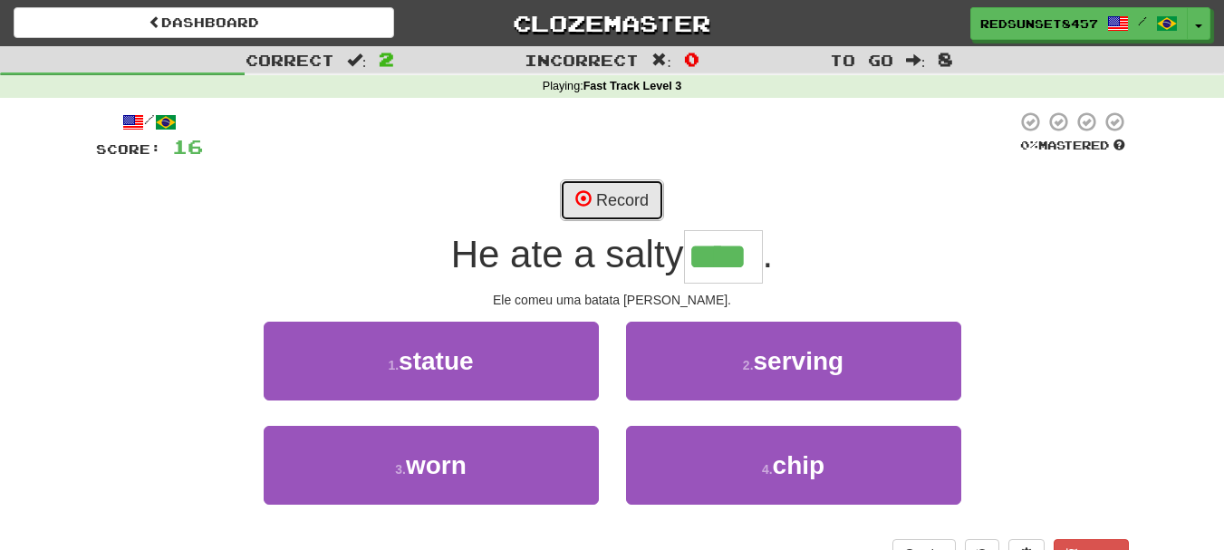
click at [624, 197] on button "Record" at bounding box center [612, 200] width 104 height 42
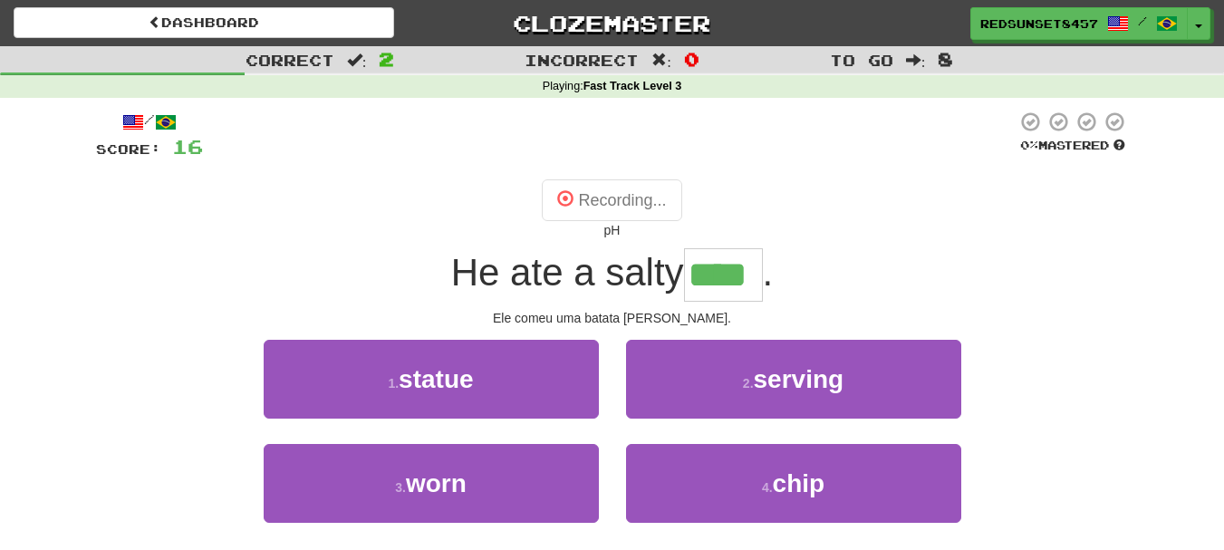
type input "****"
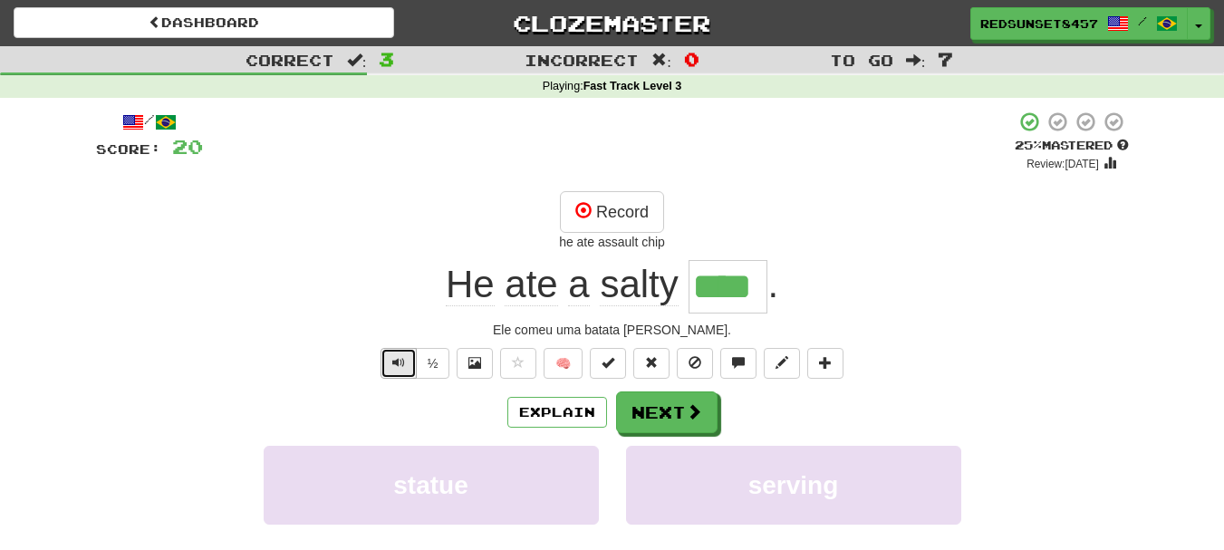
click at [401, 356] on span "Text-to-speech controls" at bounding box center [398, 362] width 13 height 13
click at [671, 412] on button "Next" at bounding box center [667, 413] width 101 height 42
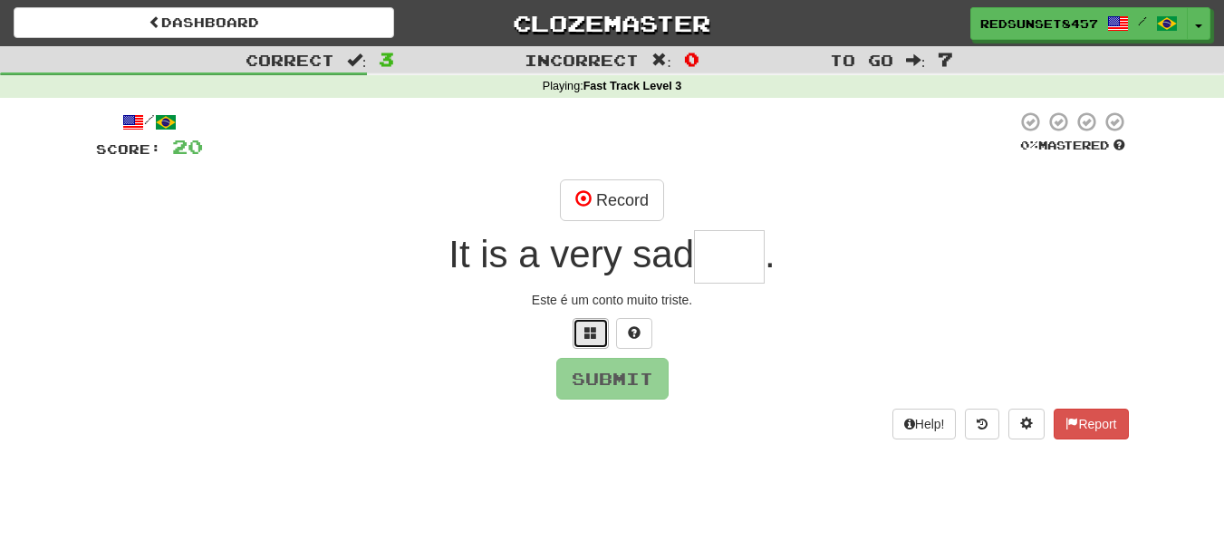
click at [594, 338] on span at bounding box center [590, 332] width 13 height 13
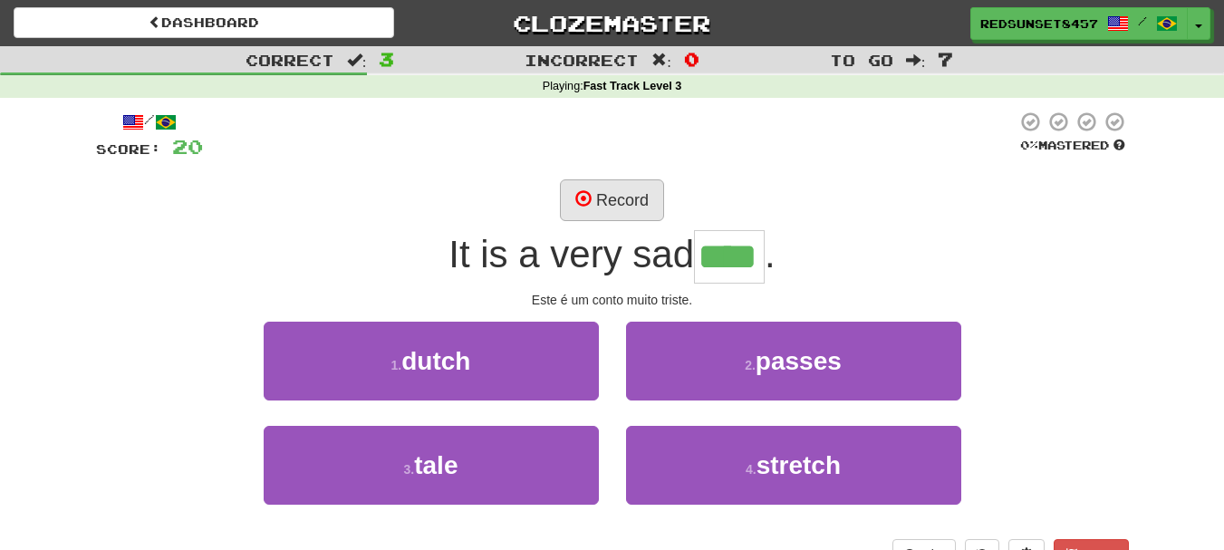
type input "****"
click at [613, 193] on button "Record" at bounding box center [612, 200] width 104 height 42
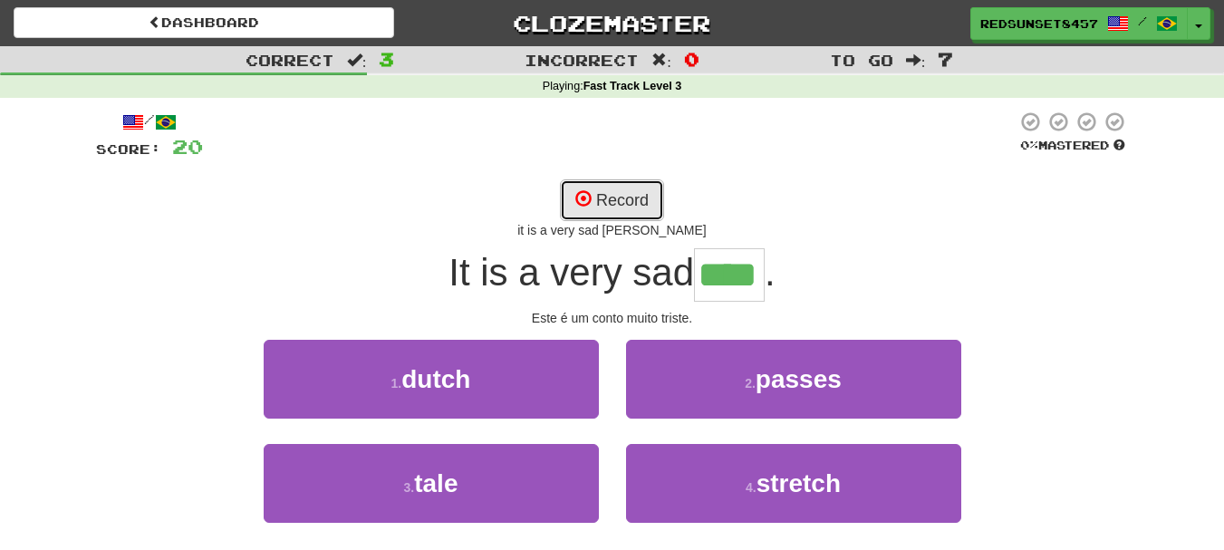
click at [624, 195] on button "Record" at bounding box center [612, 200] width 104 height 42
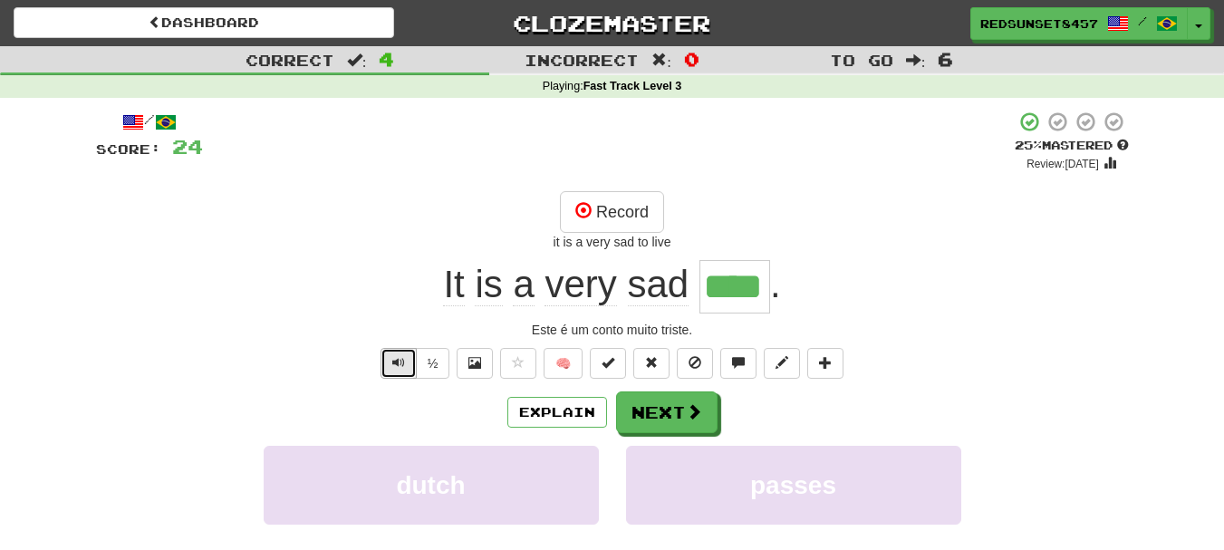
click at [390, 372] on button "Text-to-speech controls" at bounding box center [399, 363] width 36 height 31
click at [710, 420] on button "Next" at bounding box center [667, 413] width 101 height 42
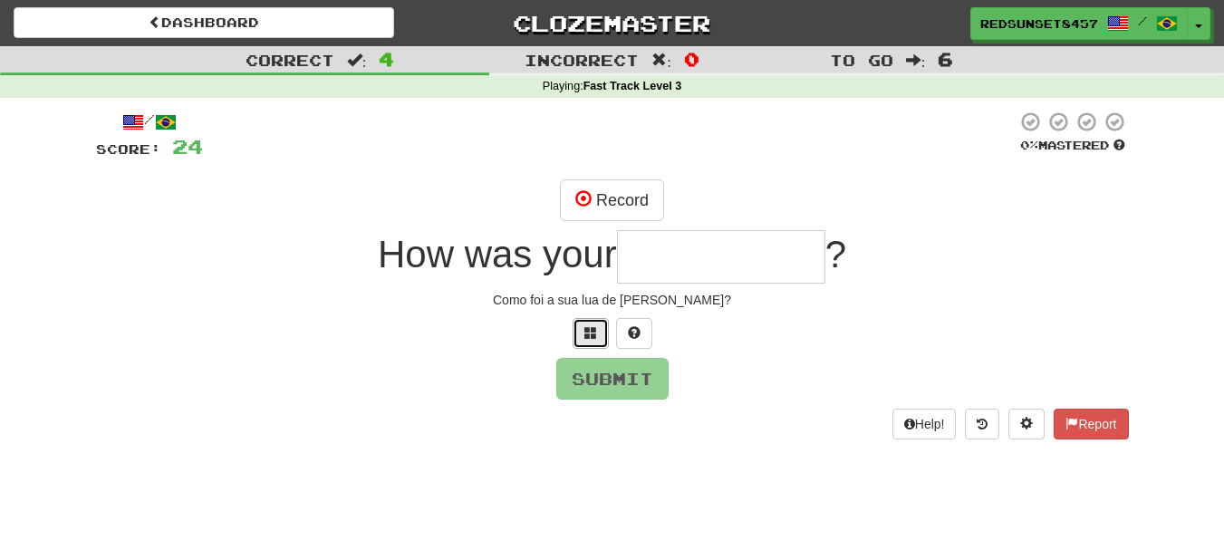
click at [580, 338] on button at bounding box center [591, 333] width 36 height 31
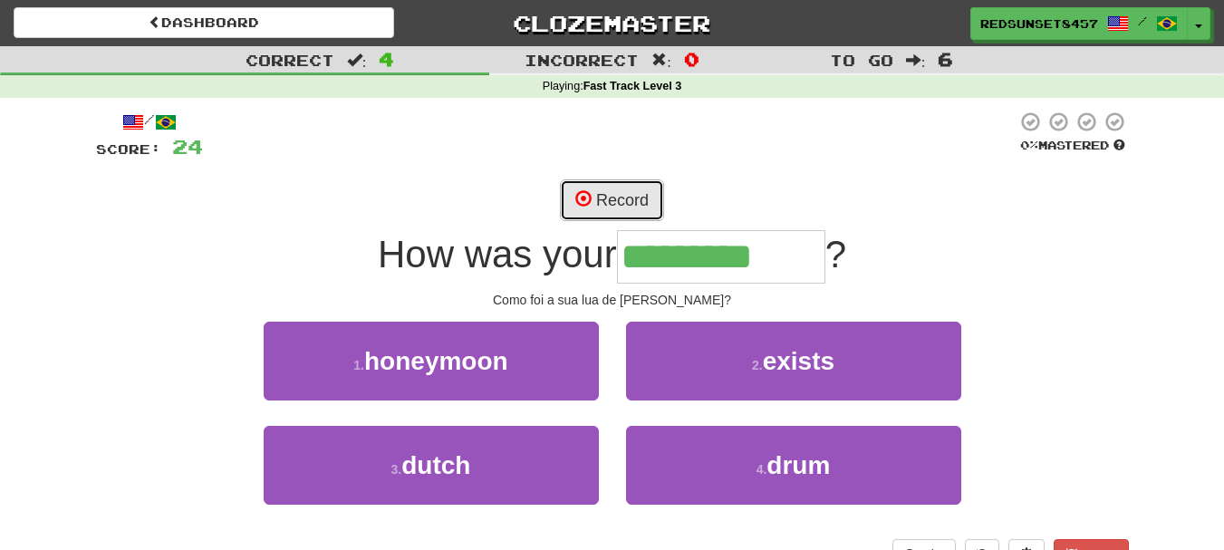
click at [619, 199] on button "Record" at bounding box center [612, 200] width 104 height 42
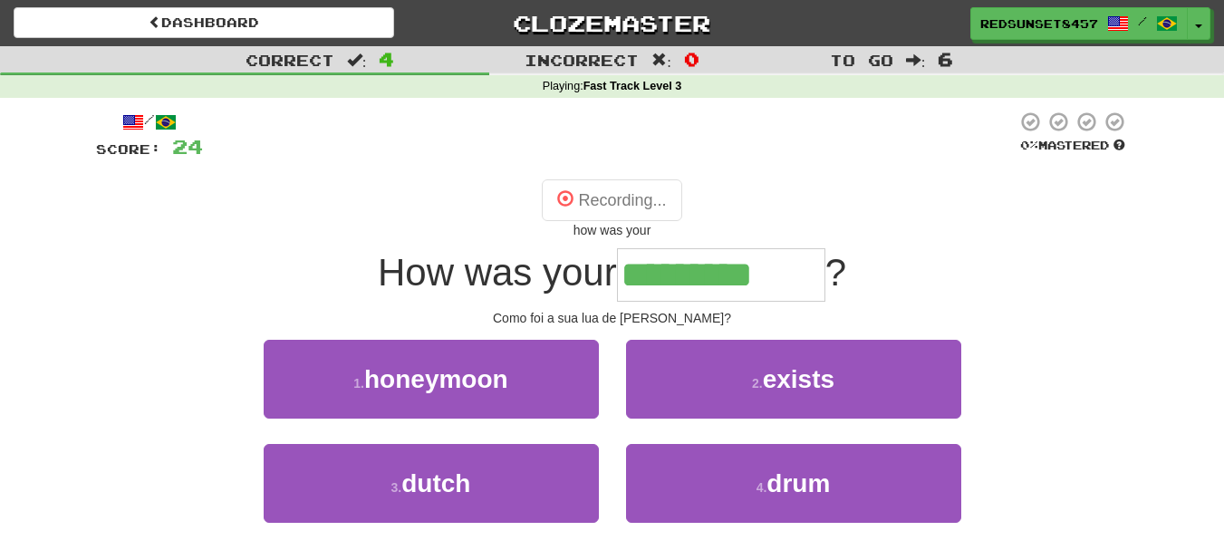
type input "*********"
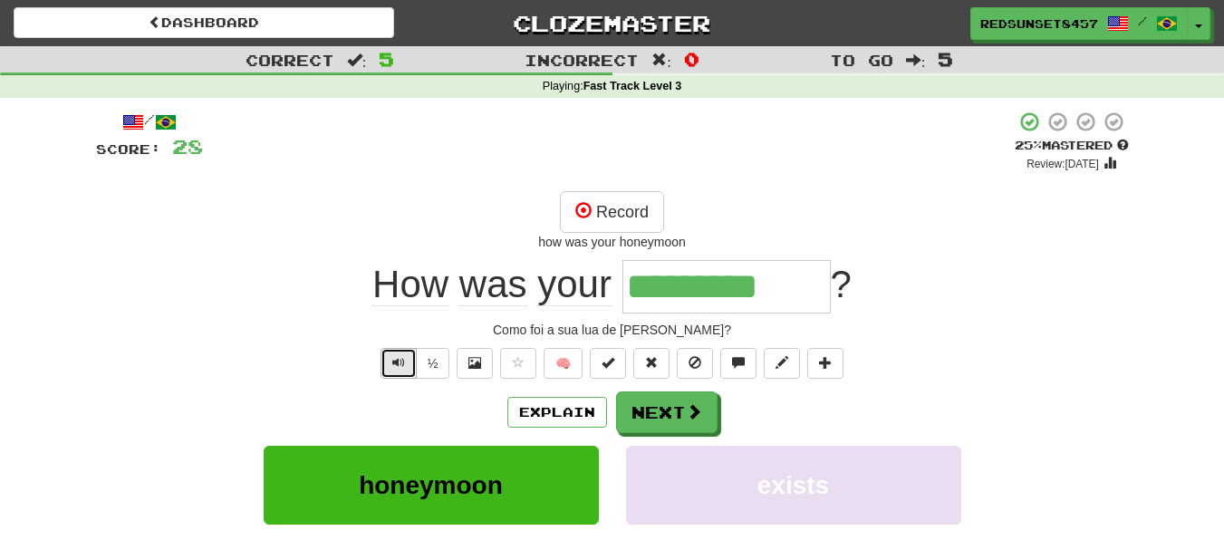
click at [394, 362] on span "Text-to-speech controls" at bounding box center [398, 362] width 13 height 13
click at [687, 420] on span at bounding box center [695, 412] width 16 height 16
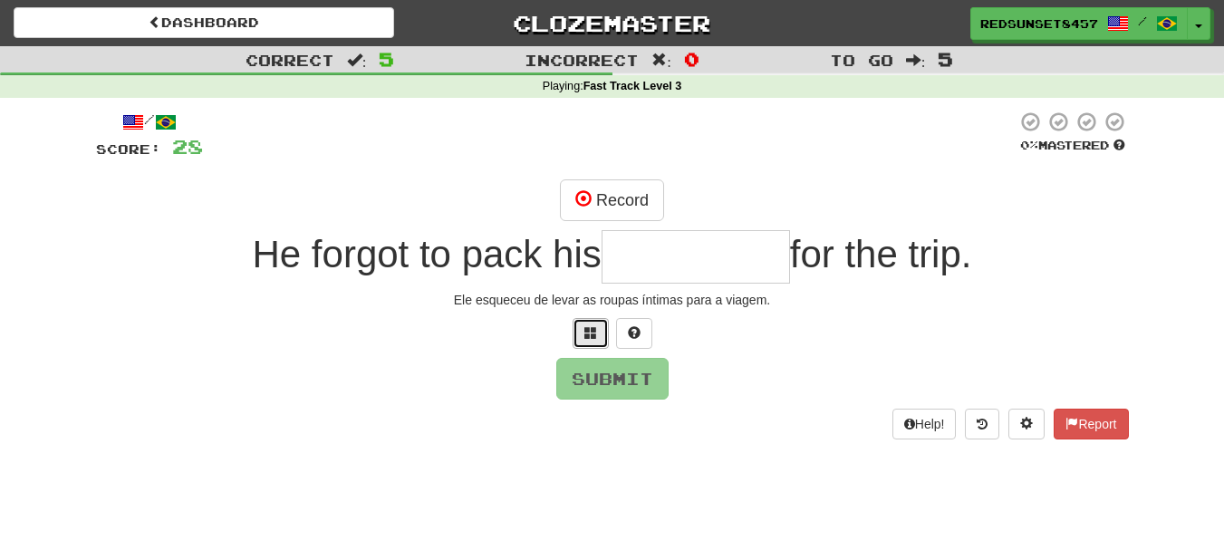
click at [583, 328] on button at bounding box center [591, 333] width 36 height 31
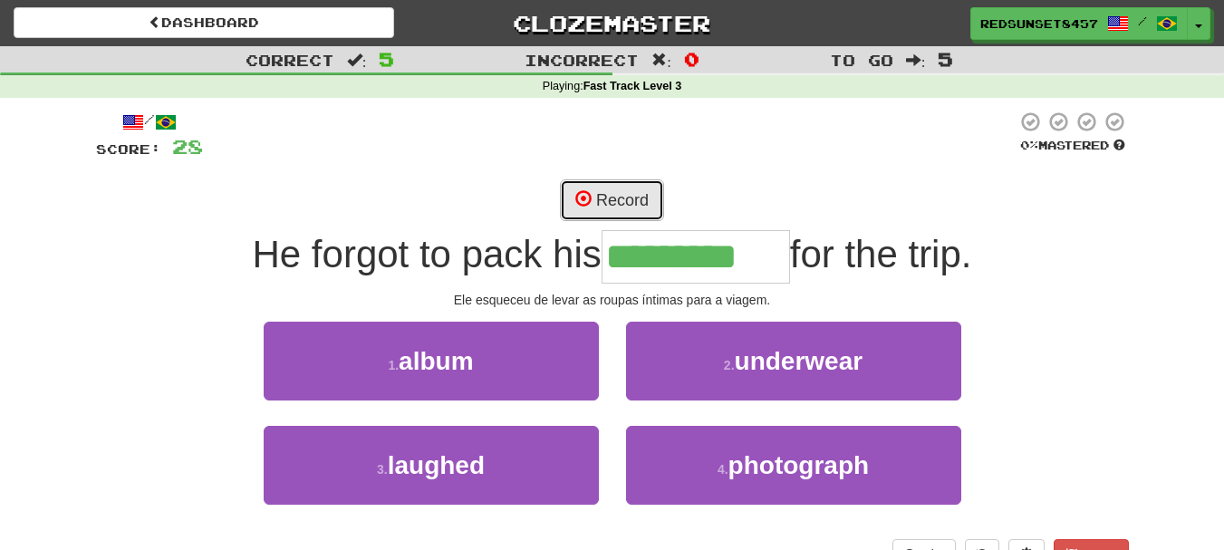
click at [600, 194] on button "Record" at bounding box center [612, 200] width 104 height 42
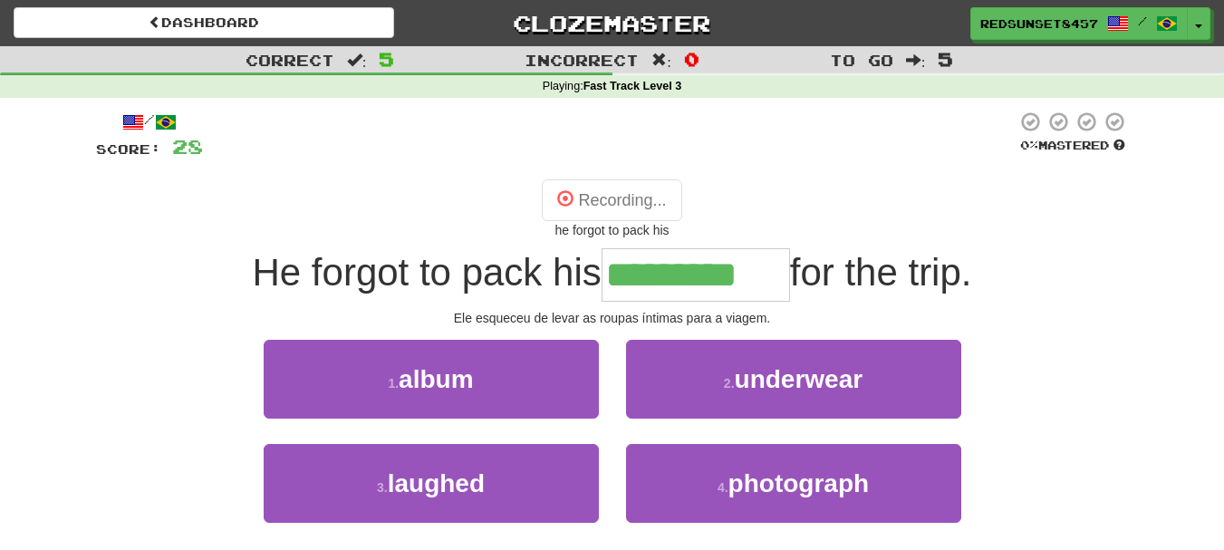
type input "*********"
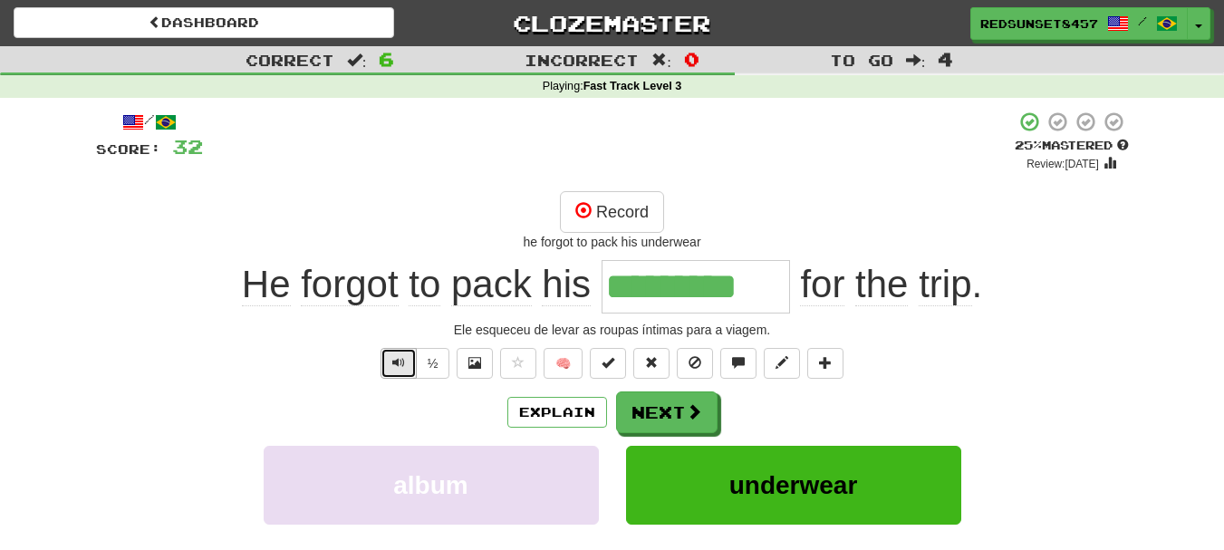
click at [394, 368] on span "Text-to-speech controls" at bounding box center [398, 362] width 13 height 13
click at [659, 422] on button "Next" at bounding box center [667, 413] width 101 height 42
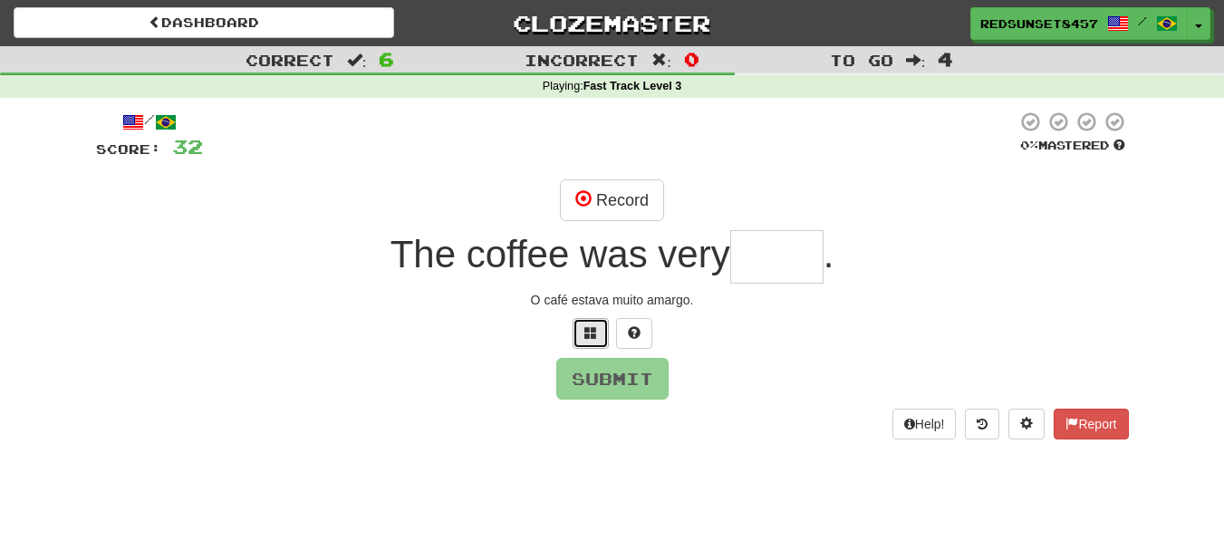
click at [590, 329] on span at bounding box center [590, 332] width 13 height 13
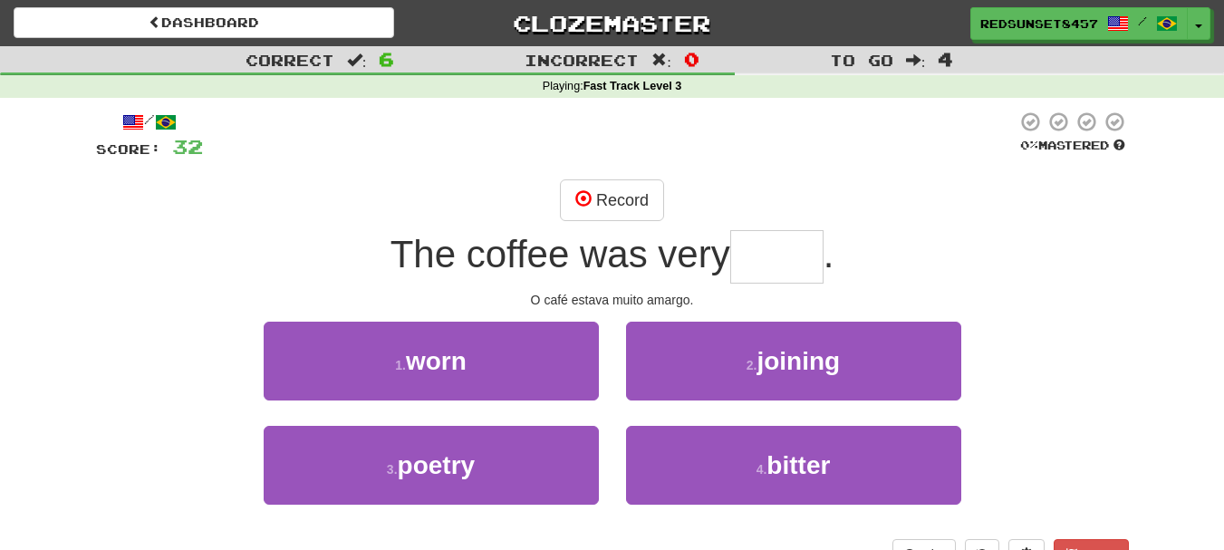
type input "*"
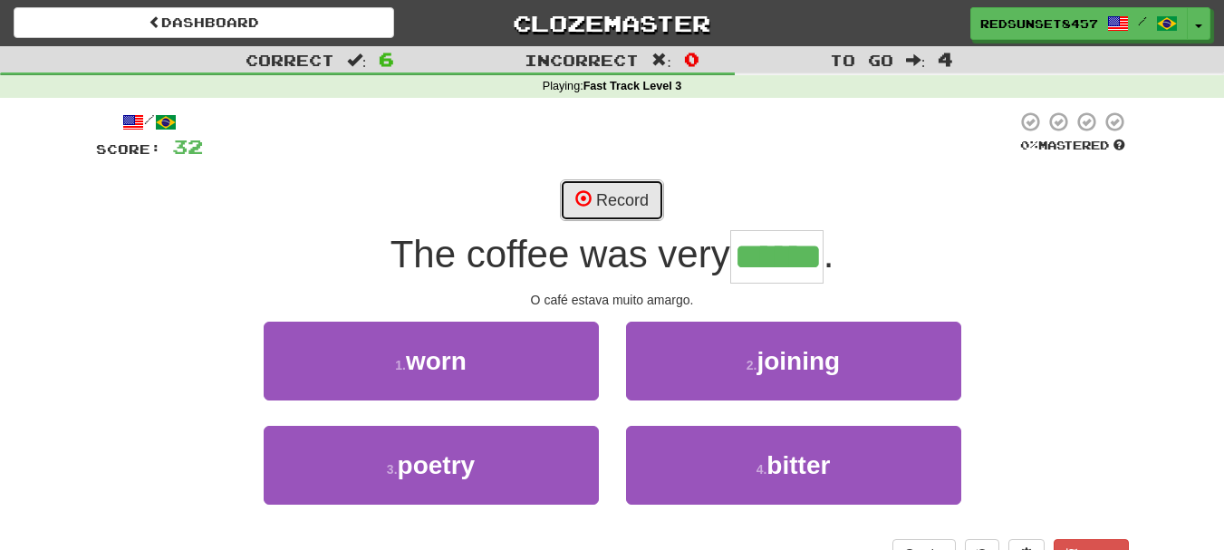
click at [599, 189] on button "Record" at bounding box center [612, 200] width 104 height 42
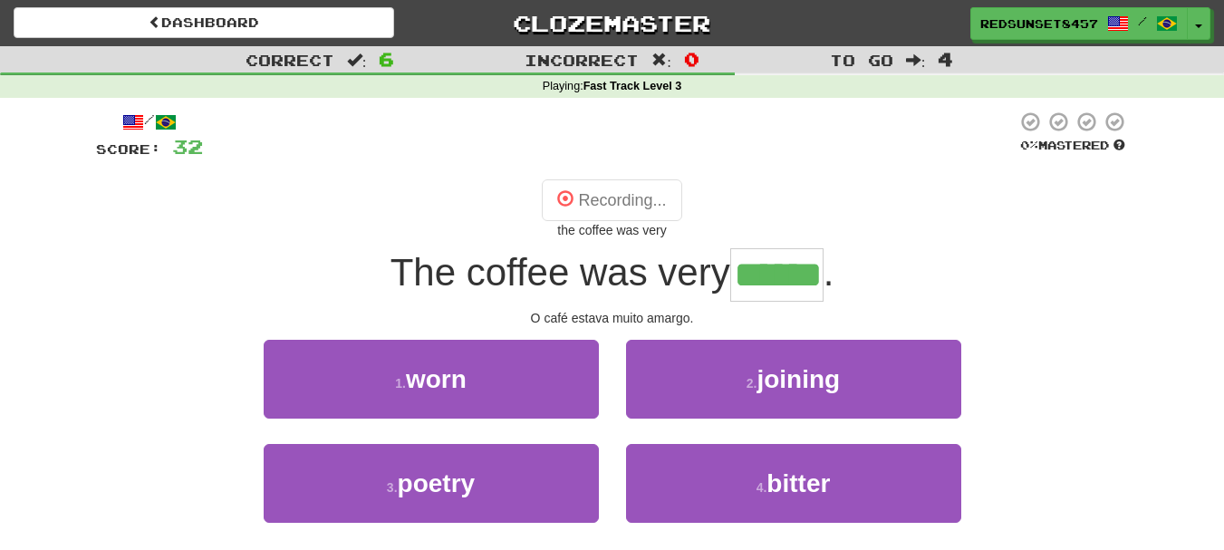
type input "******"
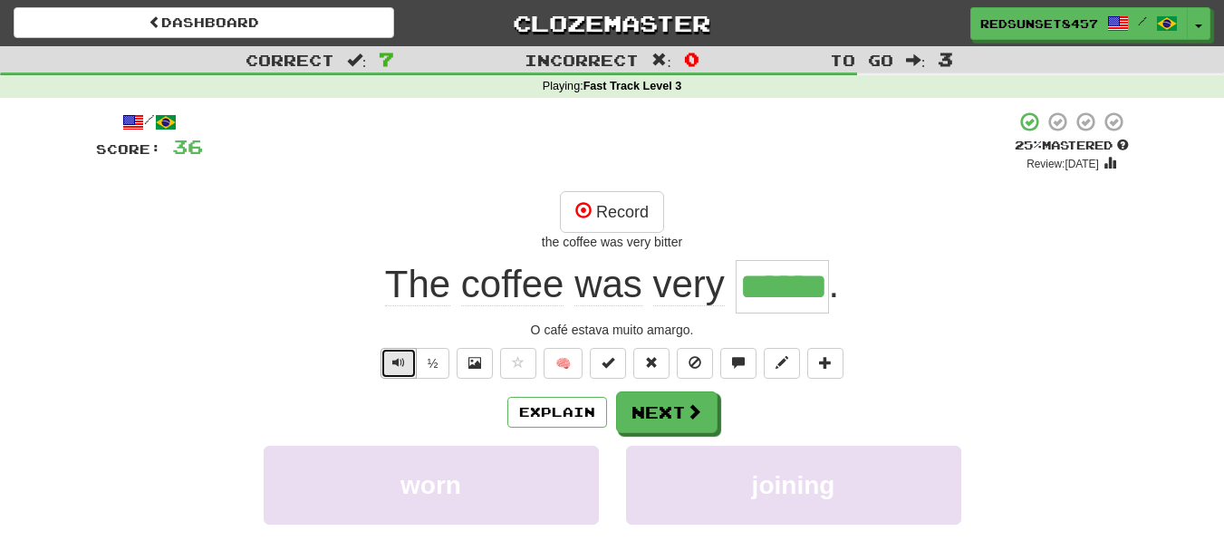
click at [388, 369] on button "Text-to-speech controls" at bounding box center [399, 363] width 36 height 31
click at [655, 401] on button "Next" at bounding box center [667, 413] width 101 height 42
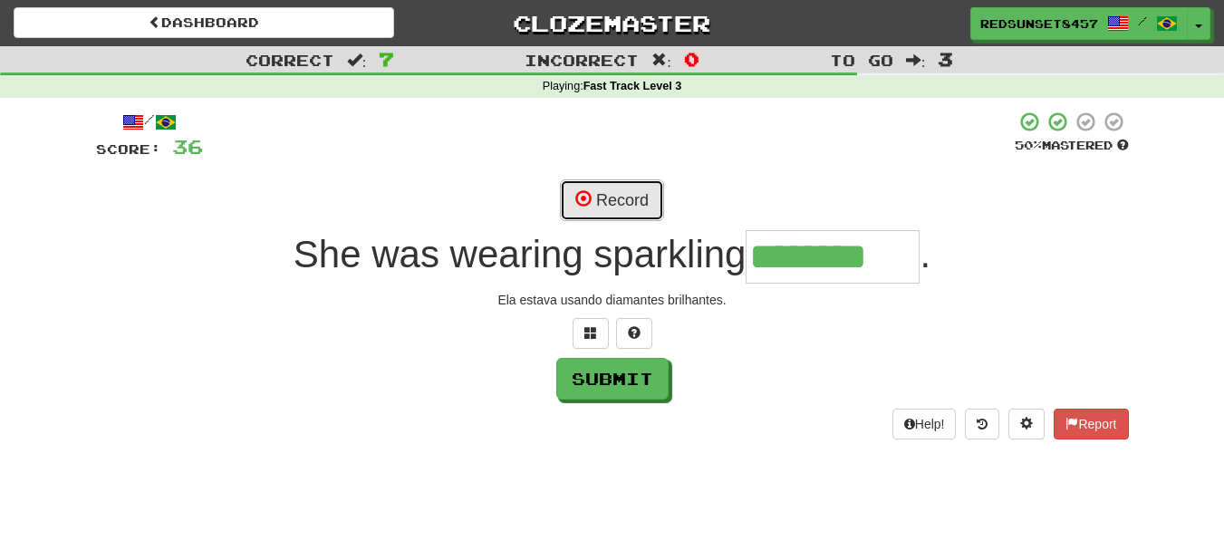
click at [620, 200] on button "Record" at bounding box center [612, 200] width 104 height 42
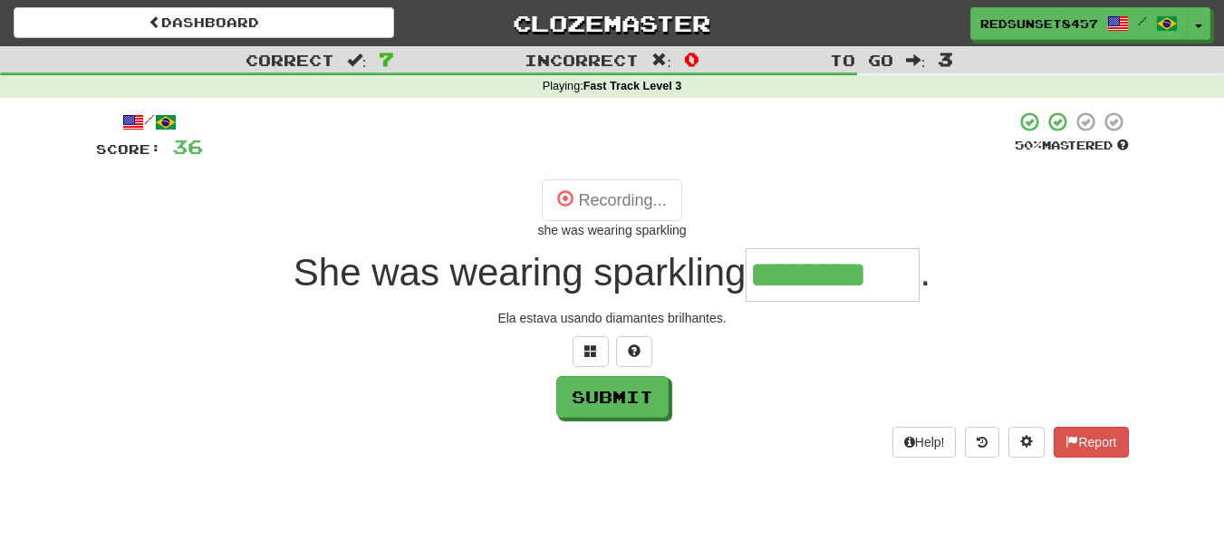
type input "********"
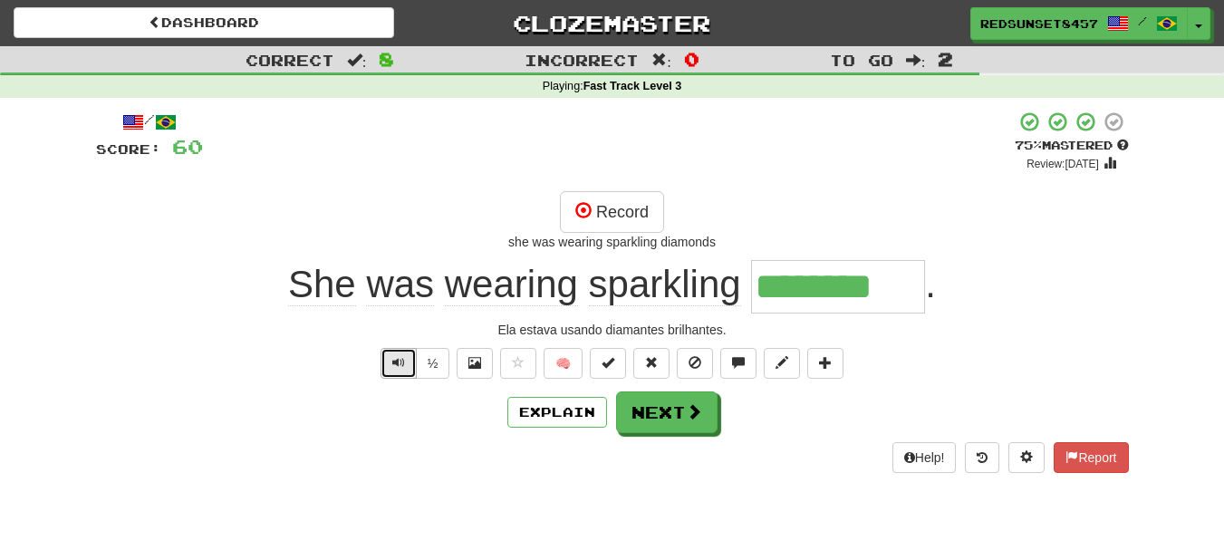
click at [389, 357] on button "Text-to-speech controls" at bounding box center [399, 363] width 36 height 31
click at [657, 414] on button "Next" at bounding box center [667, 413] width 101 height 42
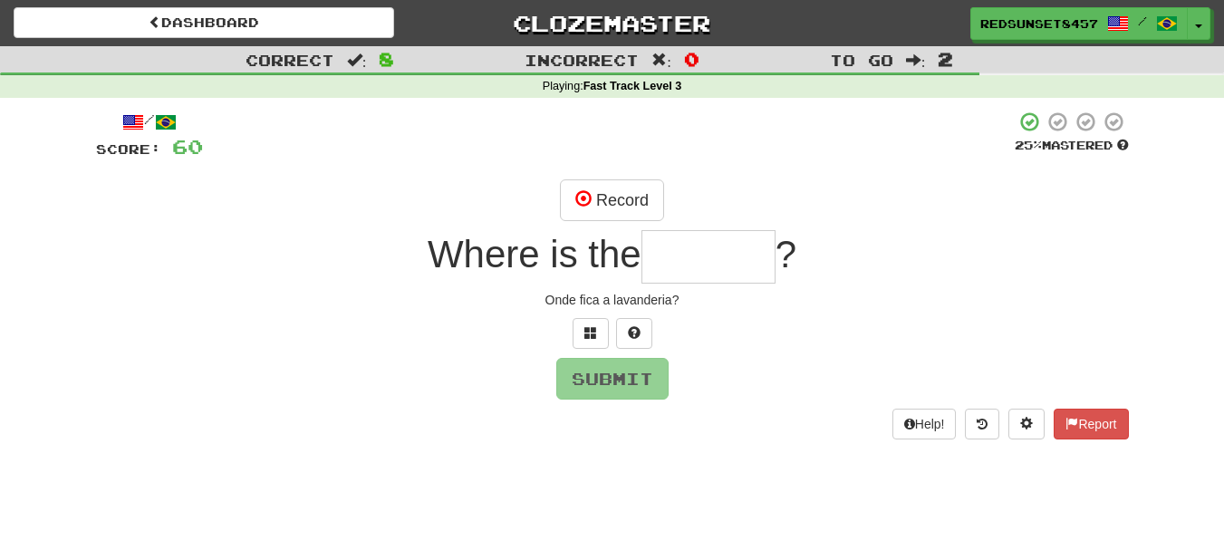
click at [672, 256] on input "text" at bounding box center [709, 256] width 134 height 53
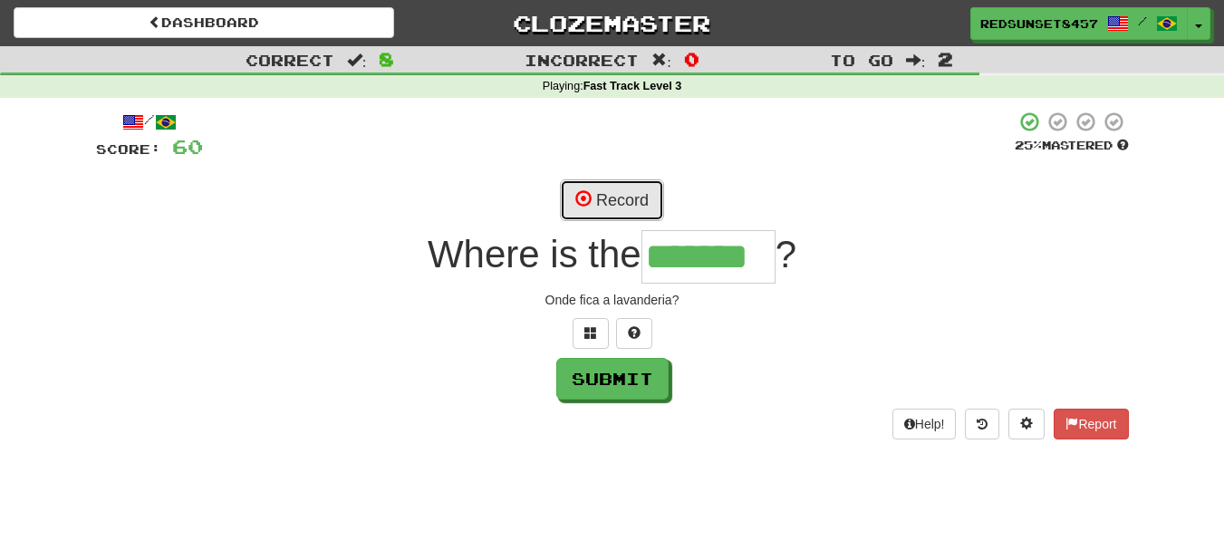
click at [606, 196] on button "Record" at bounding box center [612, 200] width 104 height 42
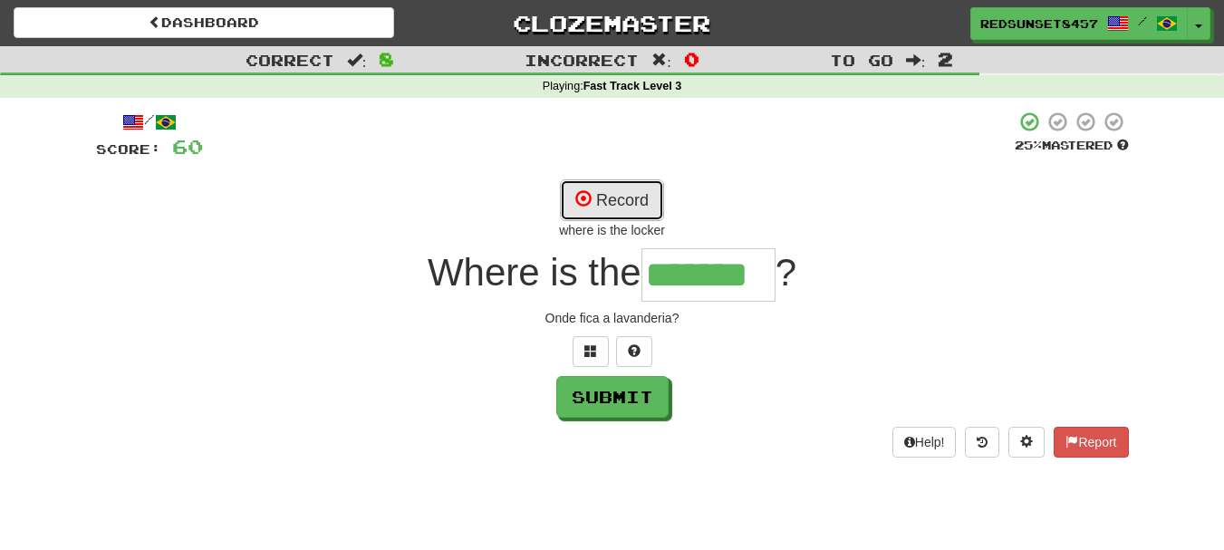
click at [601, 205] on button "Record" at bounding box center [612, 200] width 104 height 42
type input "*******"
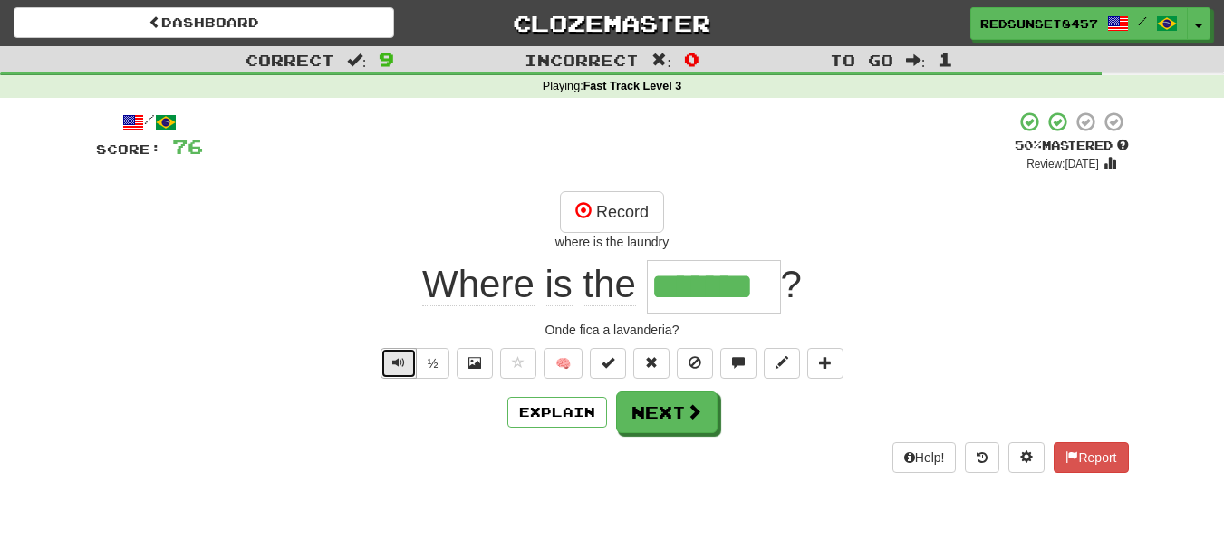
click at [403, 364] on span "Text-to-speech controls" at bounding box center [398, 362] width 13 height 13
click at [689, 407] on span at bounding box center [695, 412] width 16 height 16
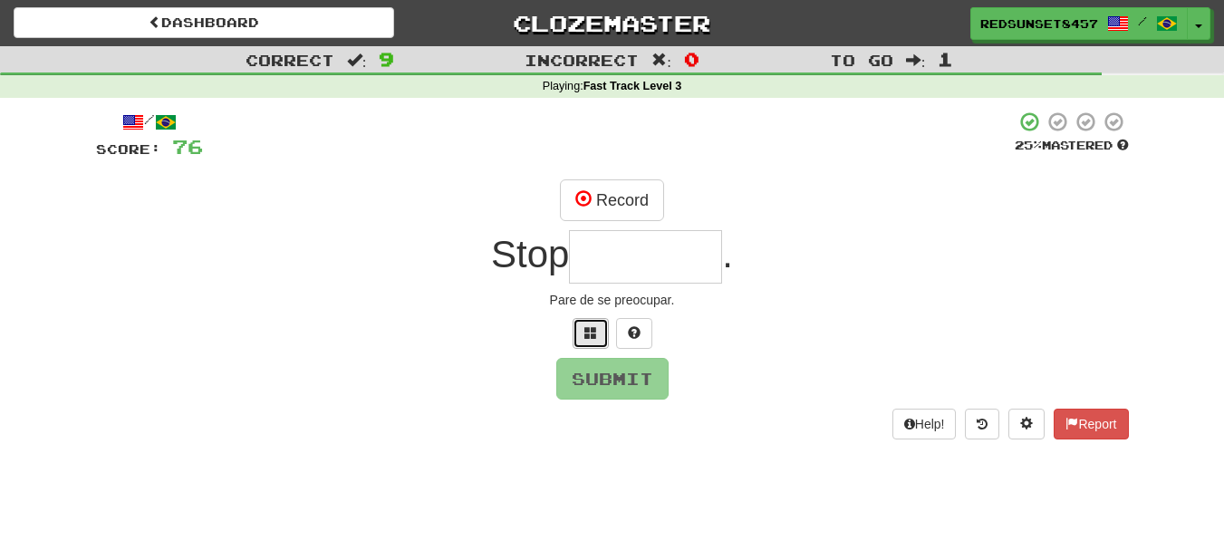
click at [592, 326] on span at bounding box center [590, 332] width 13 height 13
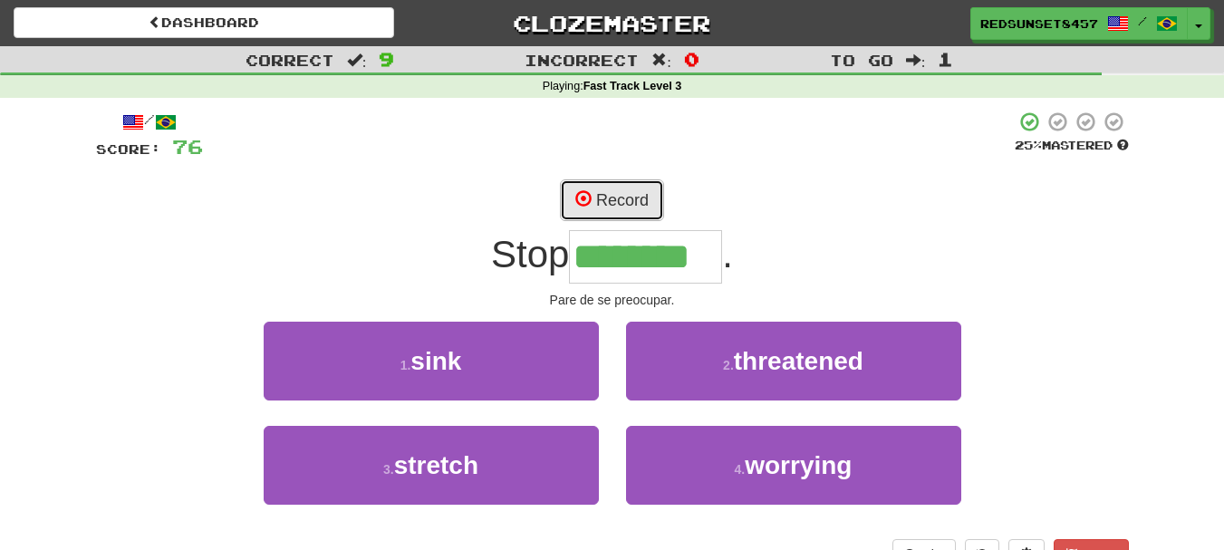
click at [647, 189] on button "Record" at bounding box center [612, 200] width 104 height 42
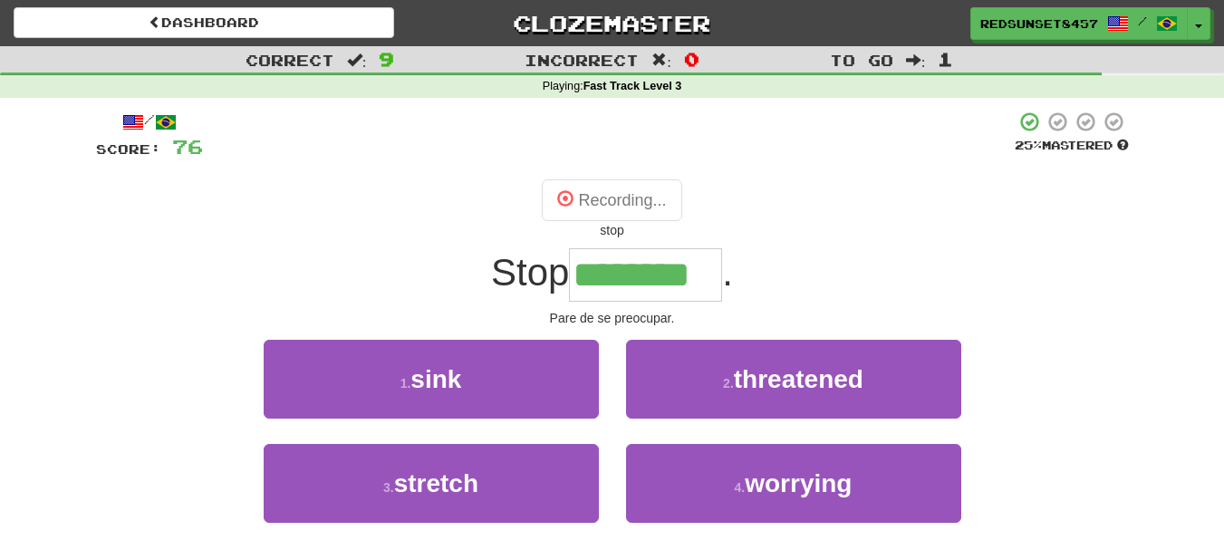
type input "********"
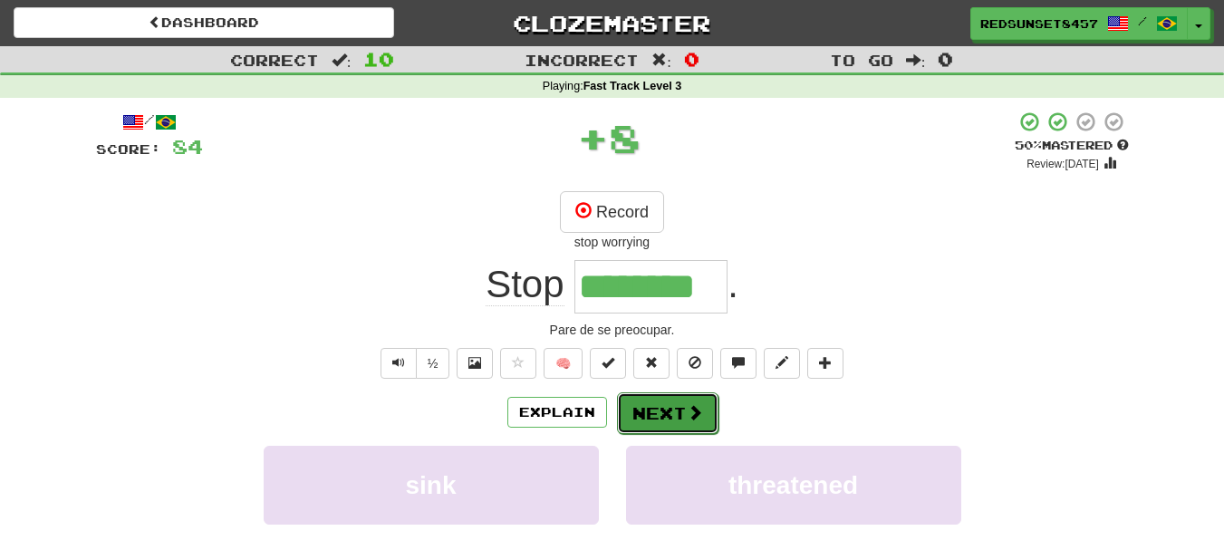
click at [673, 413] on button "Next" at bounding box center [667, 413] width 101 height 42
